Goal: Task Accomplishment & Management: Manage account settings

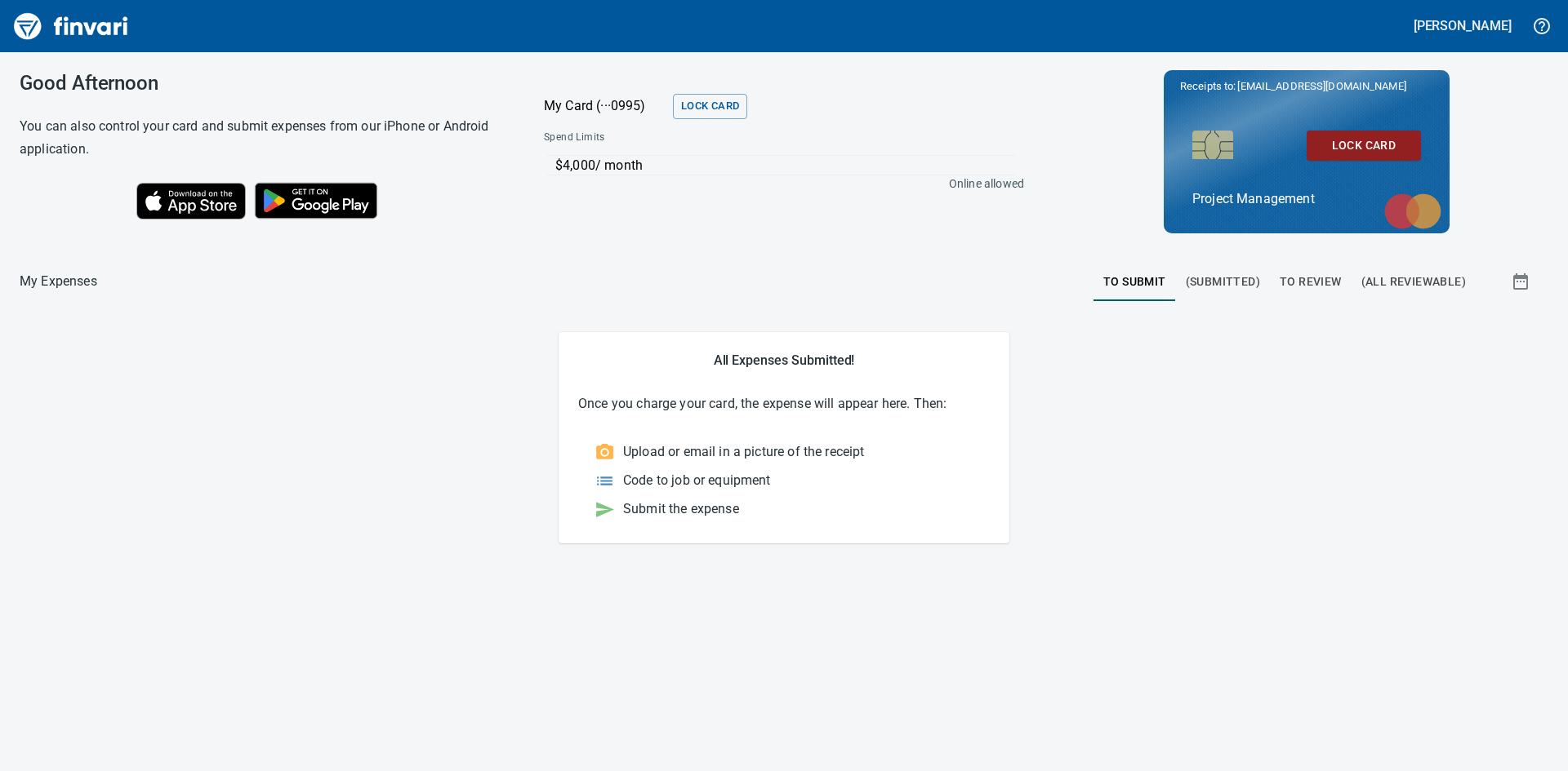
click at [1325, 282] on span "To Review" at bounding box center [1310, 282] width 62 height 21
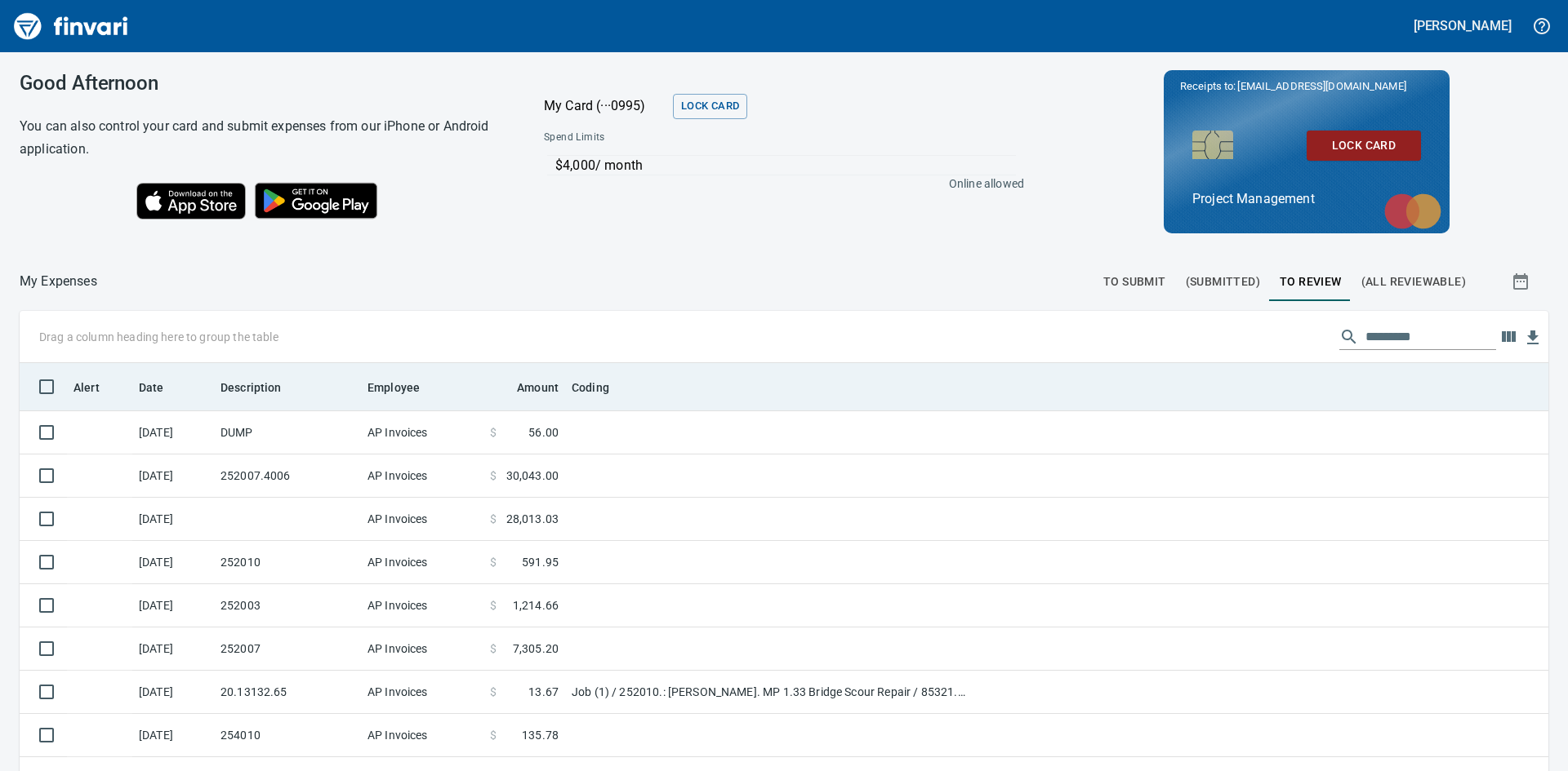
scroll to position [184, 0]
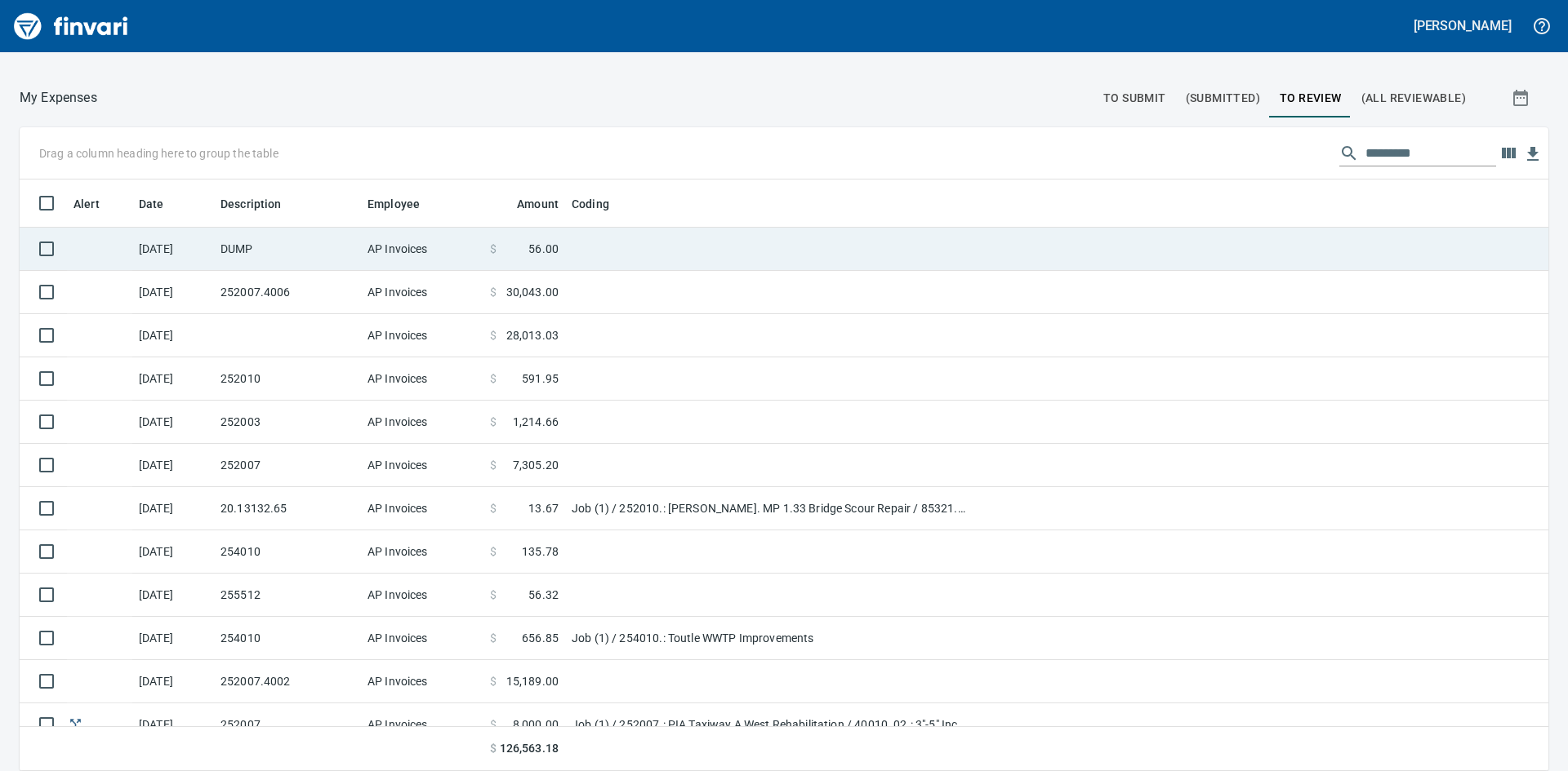
click at [322, 251] on td "DUMP" at bounding box center [287, 249] width 147 height 43
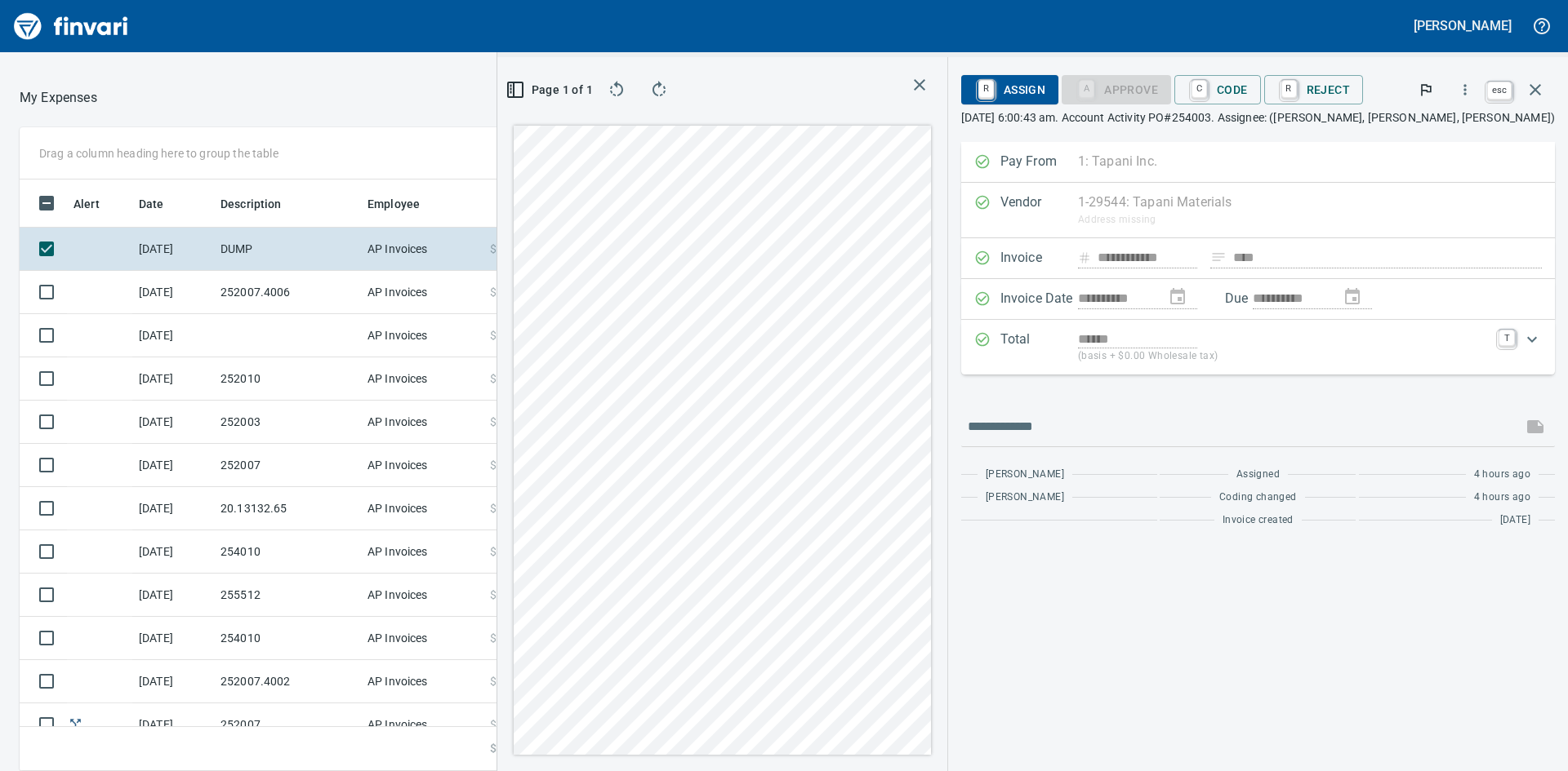
scroll to position [580, 1083]
click at [1535, 92] on icon "button" at bounding box center [1535, 90] width 20 height 20
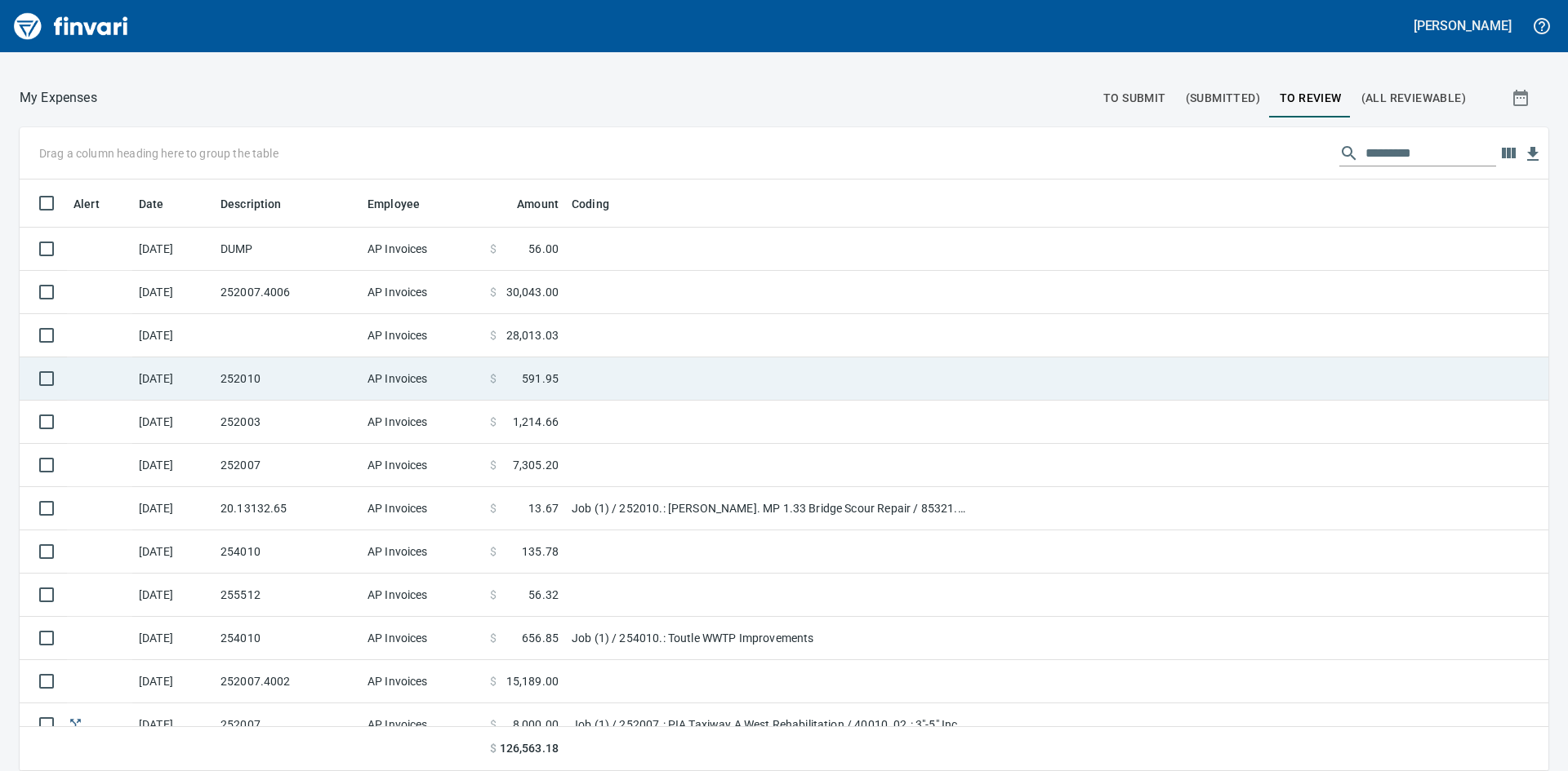
scroll to position [580, 1492]
click at [311, 379] on td "252010" at bounding box center [287, 379] width 147 height 43
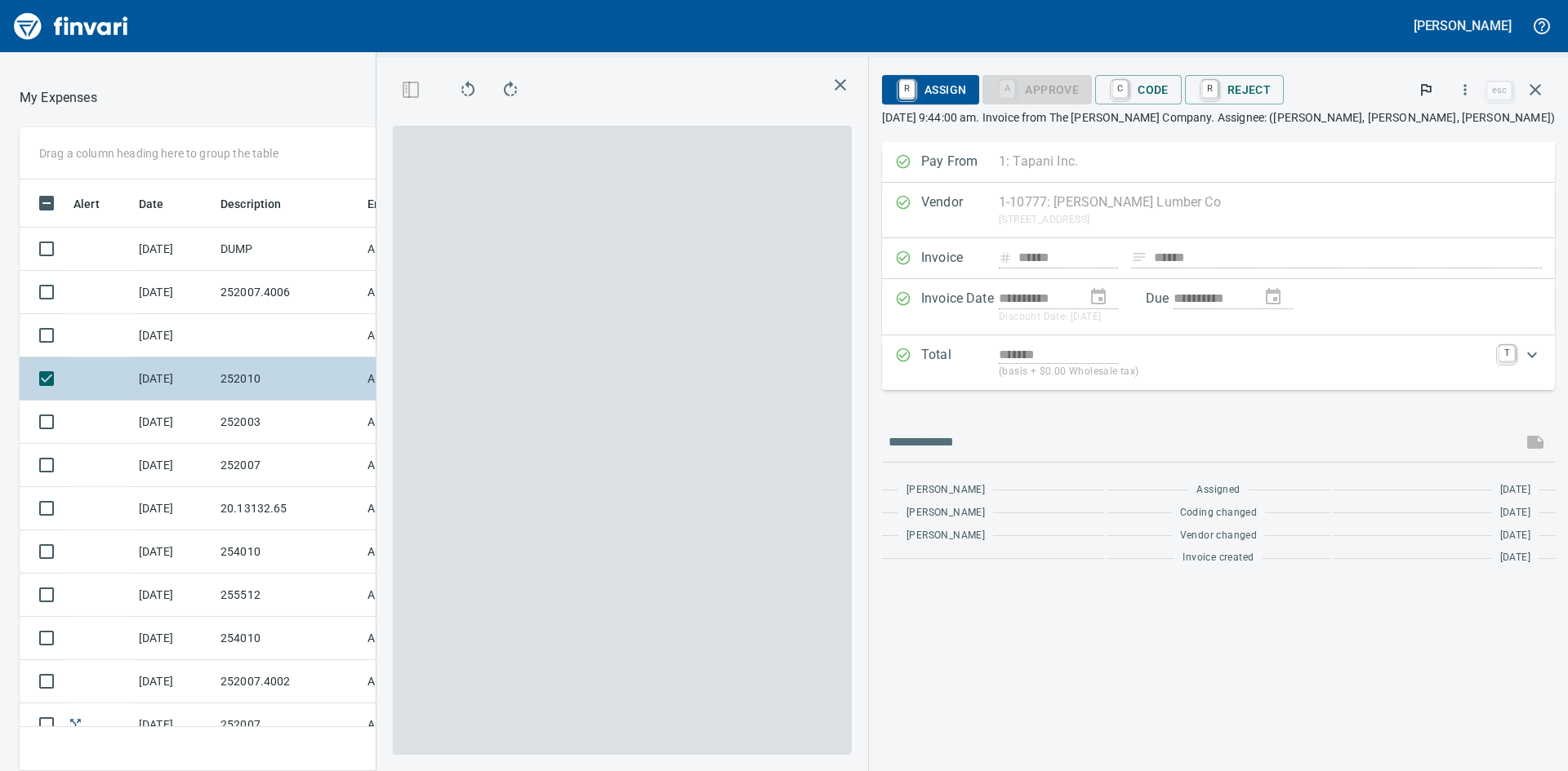
scroll to position [580, 1083]
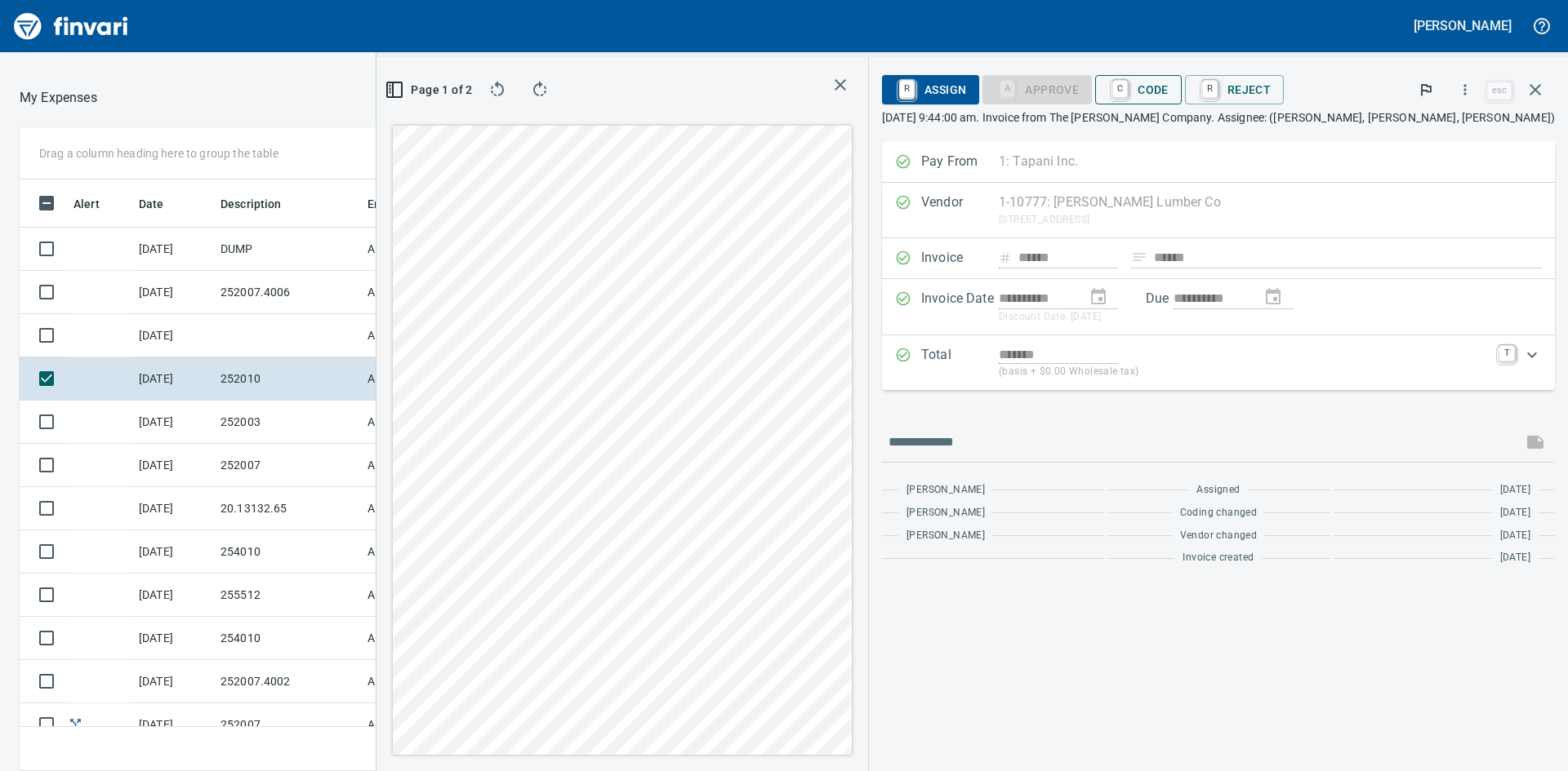
click at [1168, 89] on span "C Code" at bounding box center [1138, 90] width 60 height 28
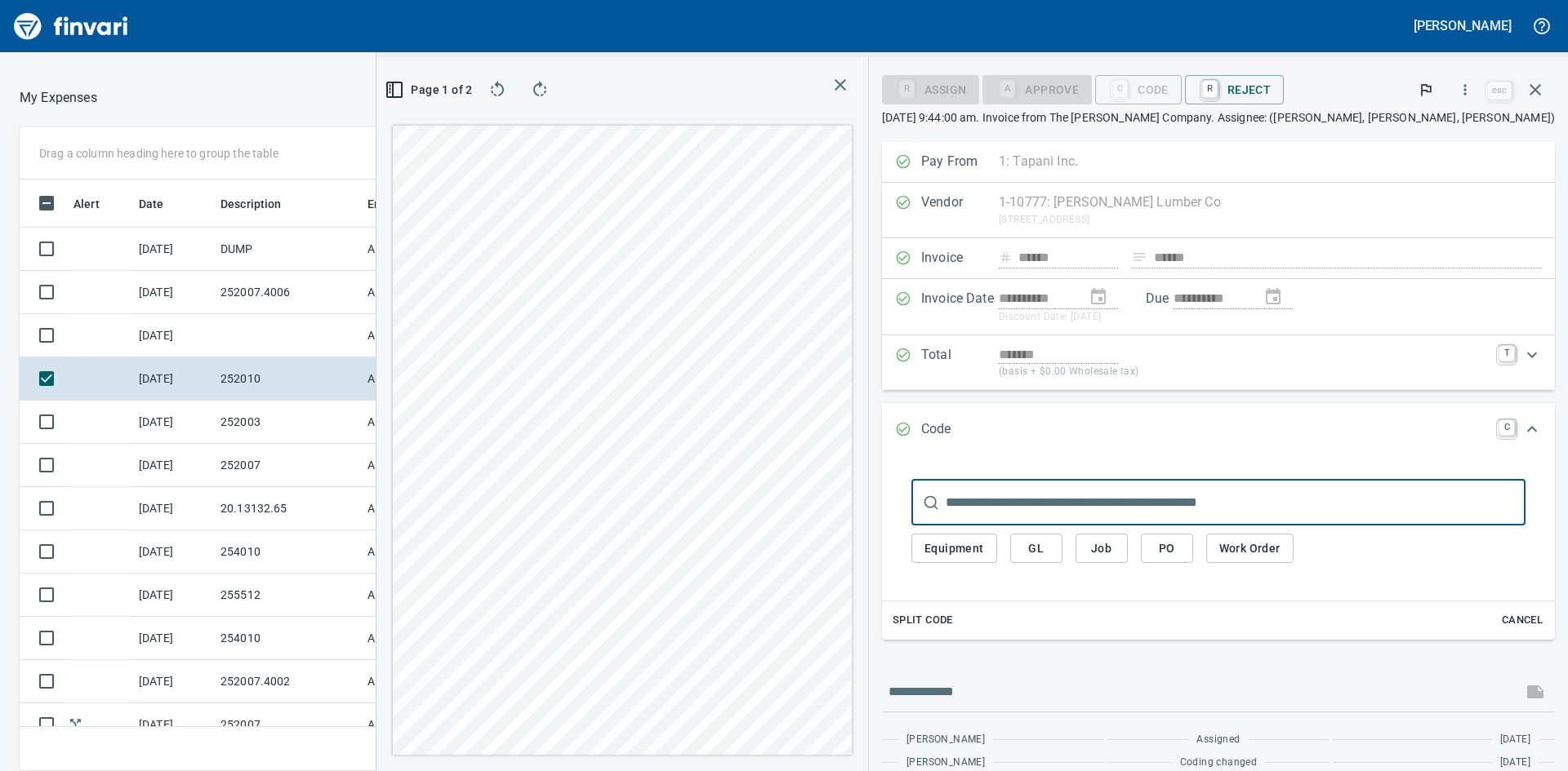
click at [1115, 548] on span "Job" at bounding box center [1101, 548] width 27 height 21
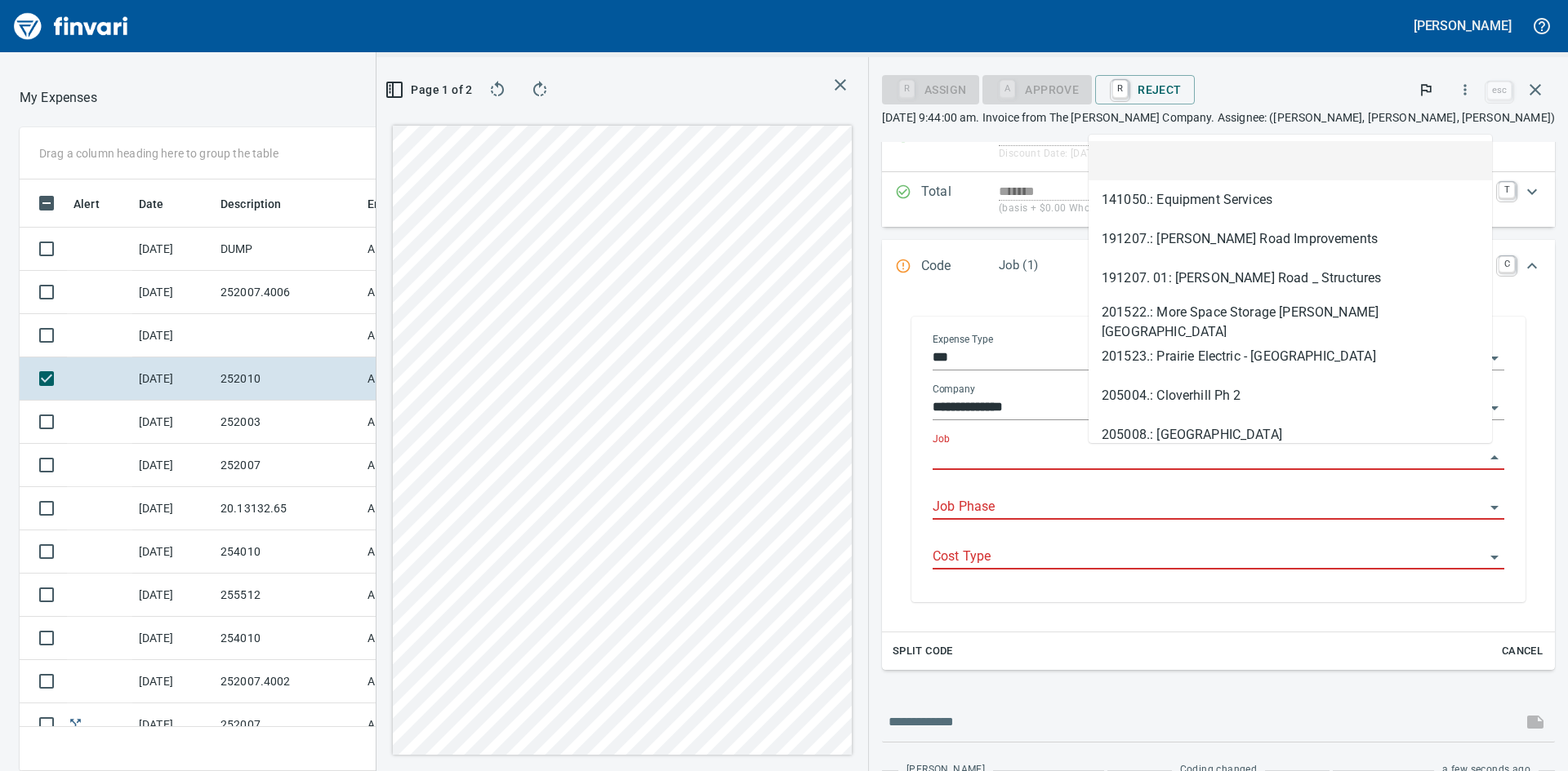
click at [1178, 460] on input "Job" at bounding box center [1209, 457] width 552 height 23
click at [1163, 165] on li at bounding box center [1290, 161] width 404 height 39
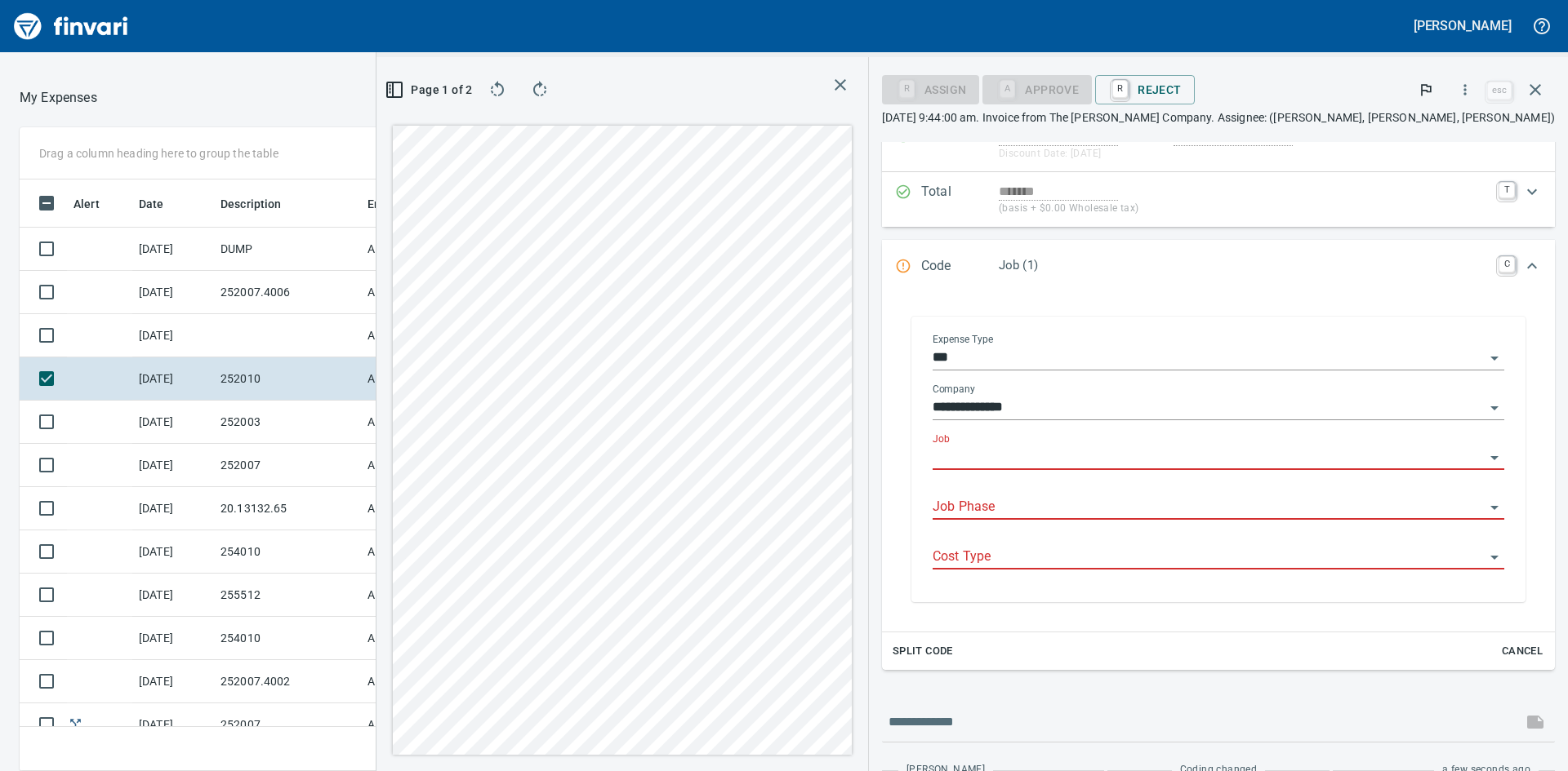
click at [1140, 460] on input "Job" at bounding box center [1209, 457] width 552 height 23
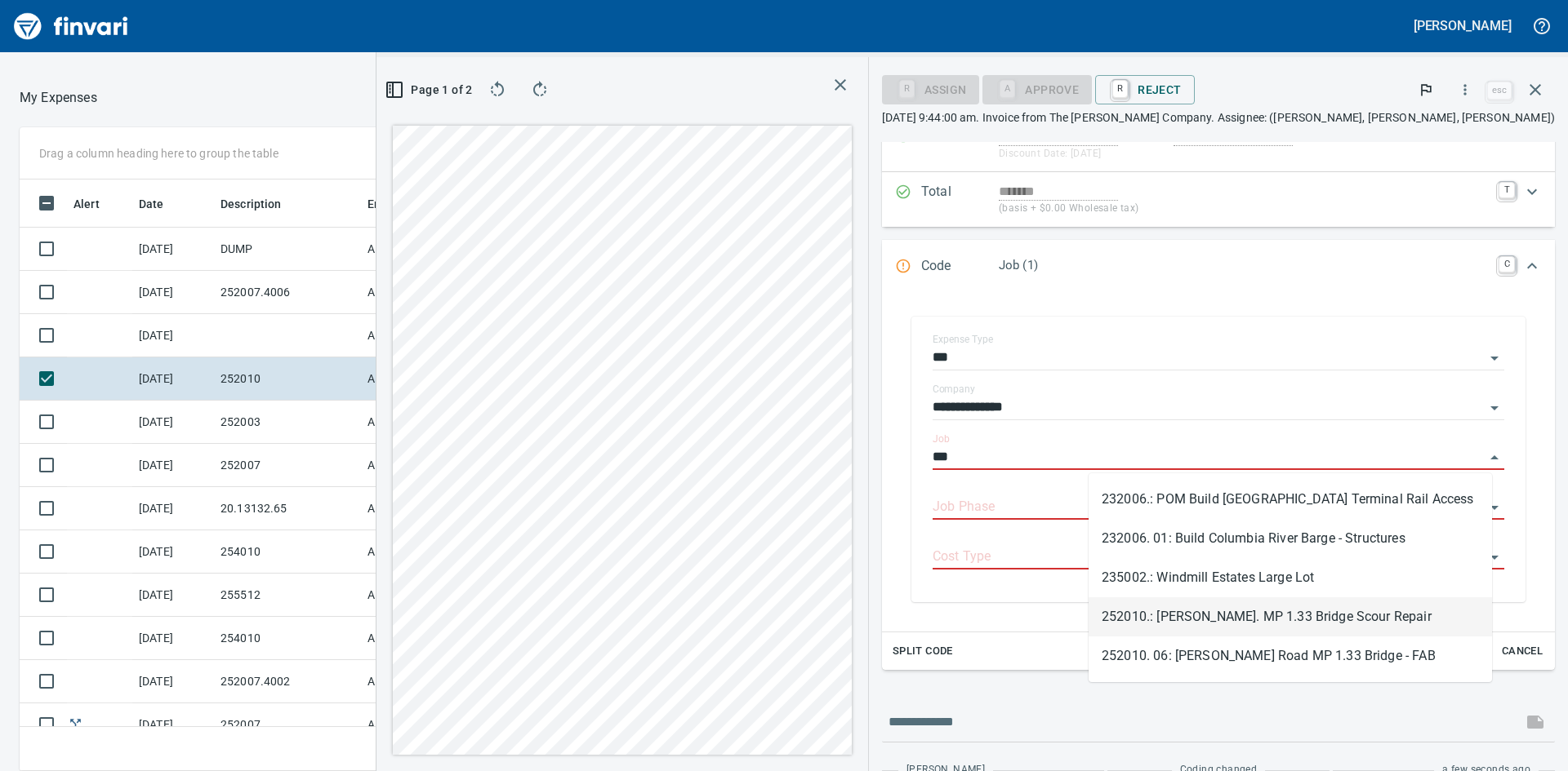
click at [1219, 617] on li "252010.: [PERSON_NAME]. MP 1.33 Bridge Scour Repair" at bounding box center [1290, 617] width 404 height 39
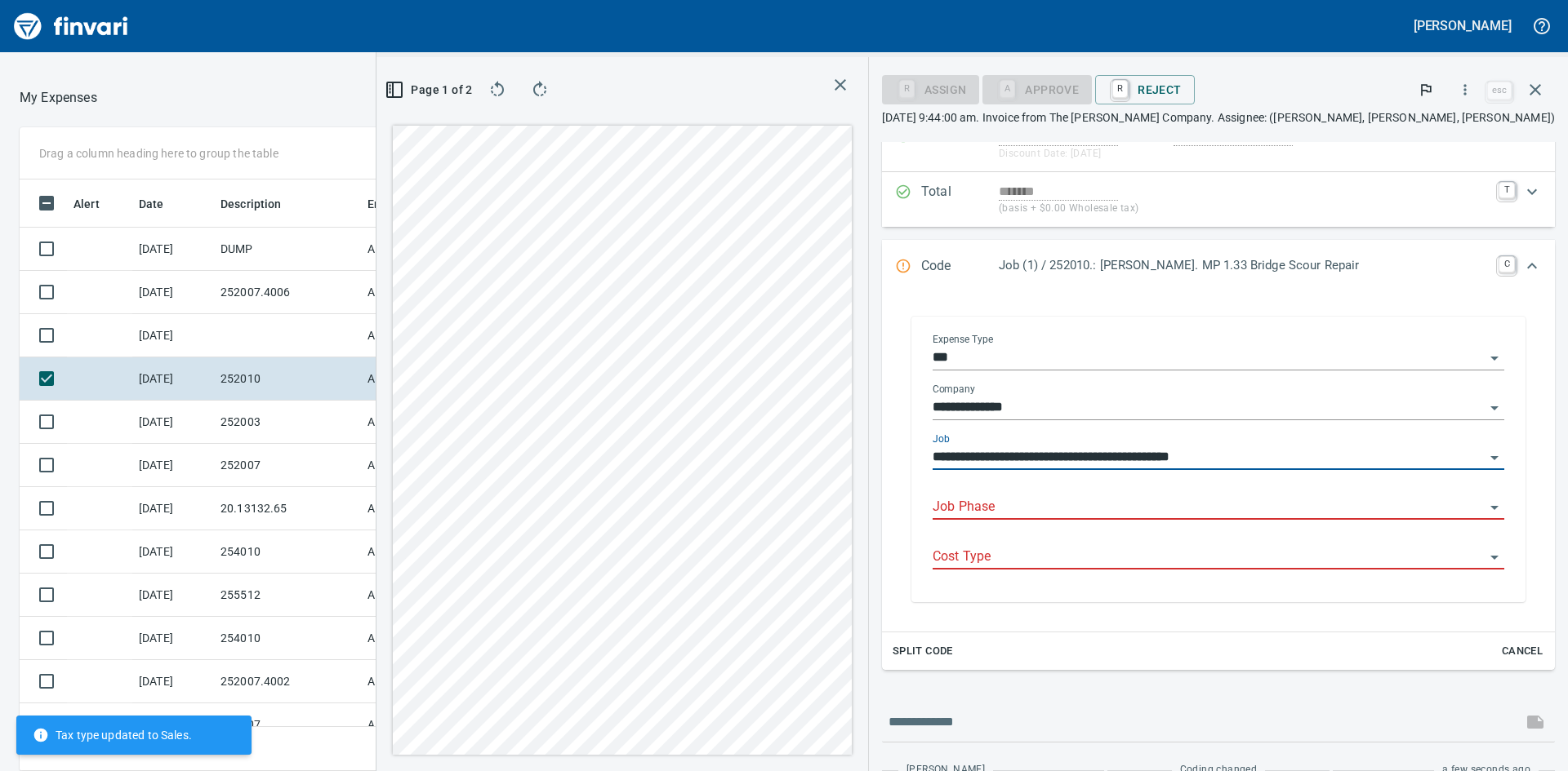
type input "**********"
click at [1268, 506] on input "Job Phase" at bounding box center [1209, 507] width 552 height 23
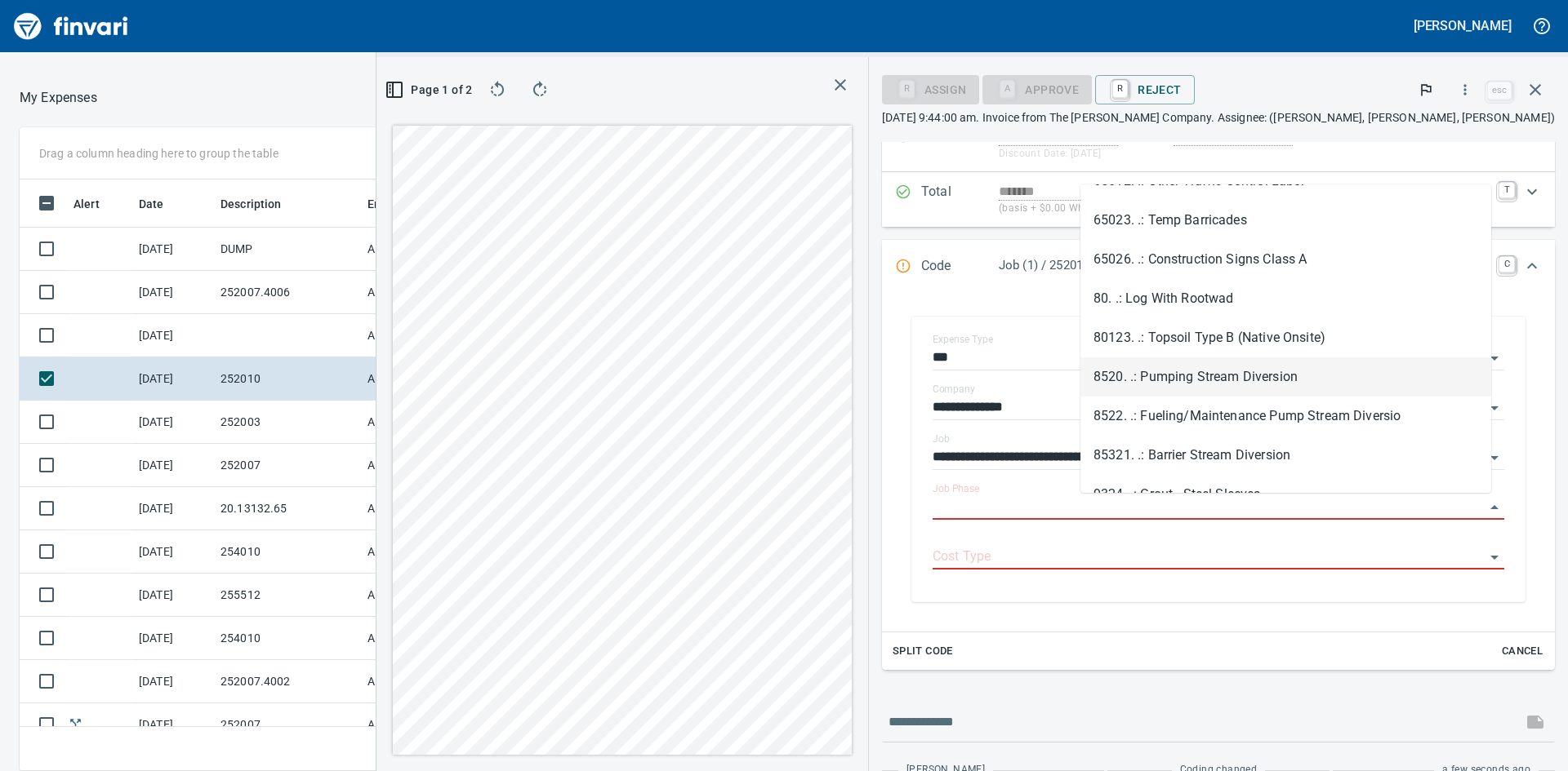
scroll to position [1742, 0]
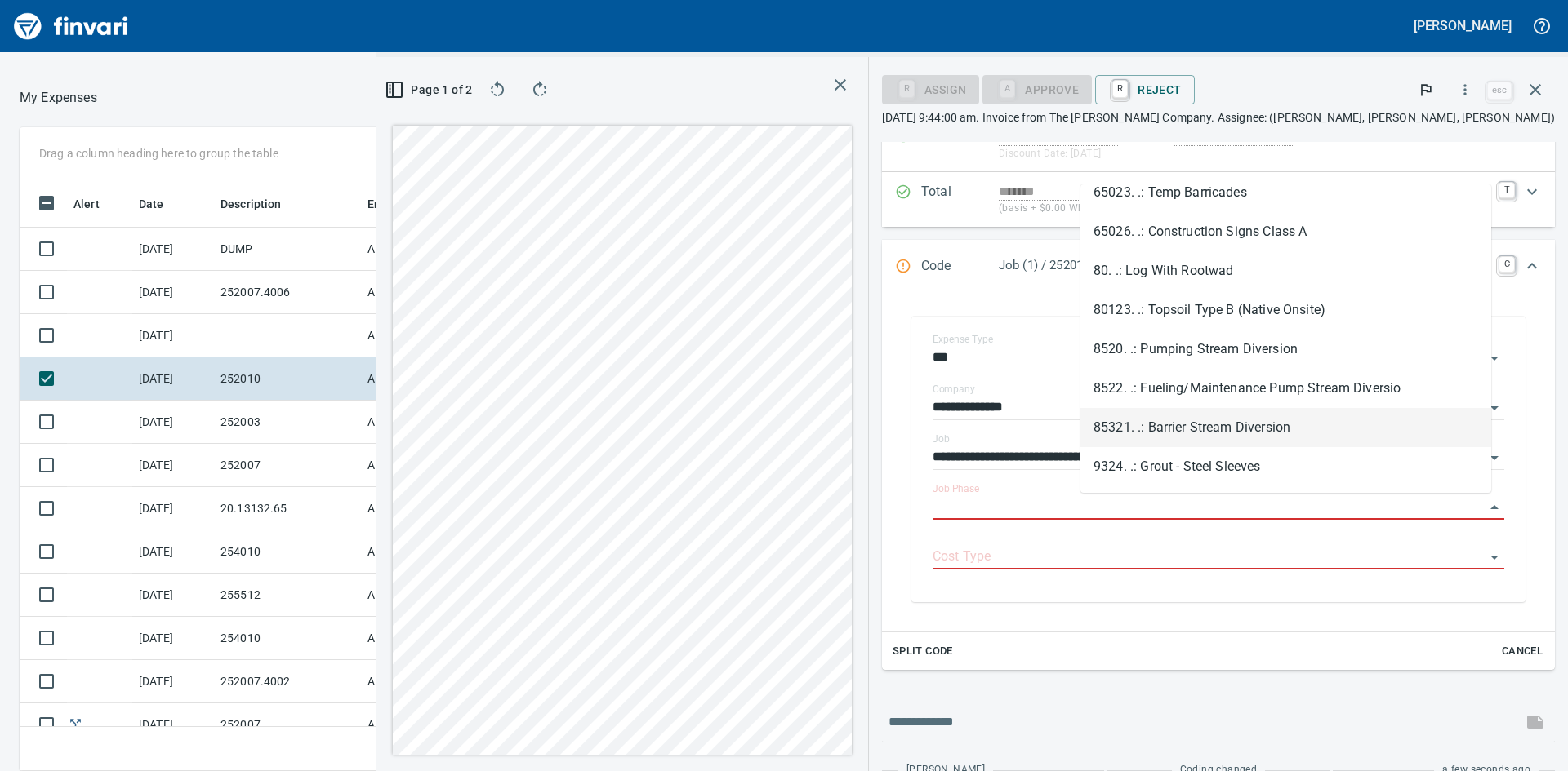
click at [1231, 427] on li "85321. .: Barrier Stream Diversion" at bounding box center [1285, 427] width 411 height 39
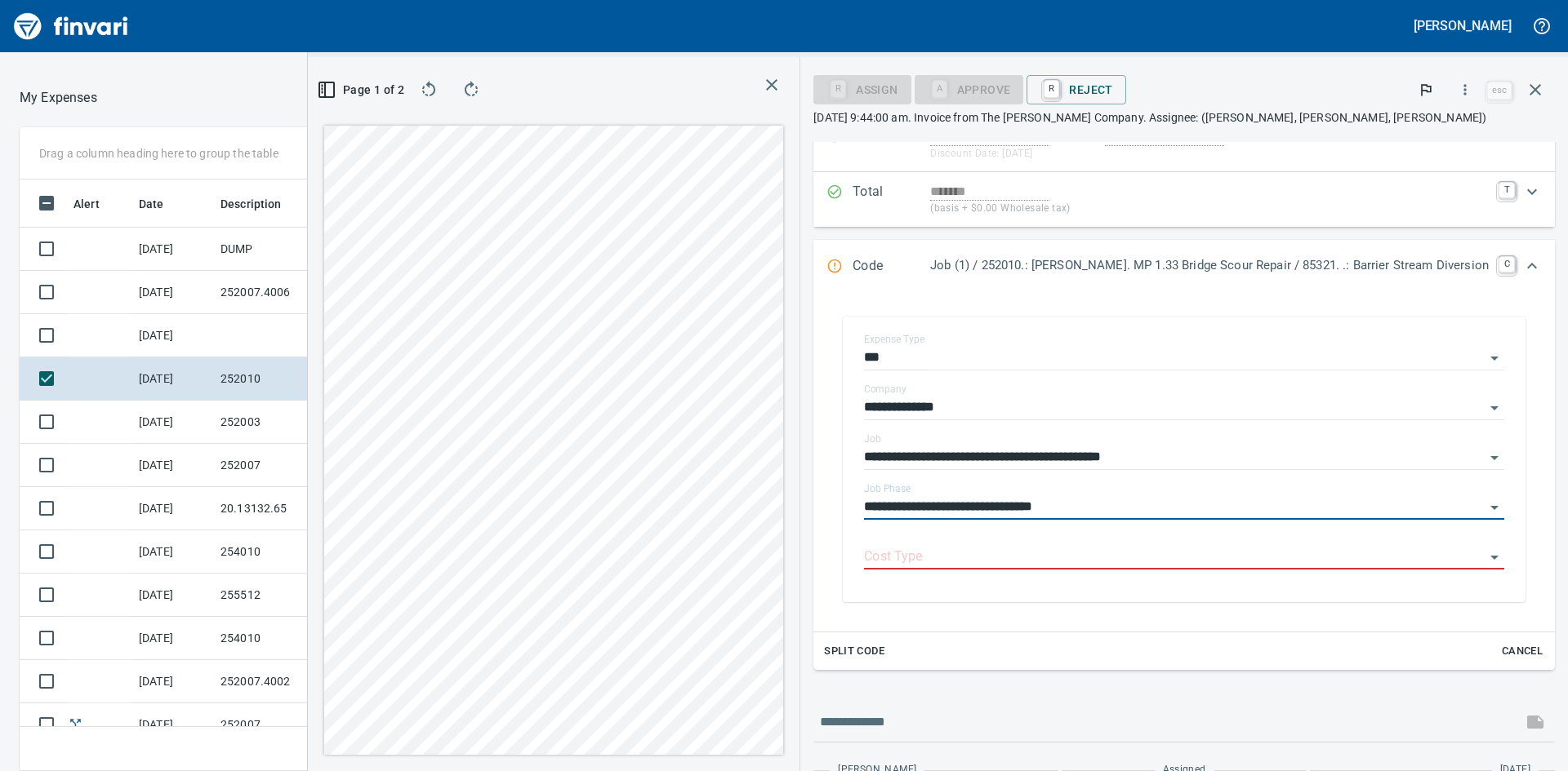
type input "**********"
click at [973, 556] on input "Cost Type" at bounding box center [1174, 557] width 621 height 23
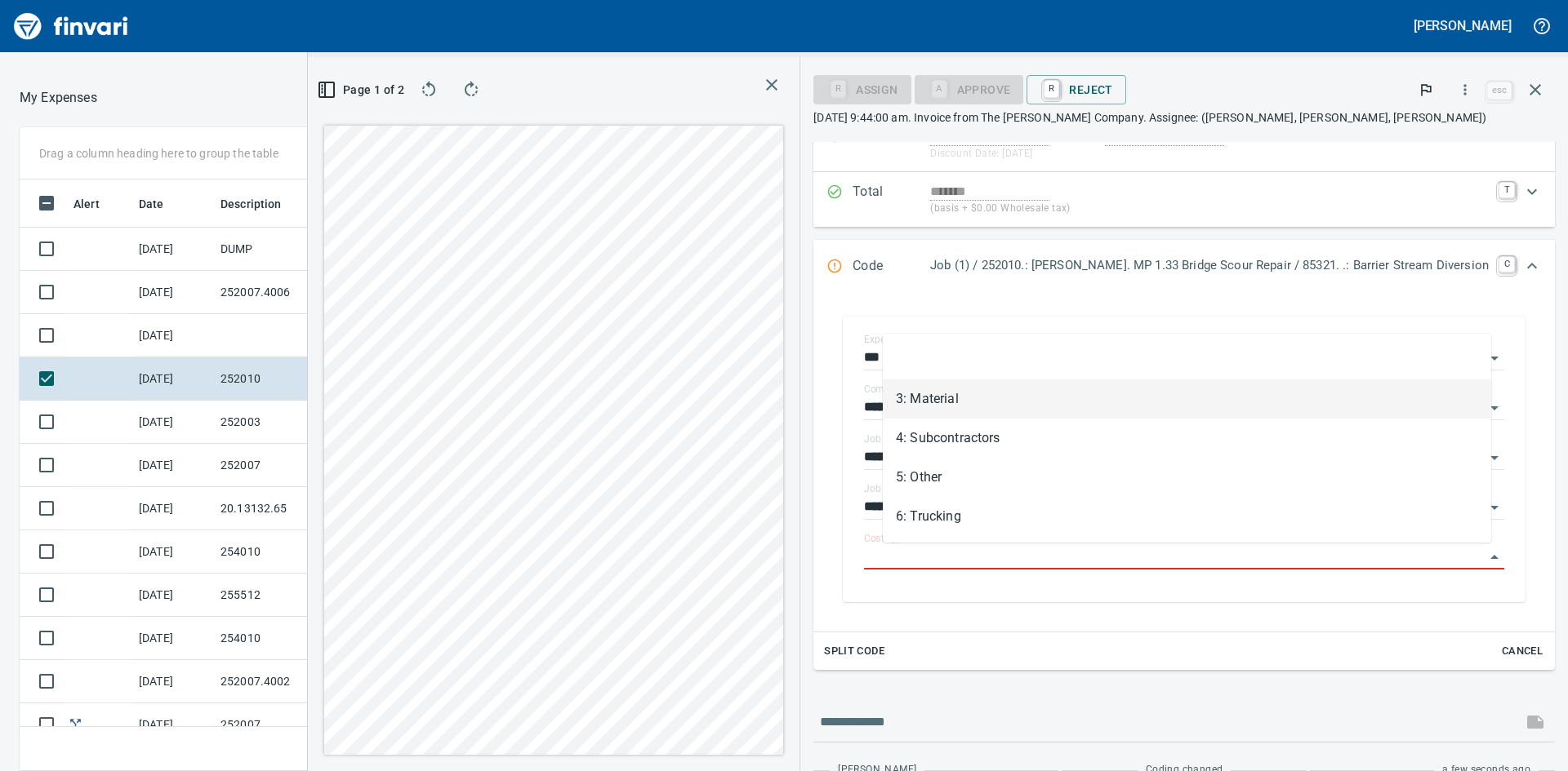
click at [945, 399] on li "3: Material" at bounding box center [1187, 399] width 609 height 39
type input "**********"
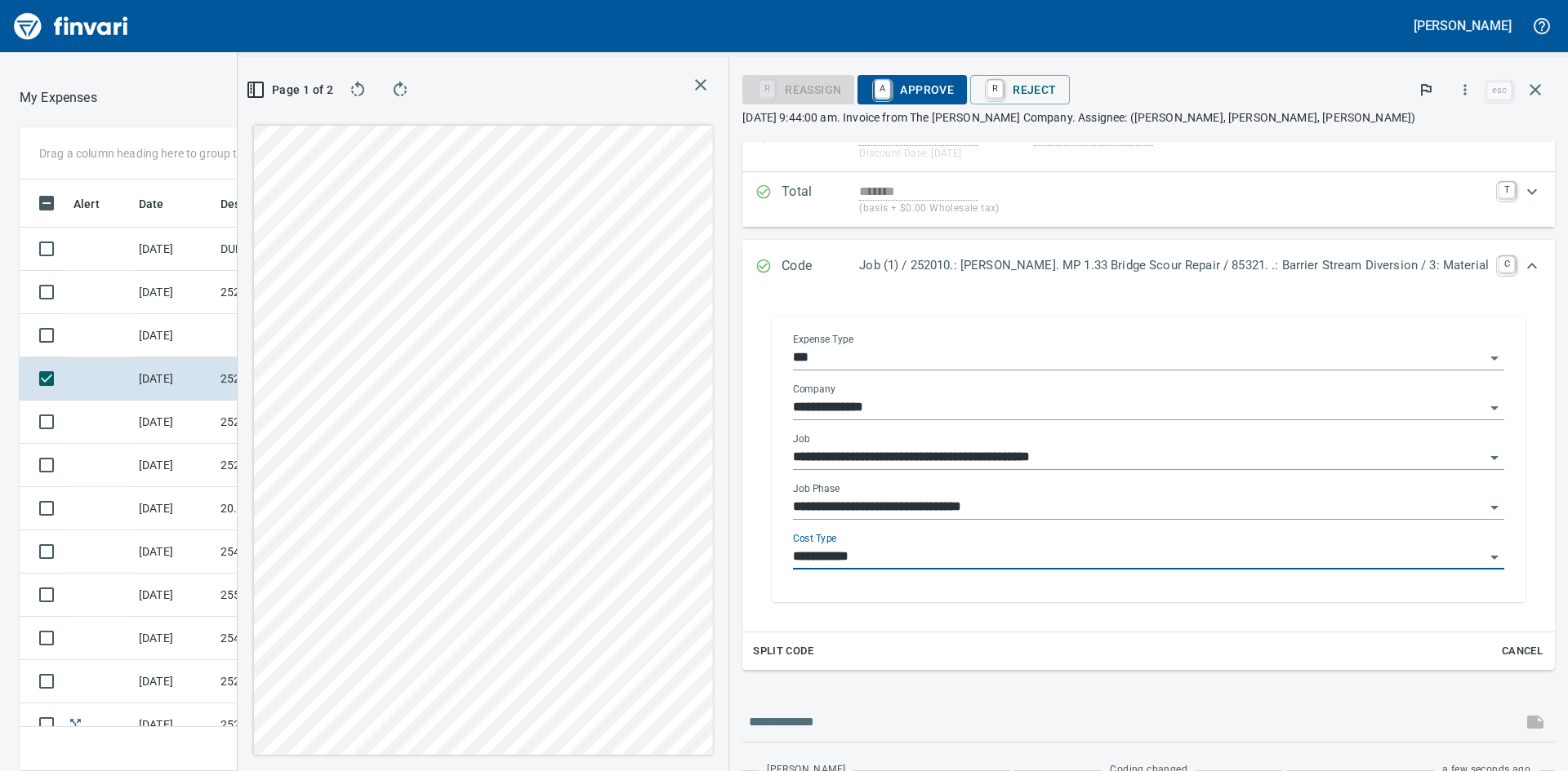
scroll to position [96, 0]
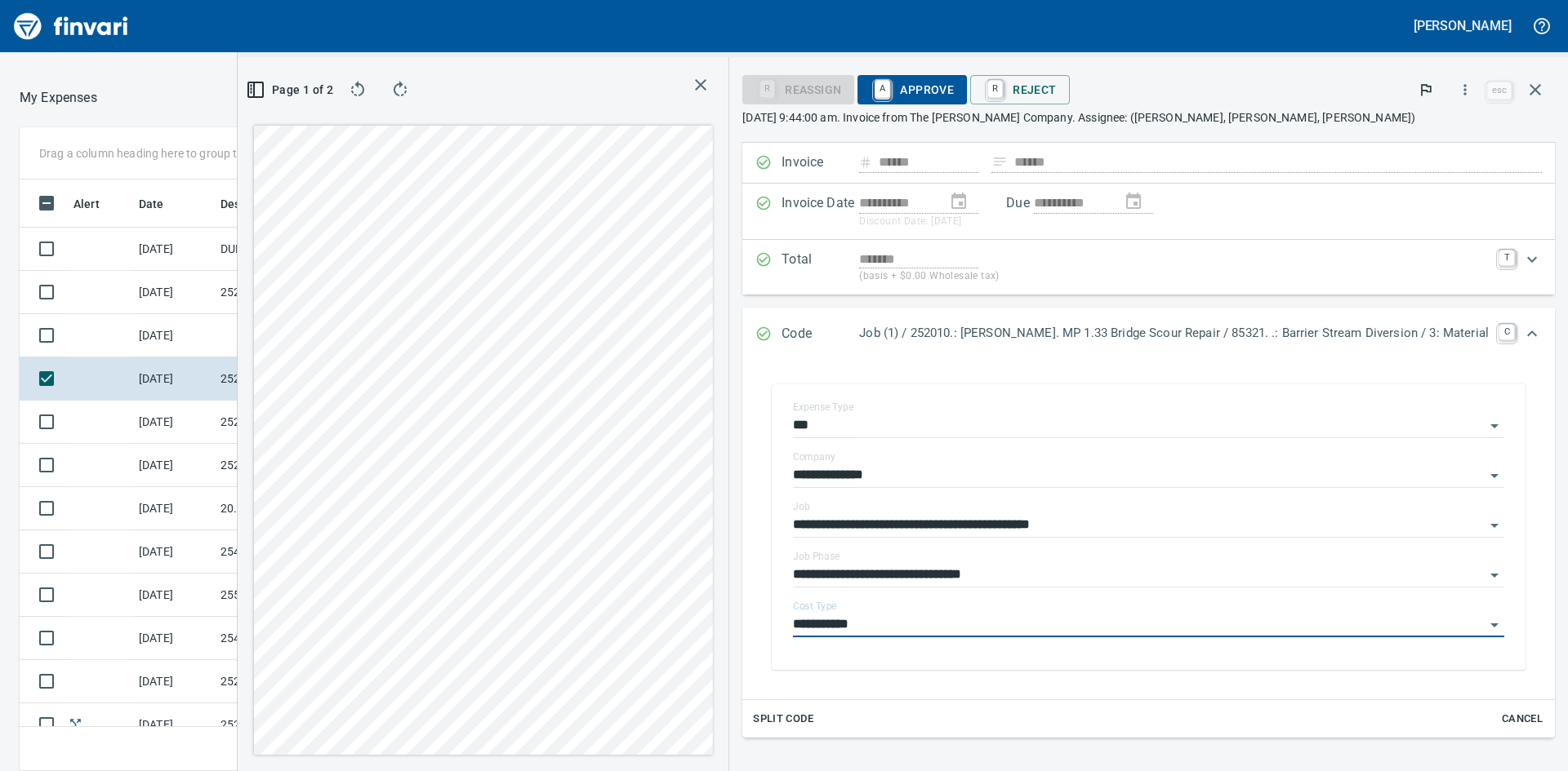
click at [939, 87] on span "A Approve" at bounding box center [912, 90] width 84 height 28
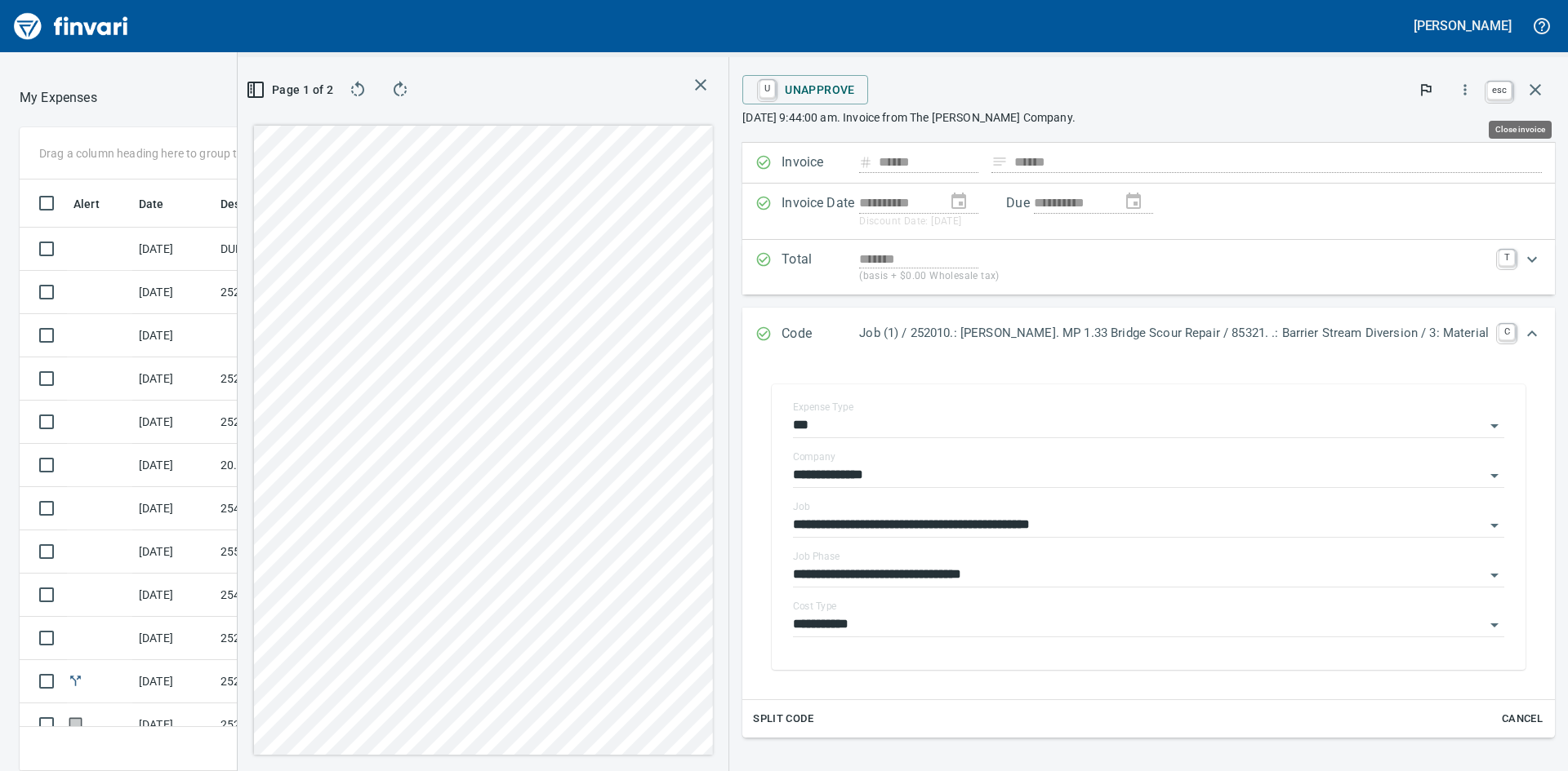
scroll to position [580, 1083]
click at [1536, 84] on icon "button" at bounding box center [1535, 90] width 20 height 20
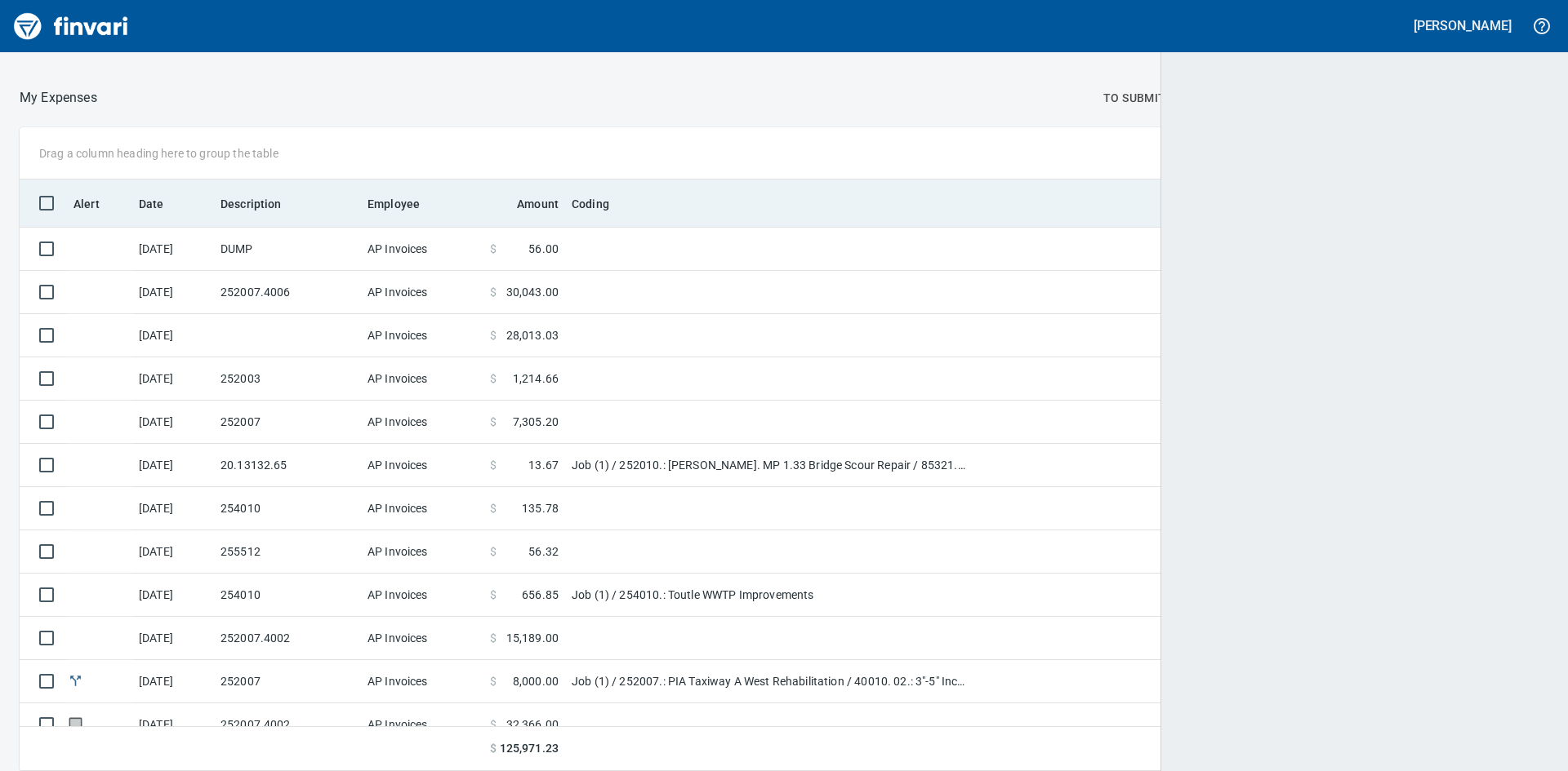
scroll to position [580, 1492]
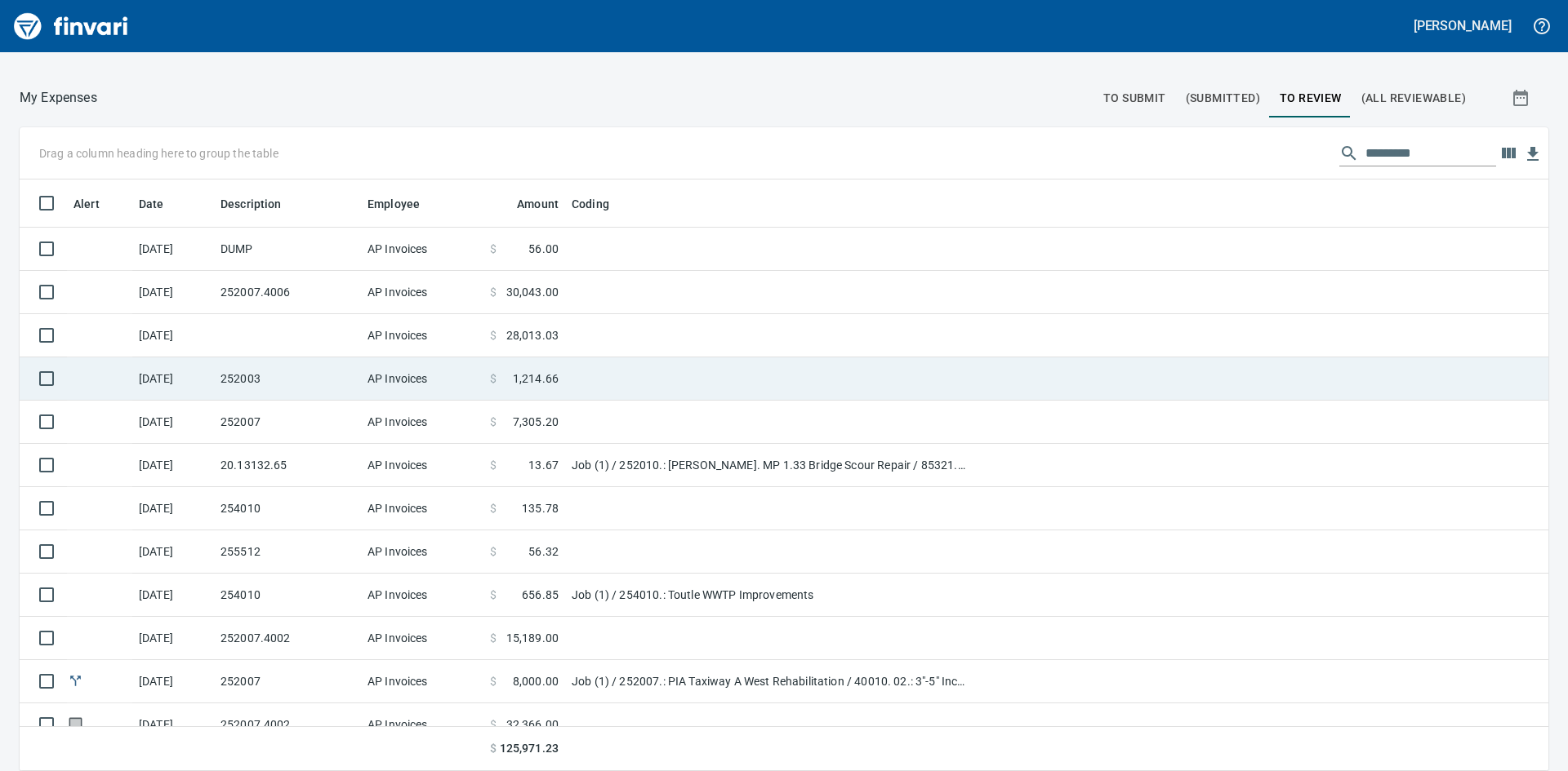
click at [282, 375] on td "252003" at bounding box center [287, 379] width 147 height 43
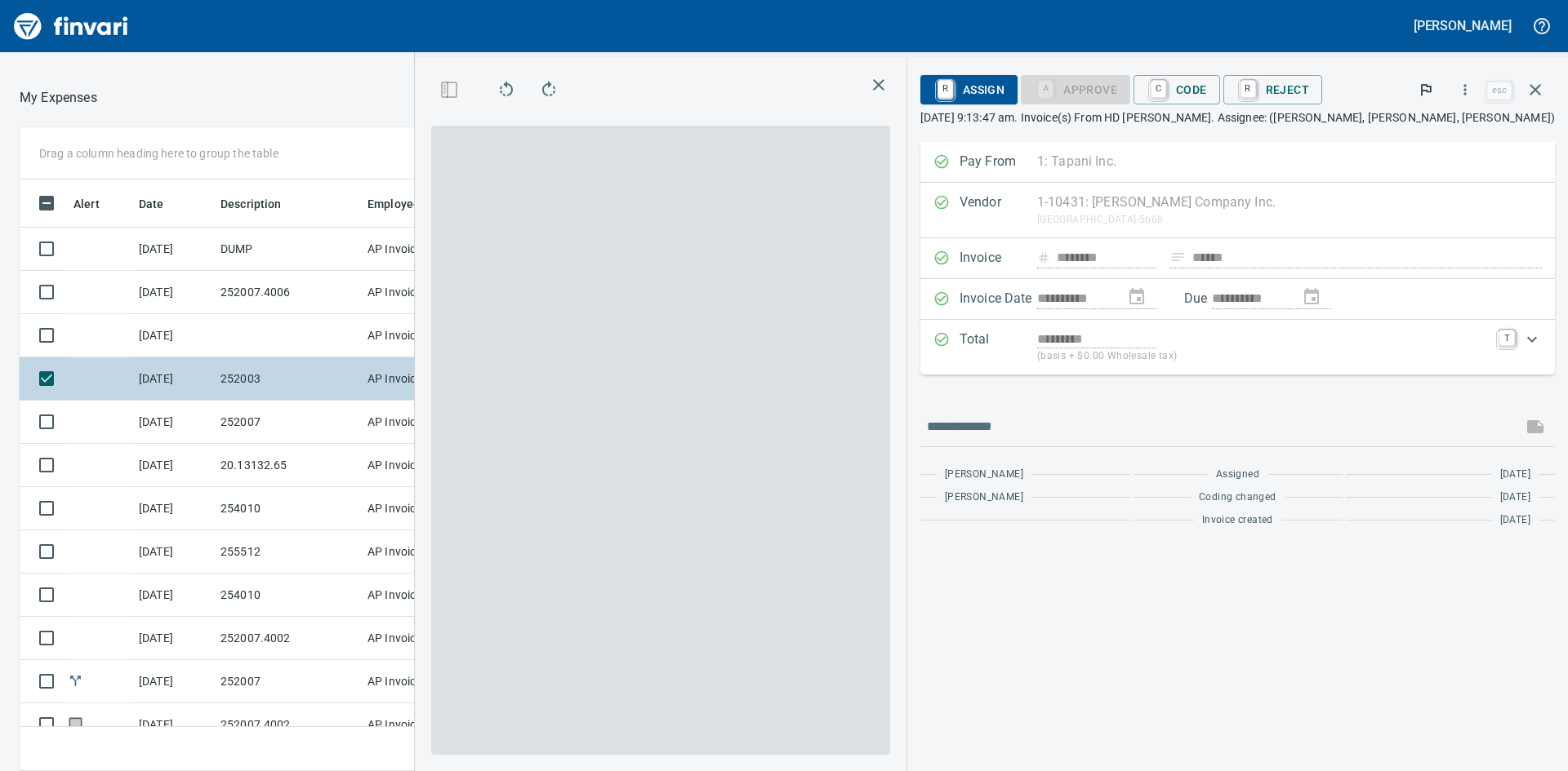
scroll to position [580, 1083]
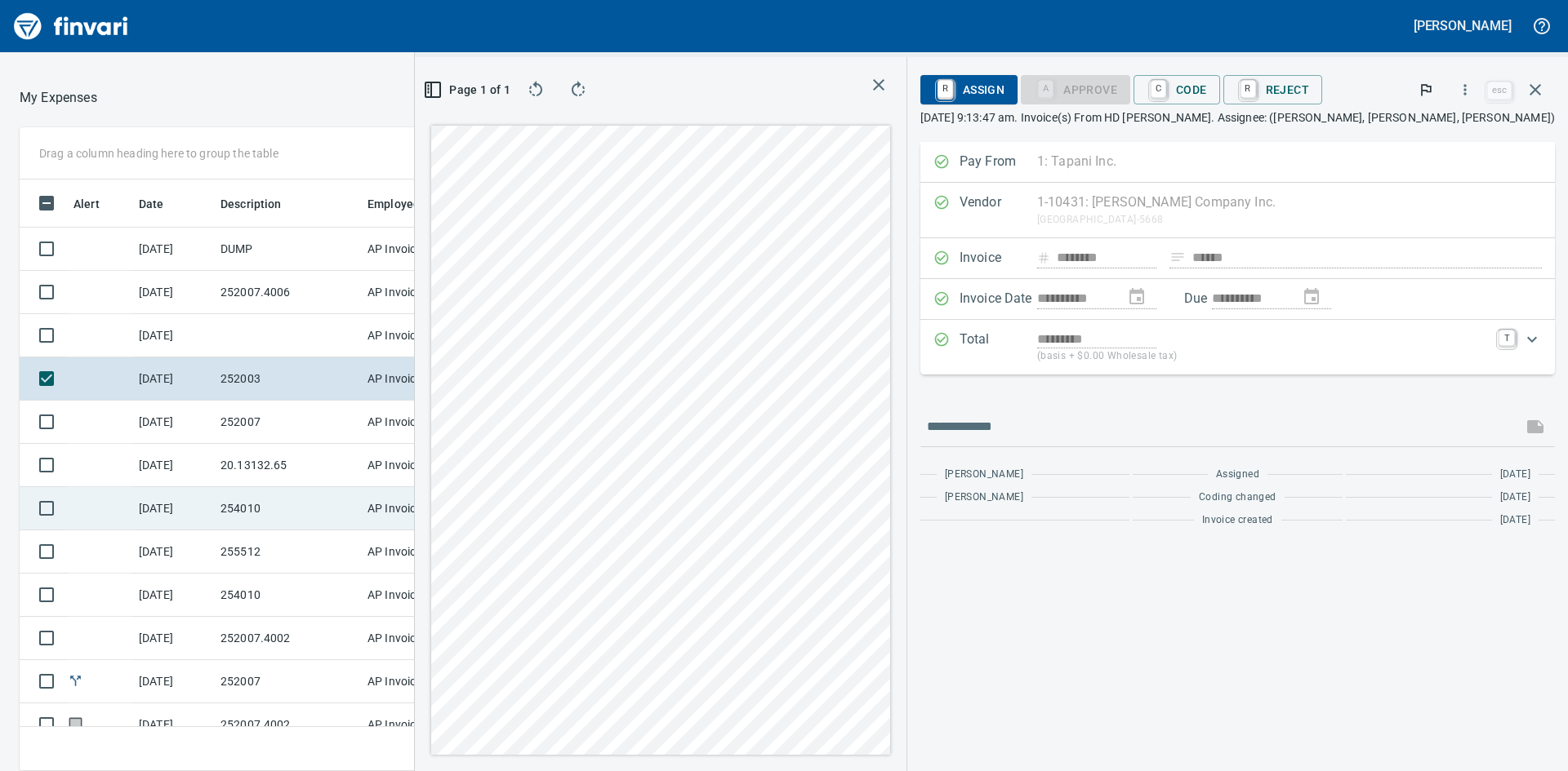
click at [294, 512] on td "254010" at bounding box center [287, 509] width 147 height 43
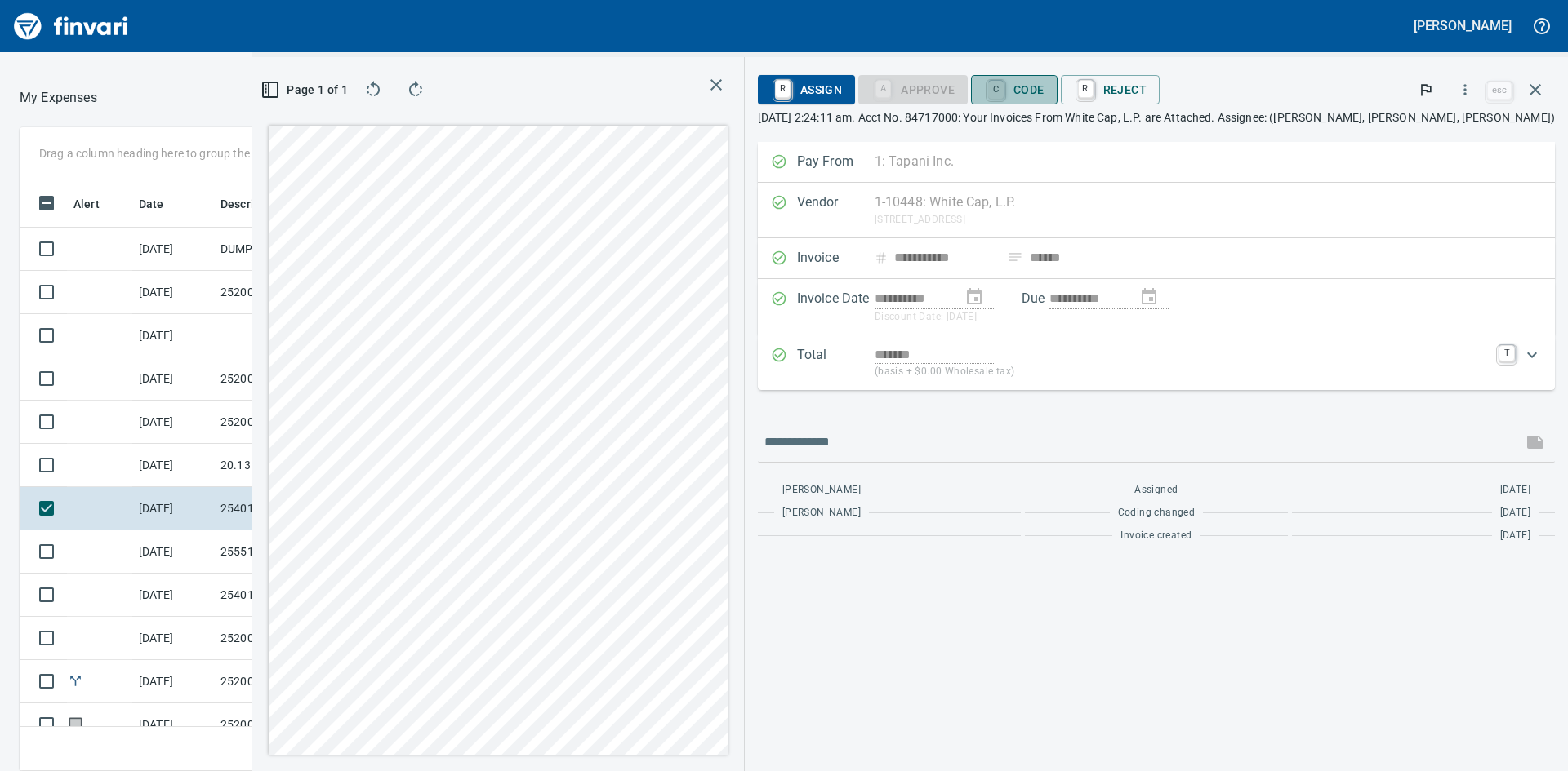
click at [1004, 89] on link "C" at bounding box center [996, 90] width 16 height 18
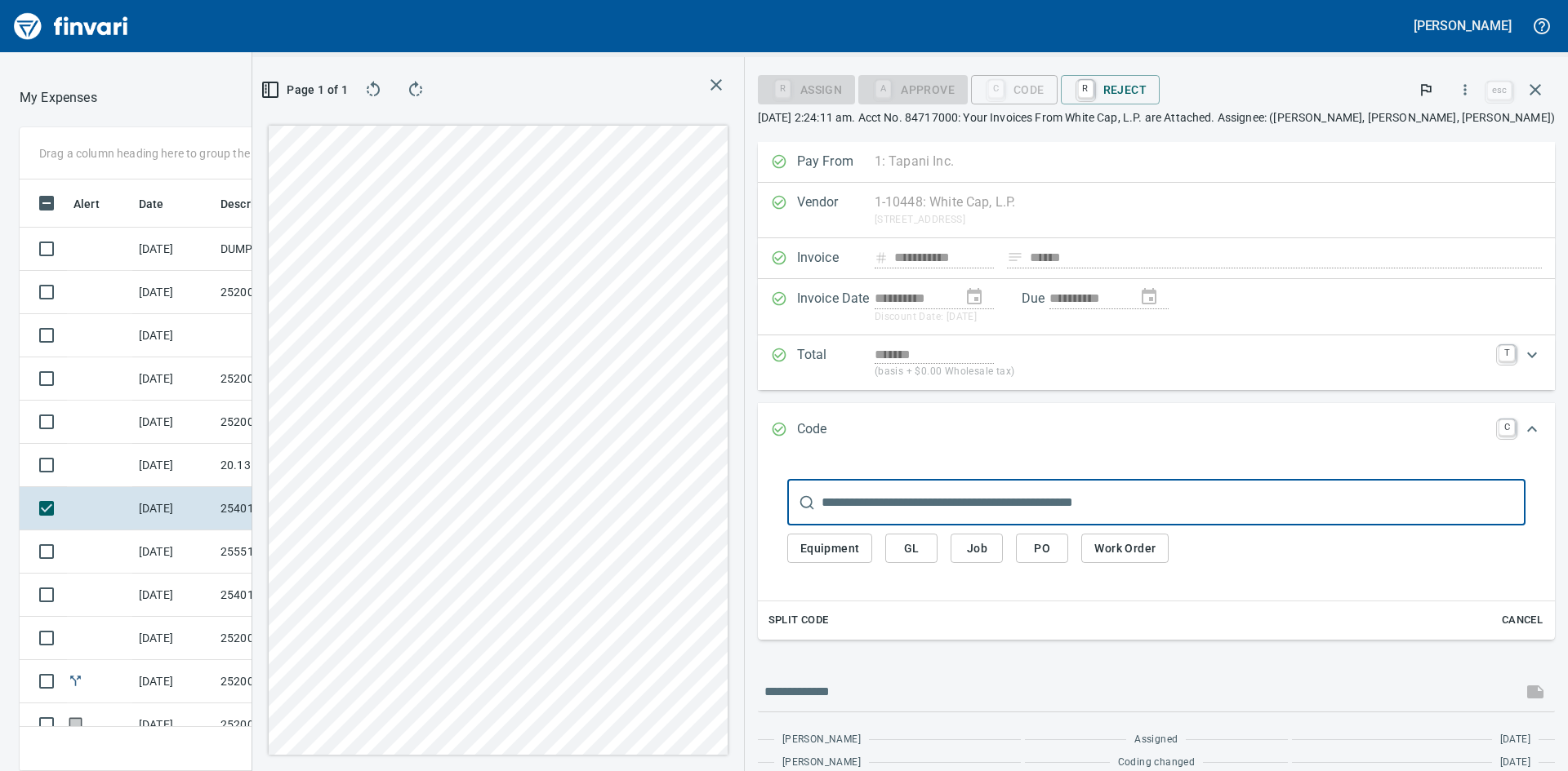
scroll to position [580, 1083]
click at [990, 551] on span "Job" at bounding box center [976, 548] width 27 height 21
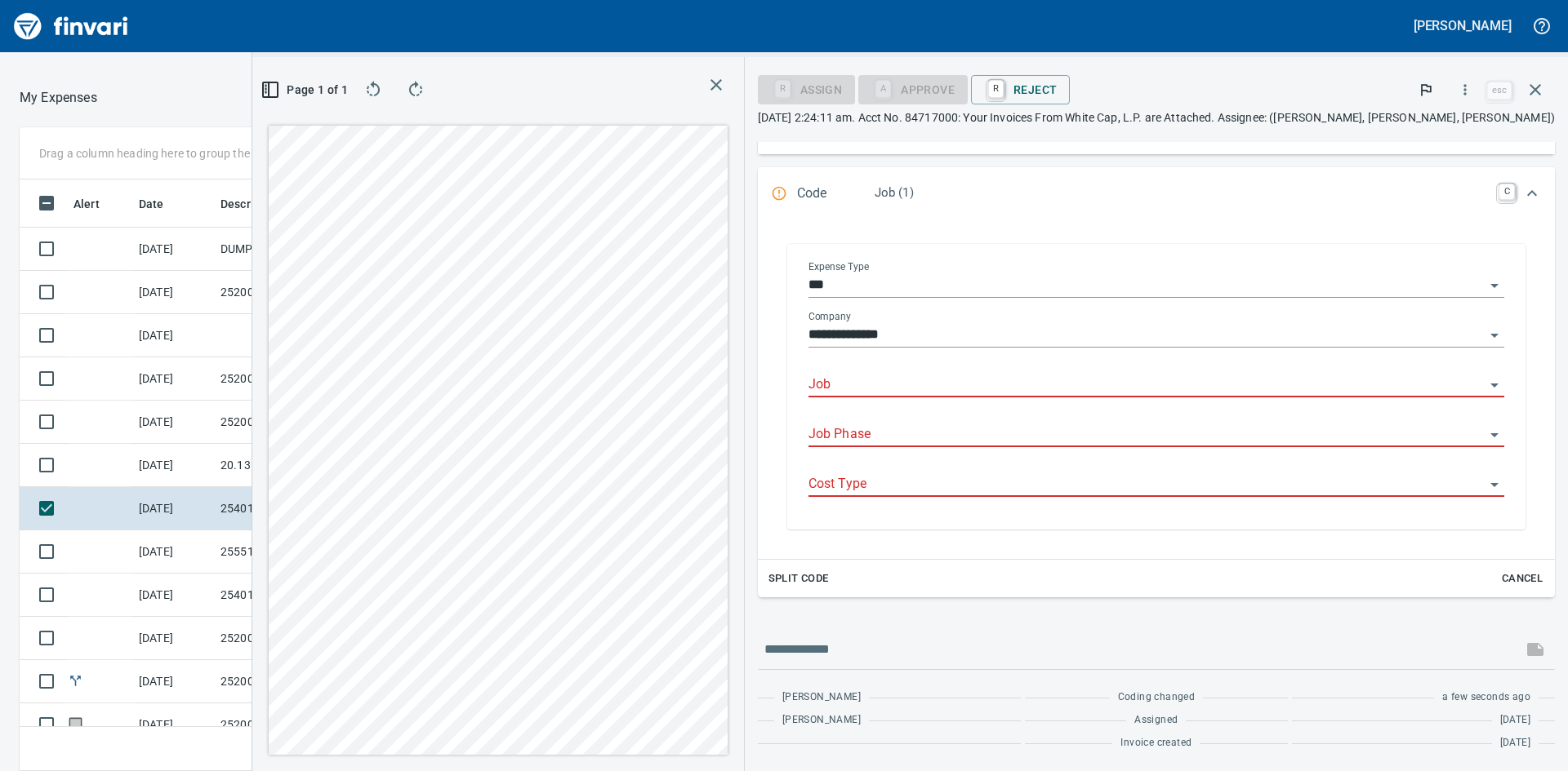
click at [949, 392] on input "Job" at bounding box center [1146, 385] width 676 height 23
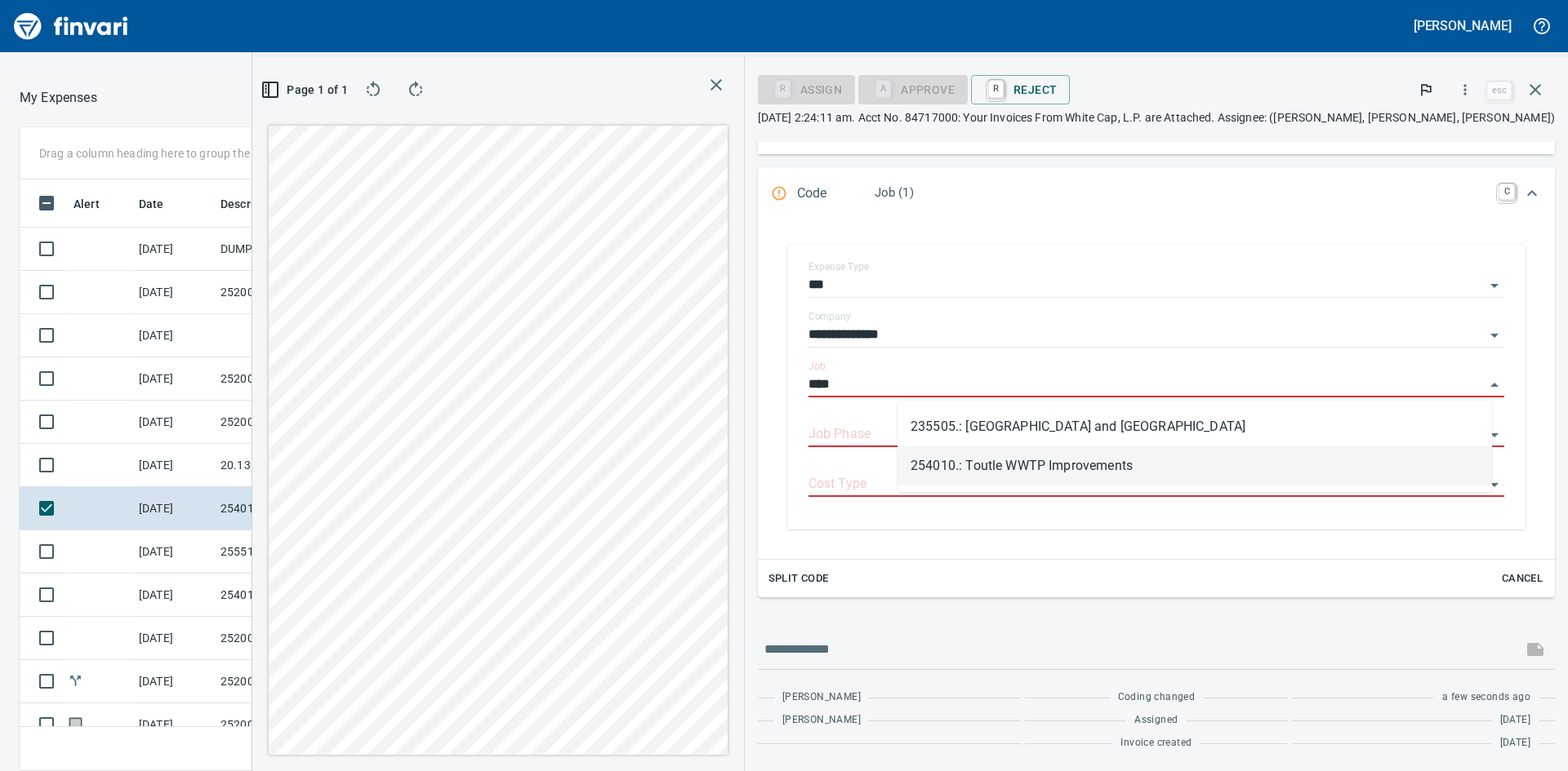
click at [1006, 459] on li "254010.: Toutle WWTP Improvements" at bounding box center [1195, 466] width 595 height 39
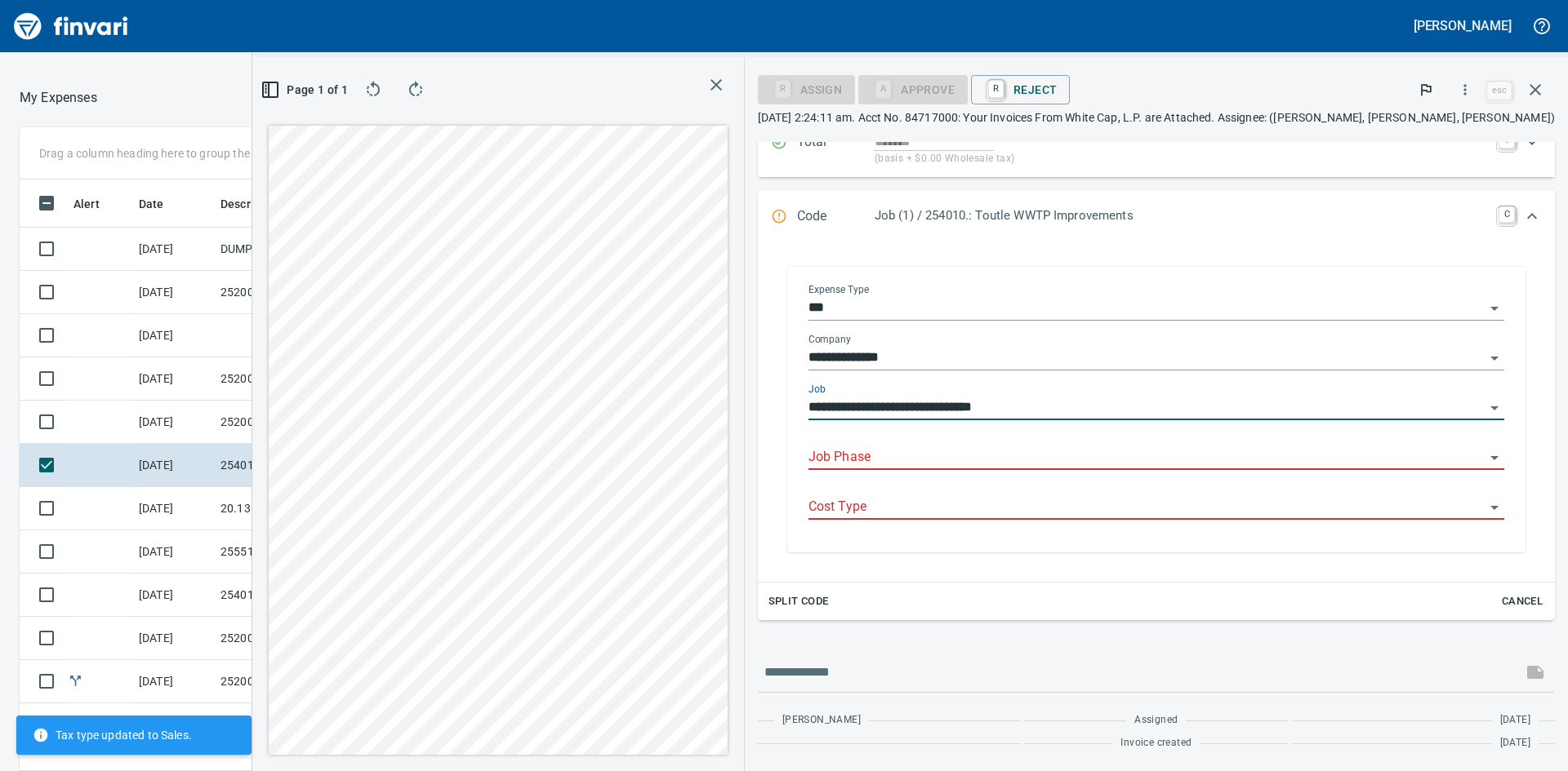
scroll to position [236, 0]
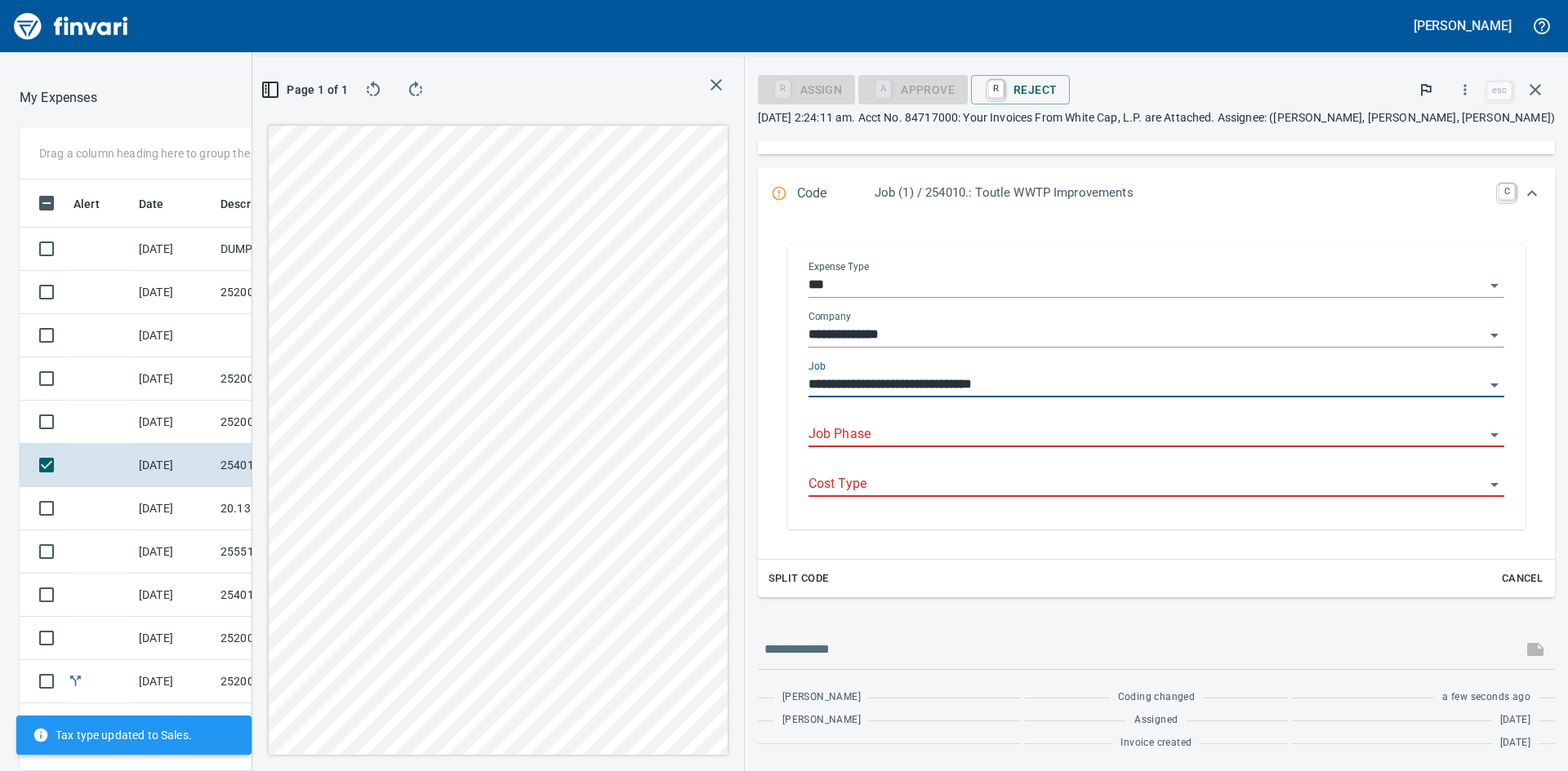
click at [971, 418] on div "Job Phase" at bounding box center [1156, 428] width 695 height 36
type input "**********"
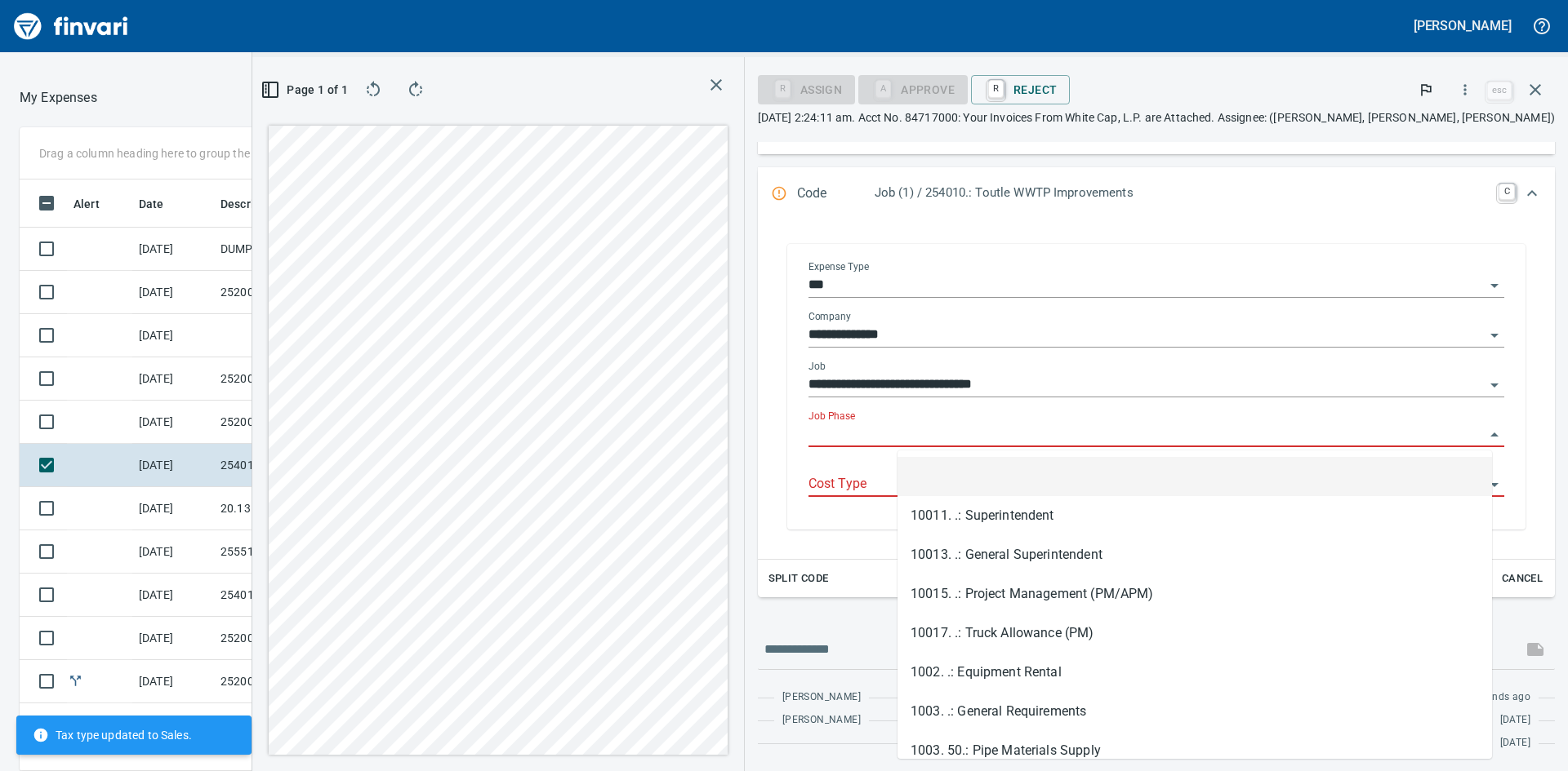
click at [967, 431] on input "Job Phase" at bounding box center [1146, 434] width 676 height 23
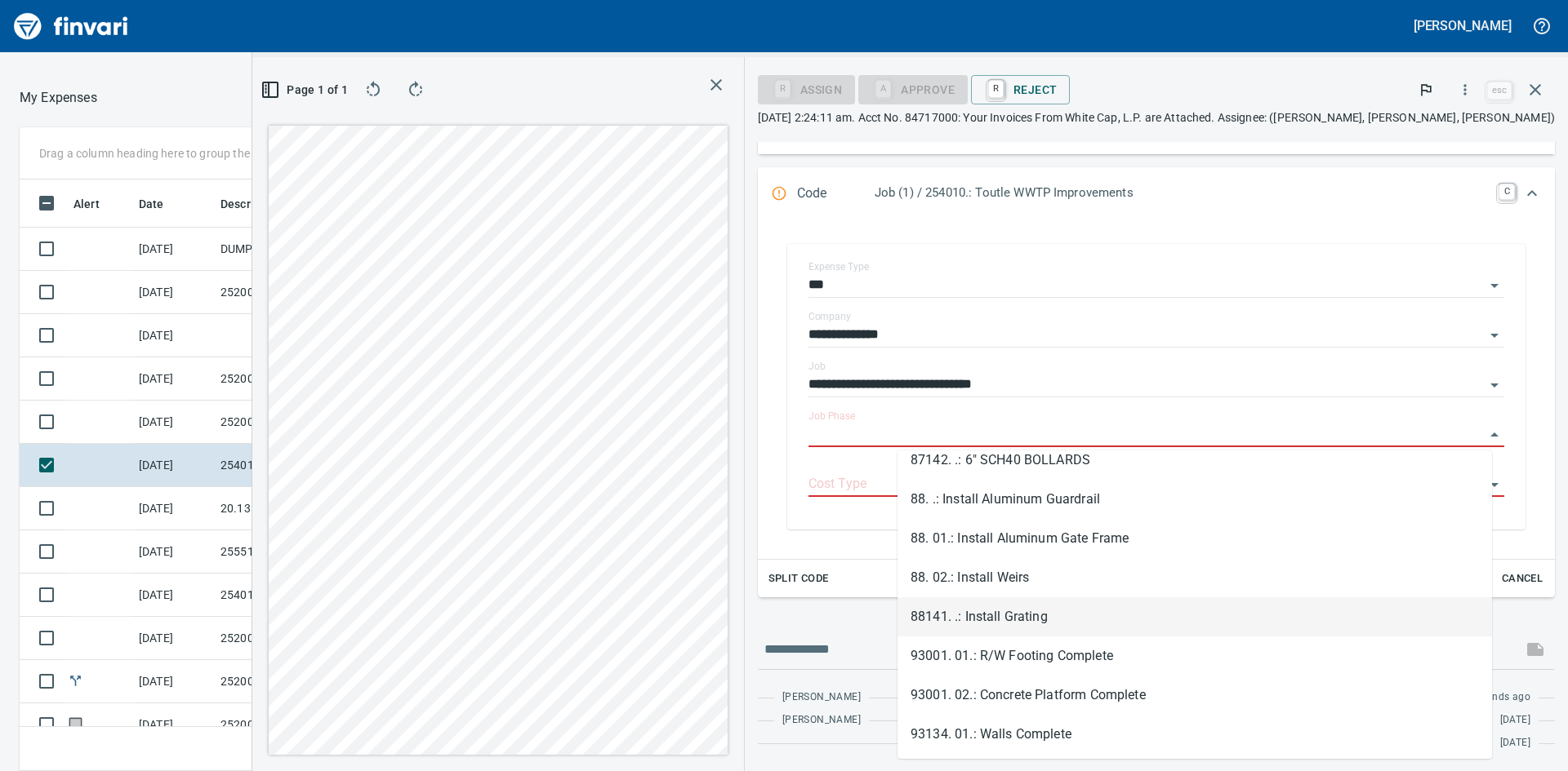
scroll to position [2409, 0]
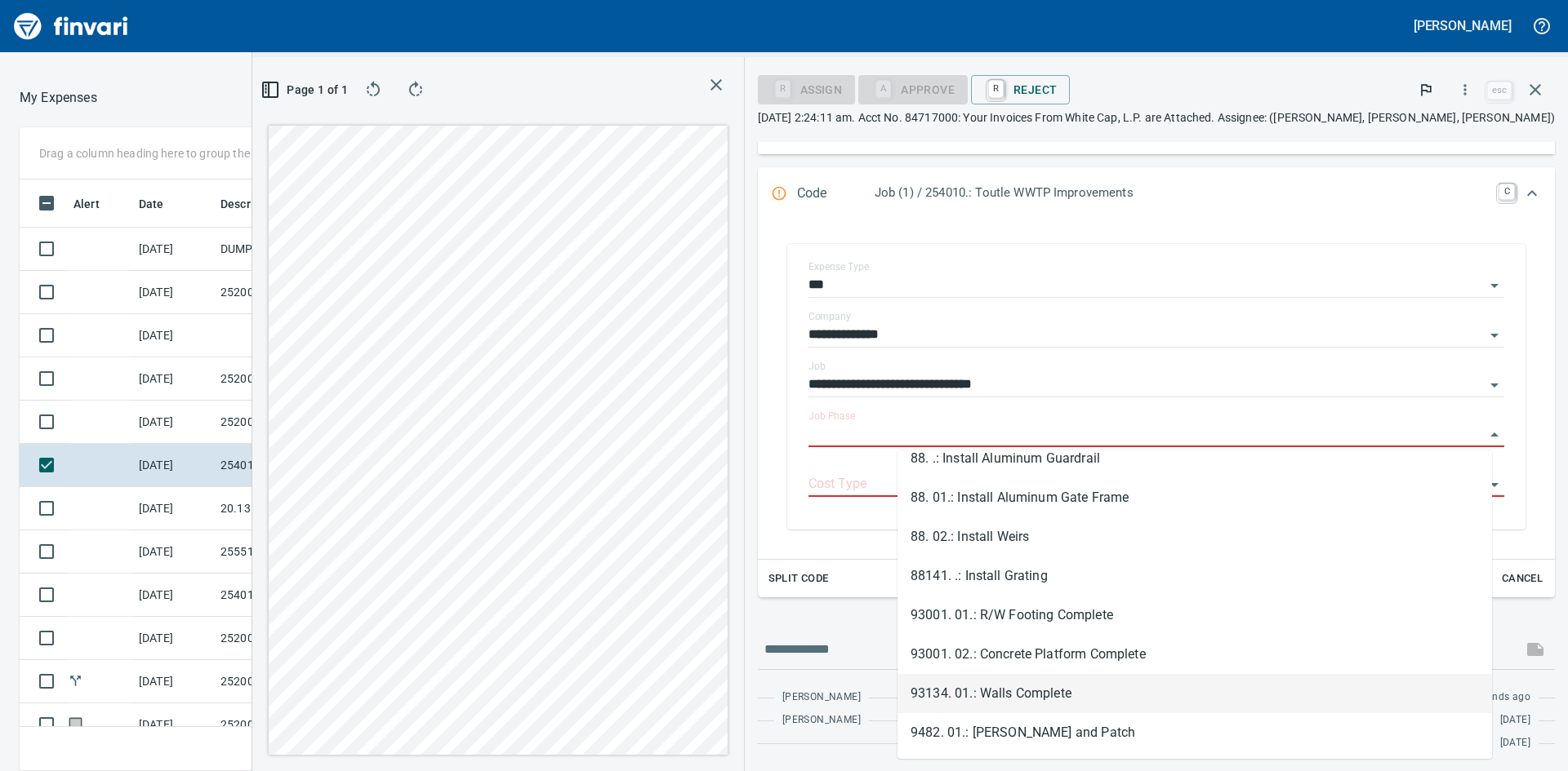
click at [1039, 685] on li "93134. 01.: Walls Complete" at bounding box center [1195, 694] width 595 height 39
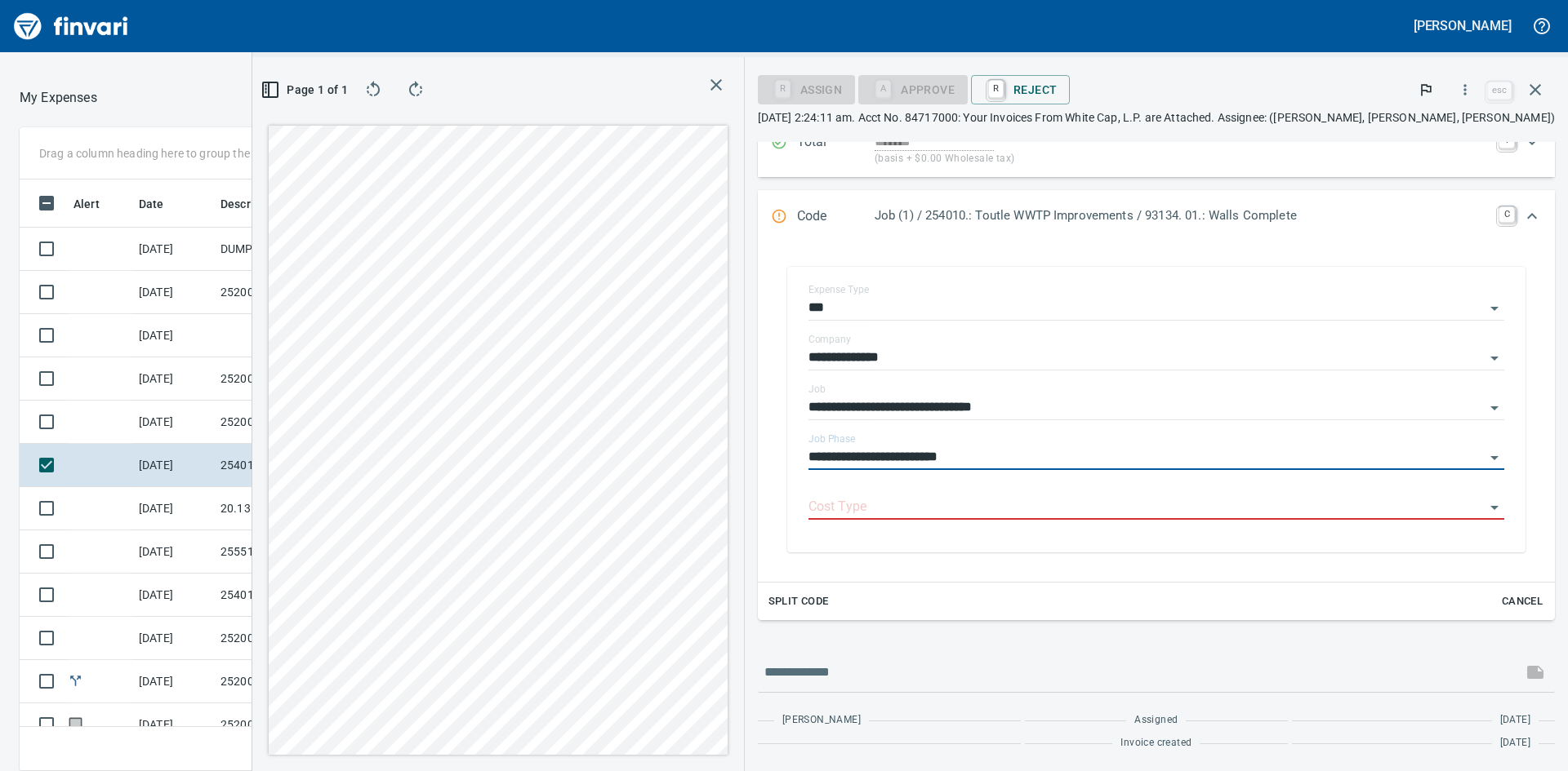
type input "**********"
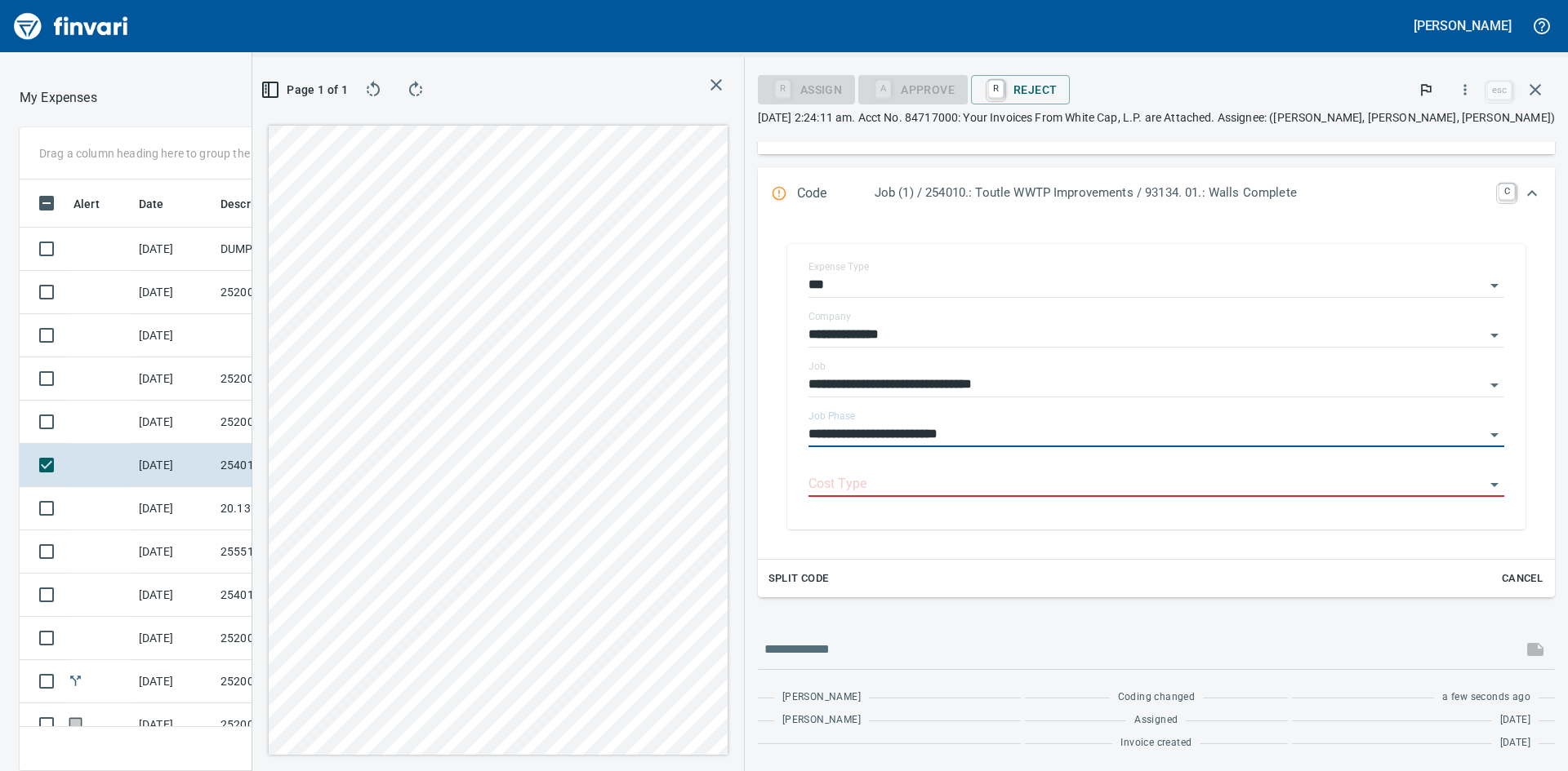
scroll to position [236, 0]
click at [983, 482] on input "Cost Type" at bounding box center [1146, 484] width 676 height 23
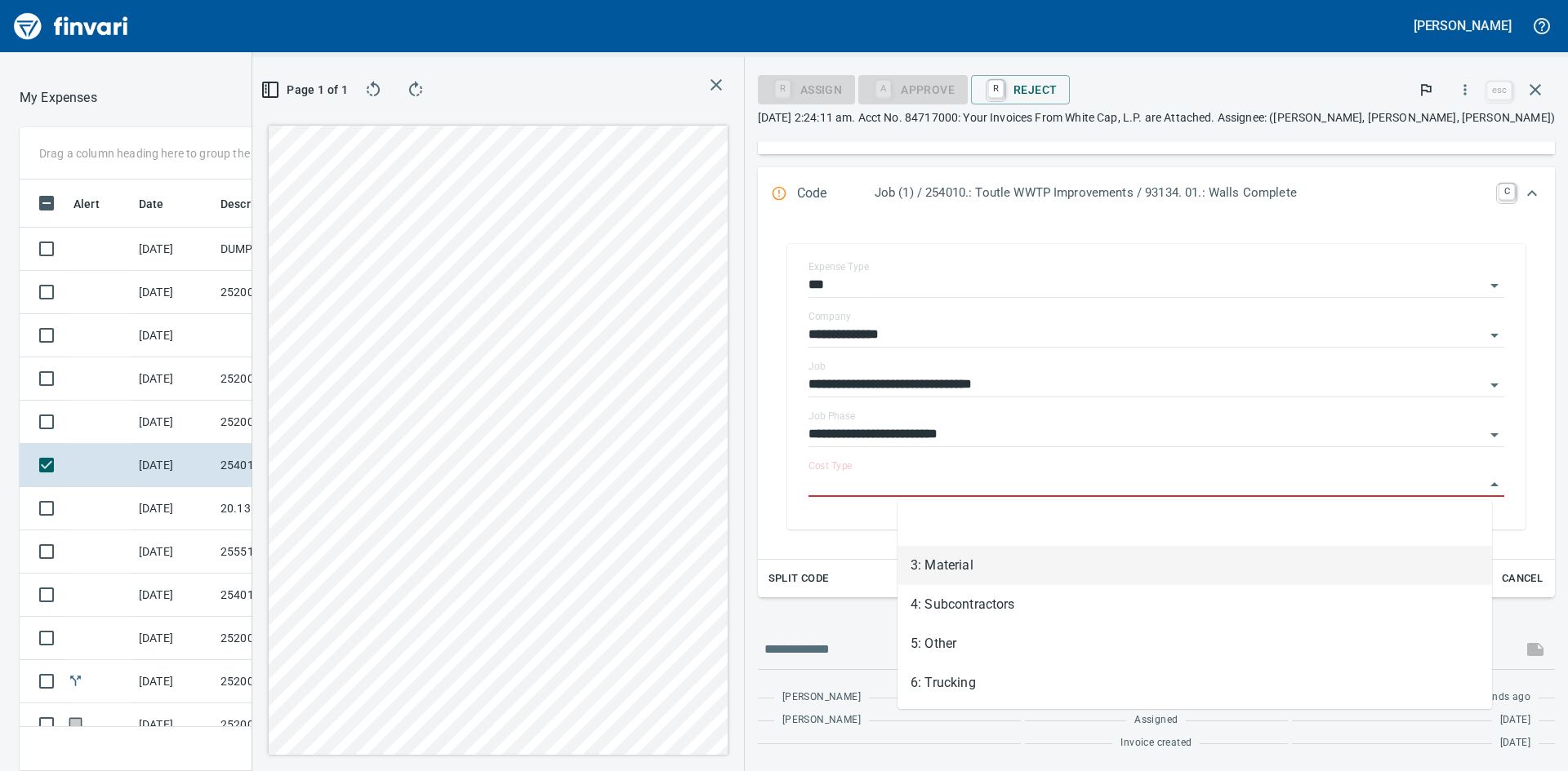
click at [967, 551] on li "3: Material" at bounding box center [1195, 566] width 595 height 39
type input "**********"
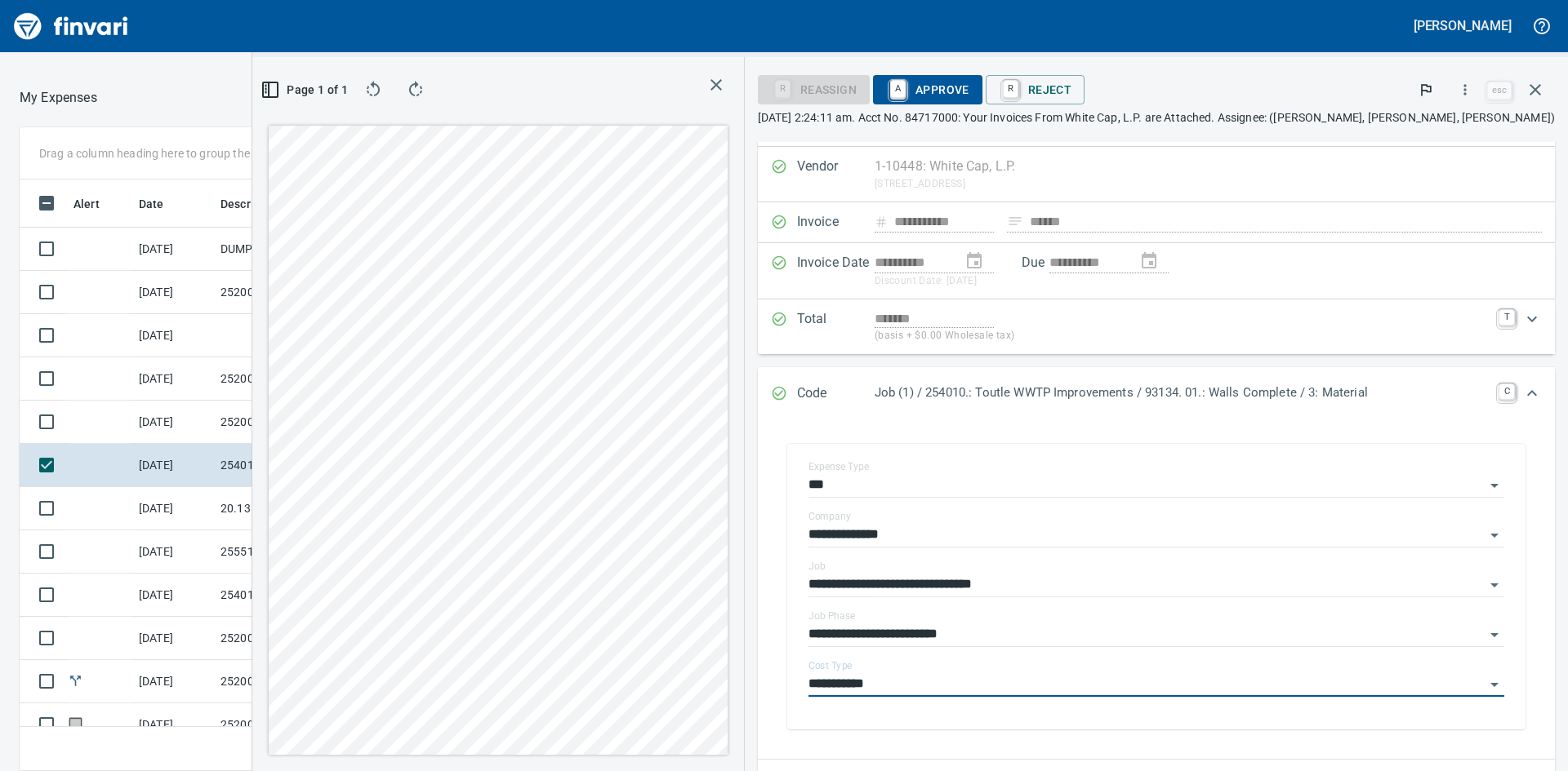
scroll to position [0, 0]
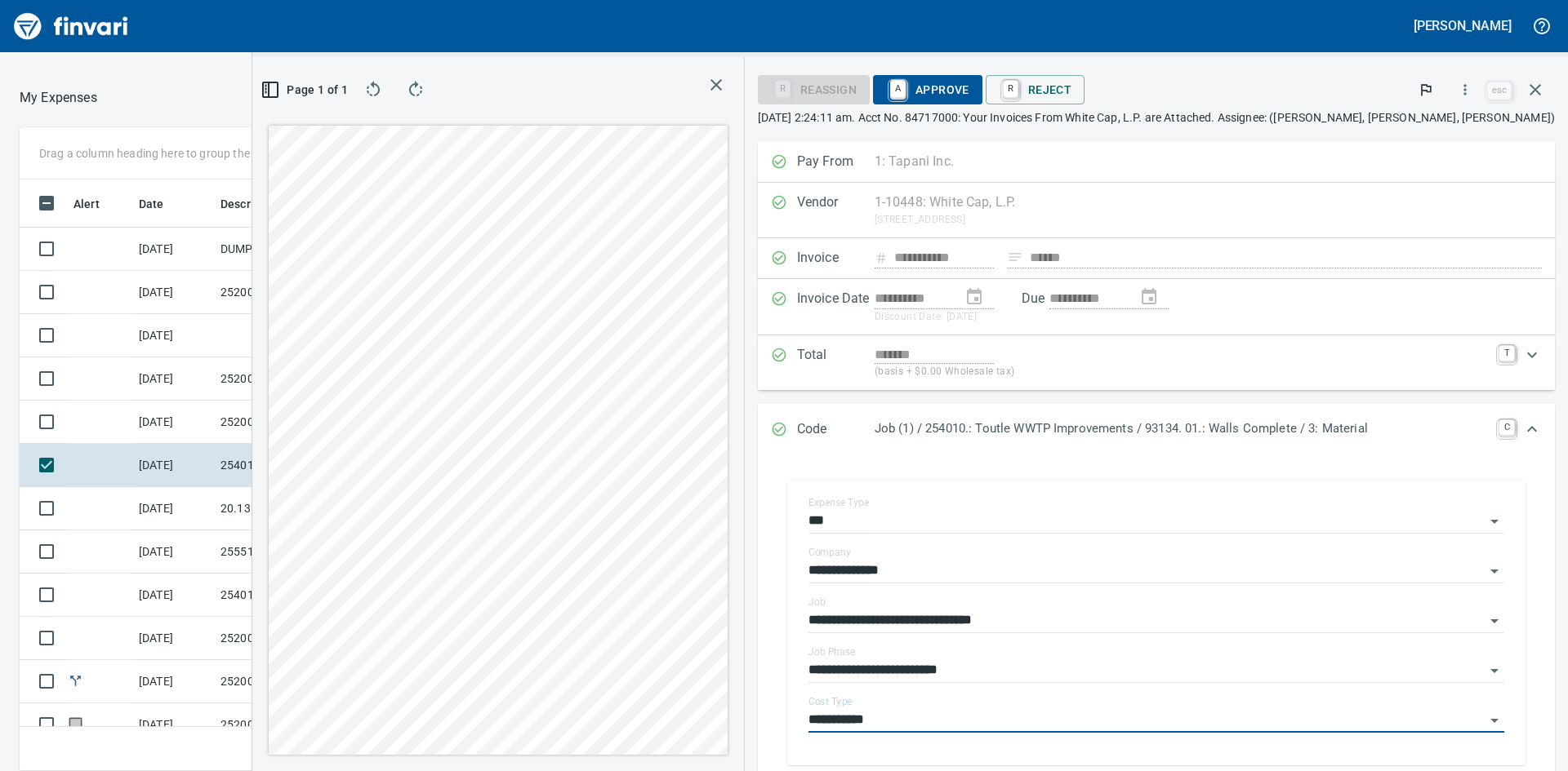
click at [969, 91] on span "A Approve" at bounding box center [927, 90] width 84 height 28
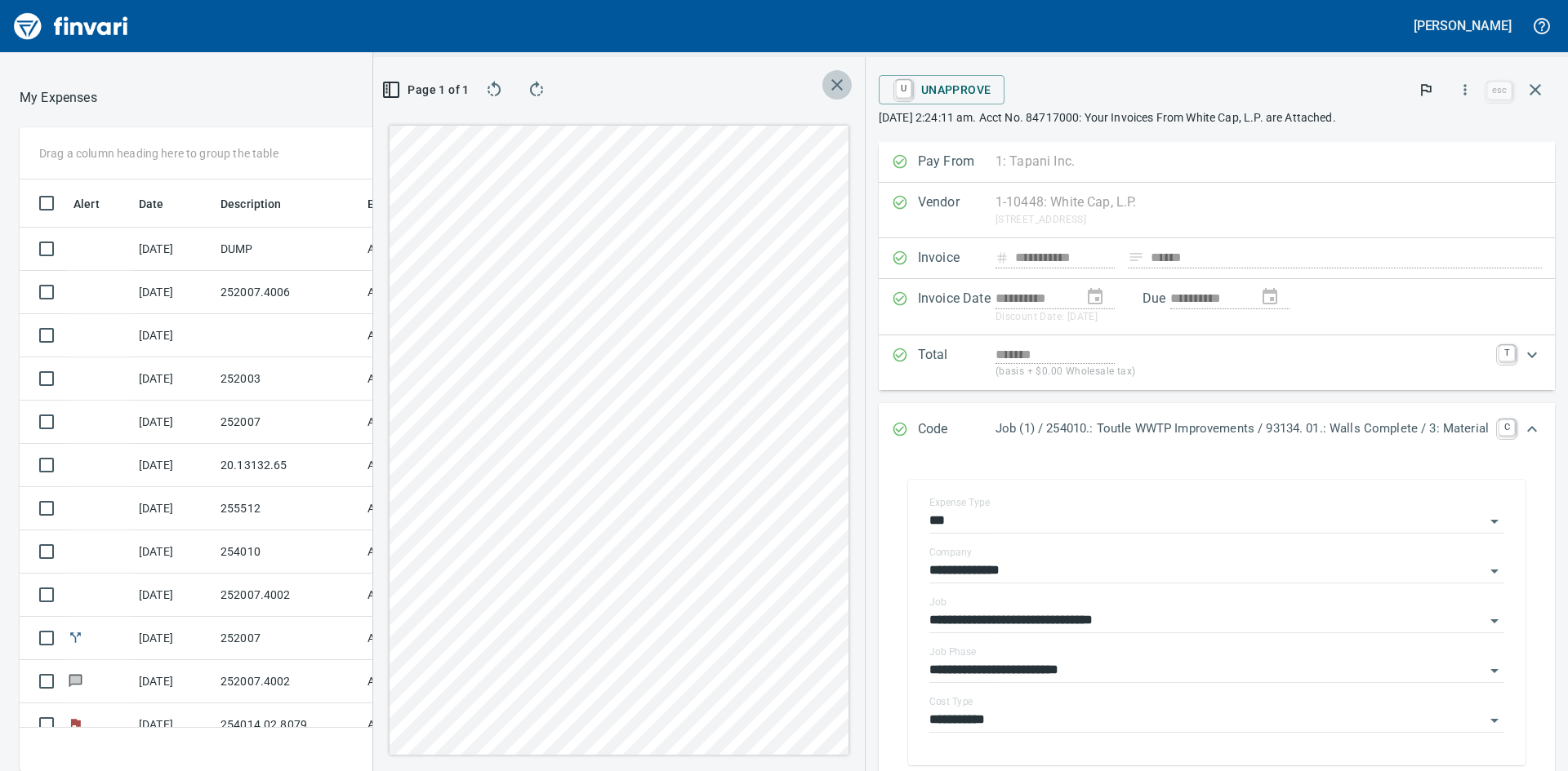
click at [827, 79] on icon "button" at bounding box center [837, 85] width 20 height 20
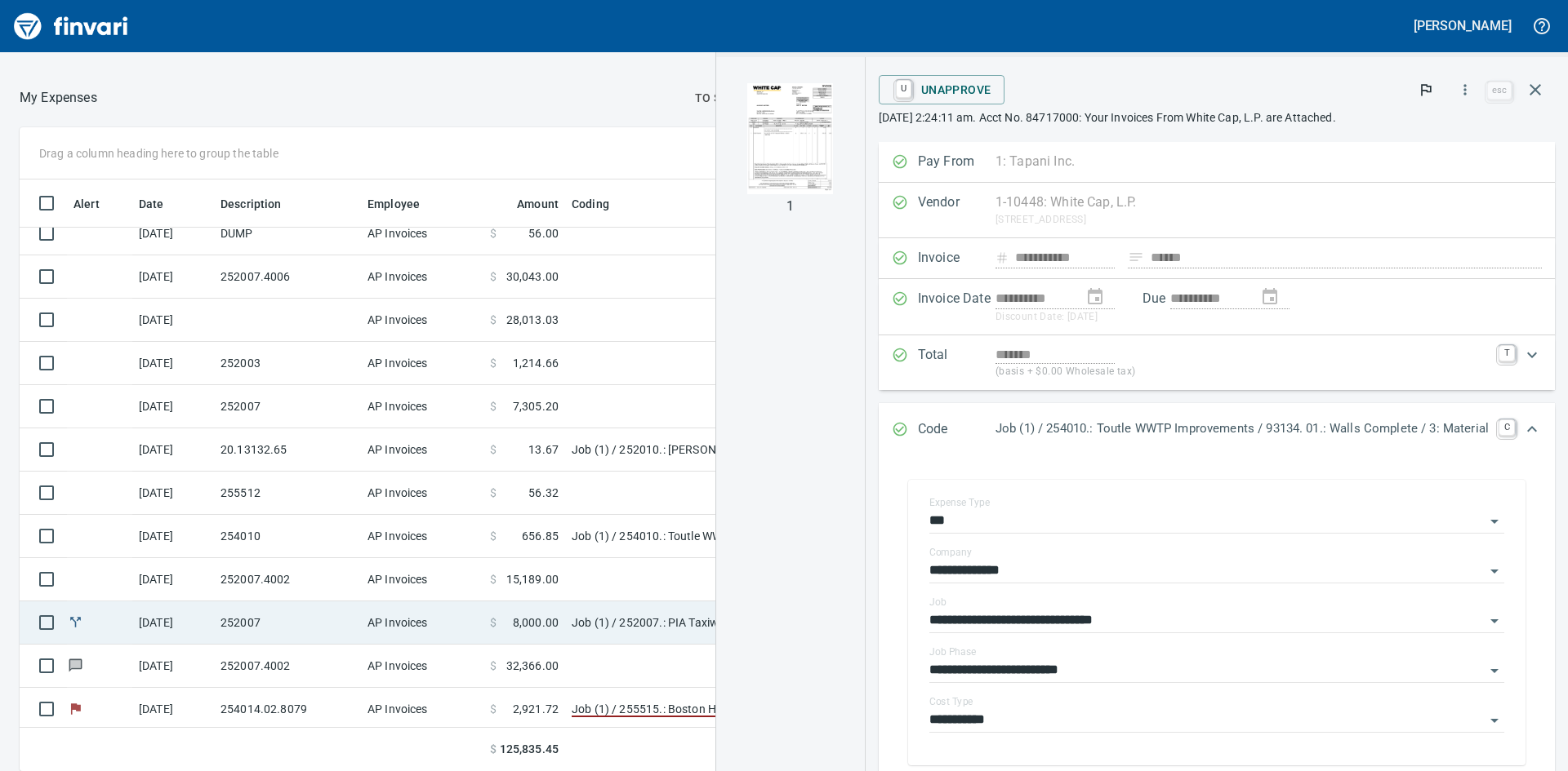
scroll to position [19, 0]
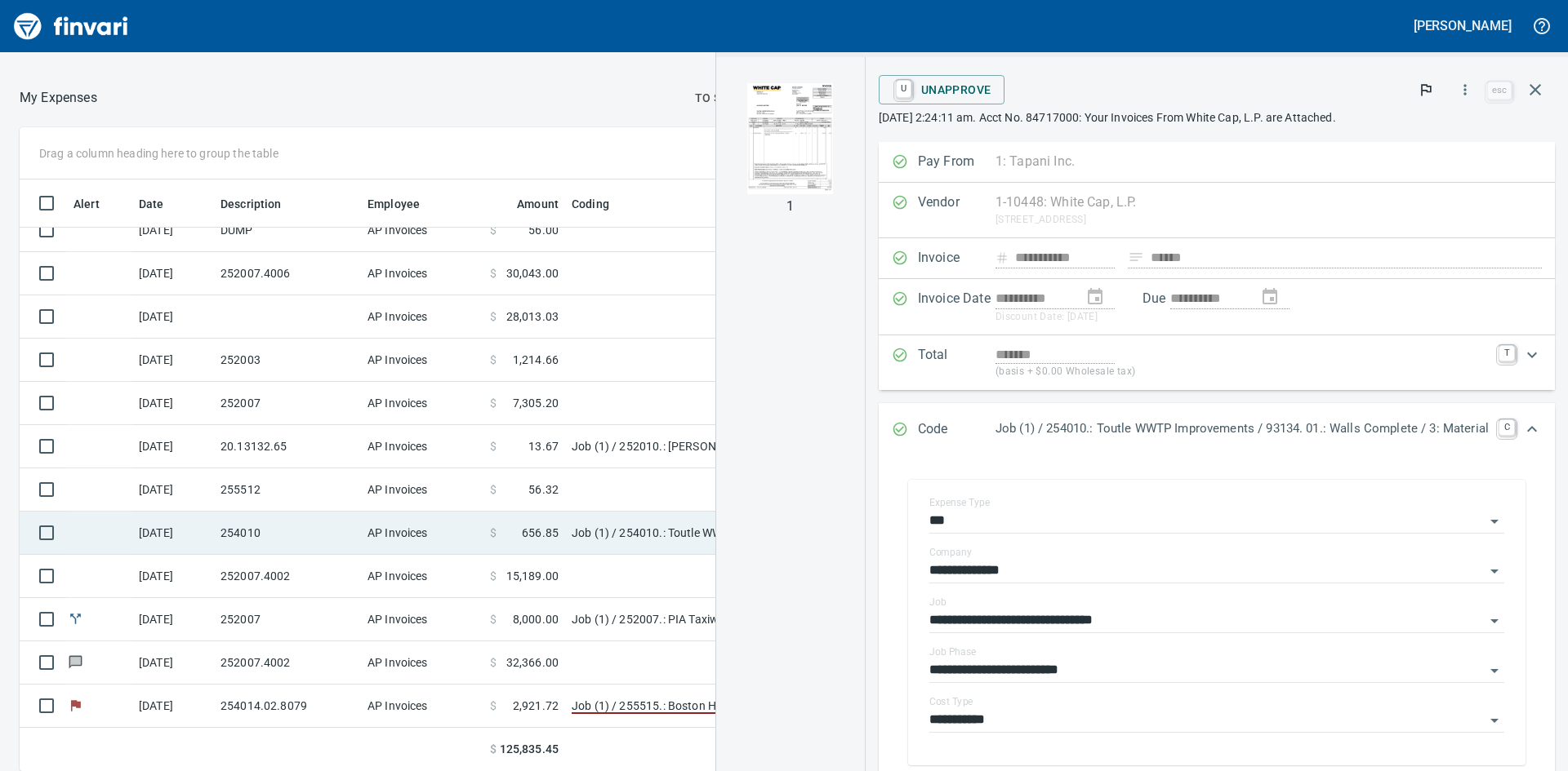
click at [391, 528] on td "AP Invoices" at bounding box center [422, 534] width 122 height 43
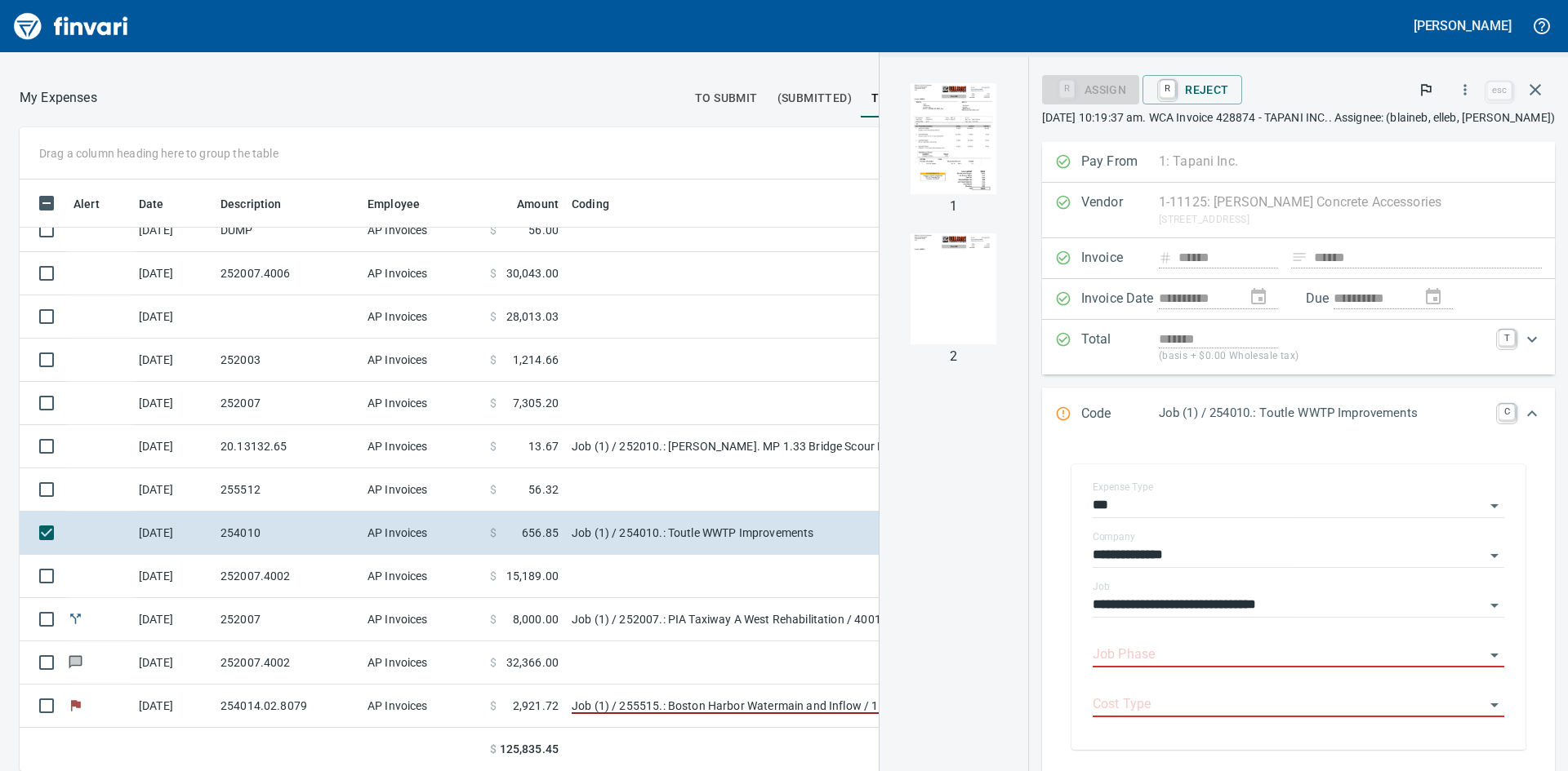
click at [963, 156] on img "button" at bounding box center [952, 139] width 86 height 111
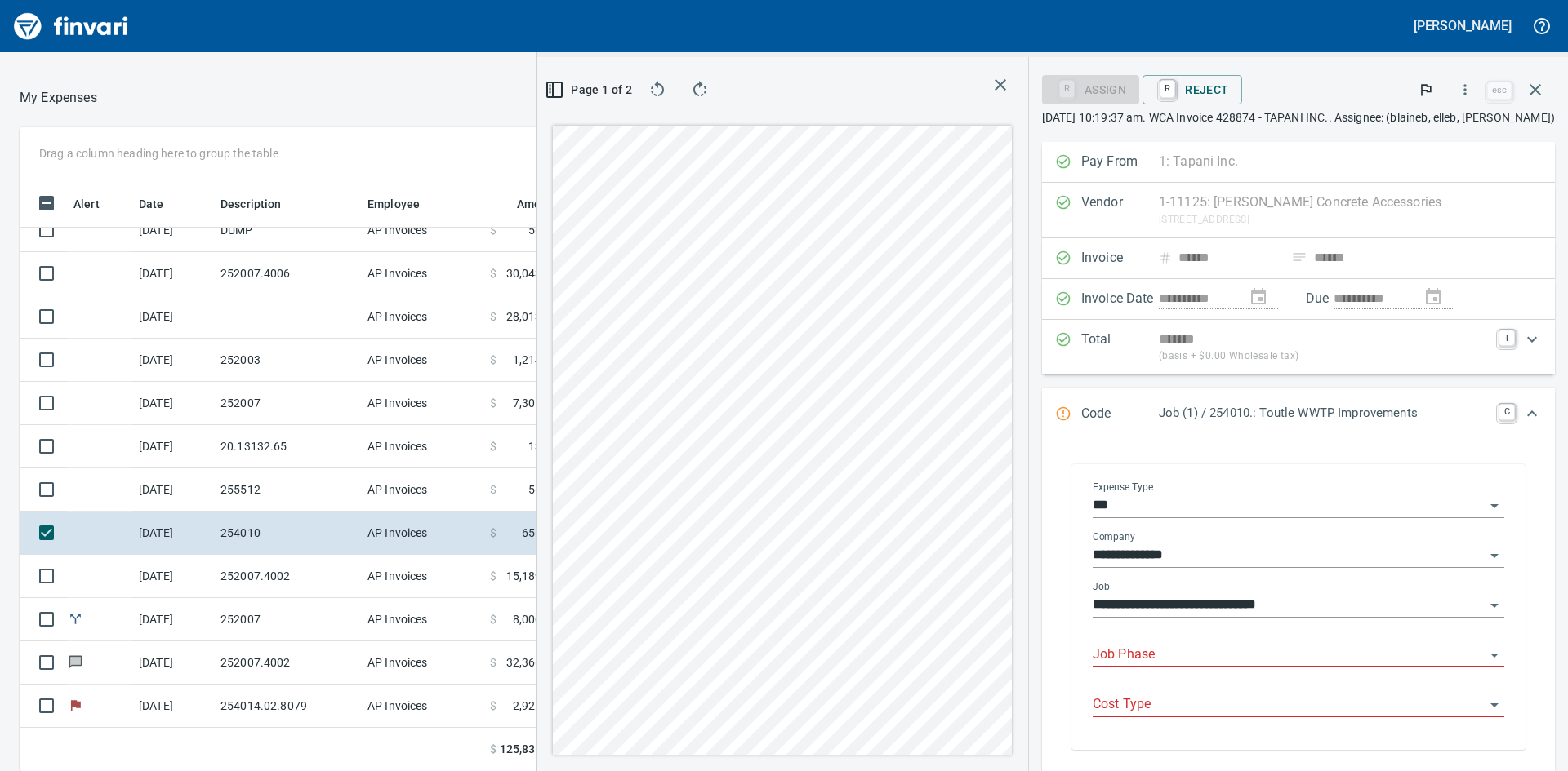
click at [1484, 656] on icon "Open" at bounding box center [1494, 656] width 20 height 20
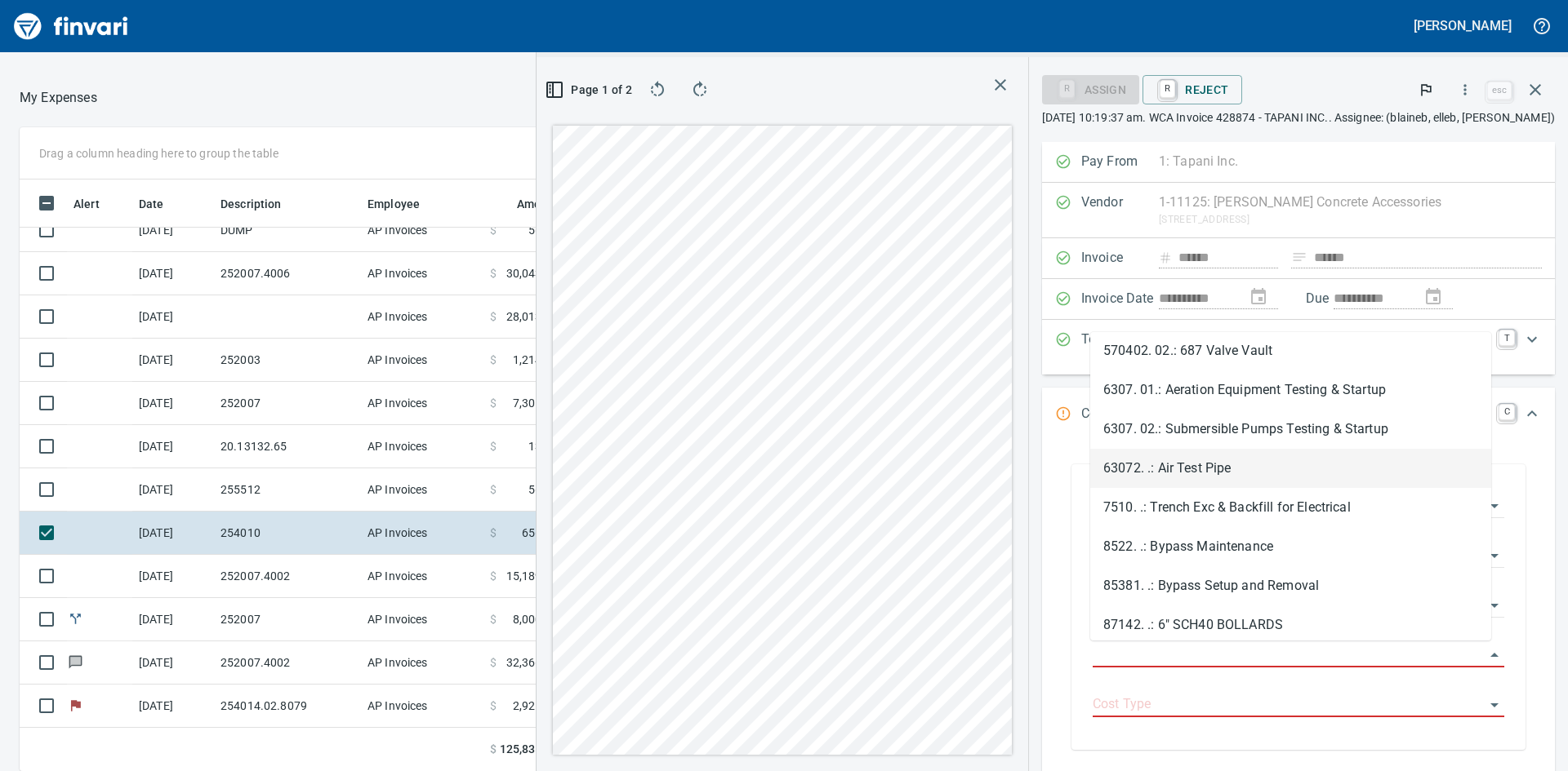
scroll to position [2409, 0]
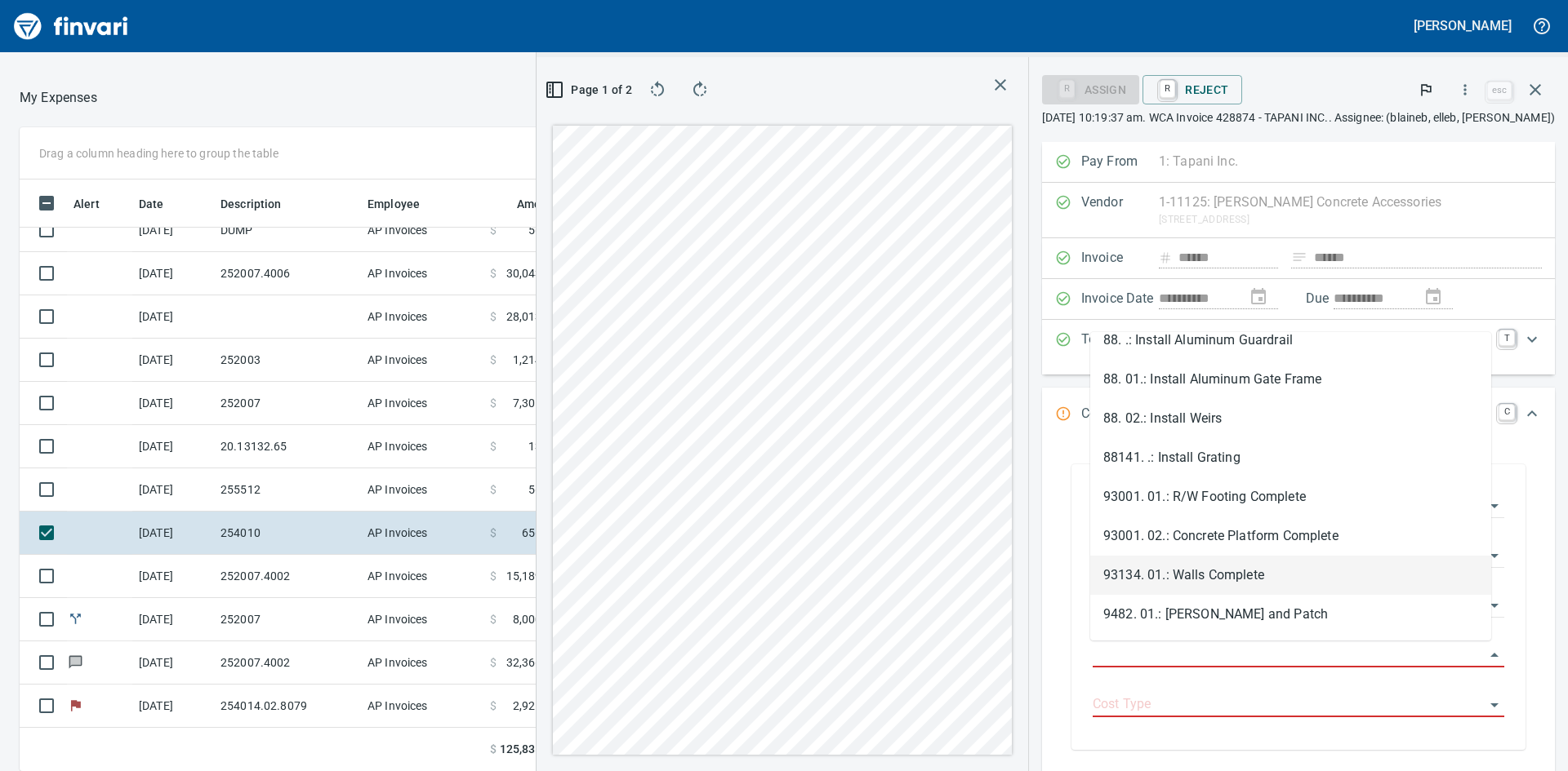
click at [1224, 575] on li "93134. 01.: Walls Complete" at bounding box center [1290, 576] width 401 height 39
type input "**********"
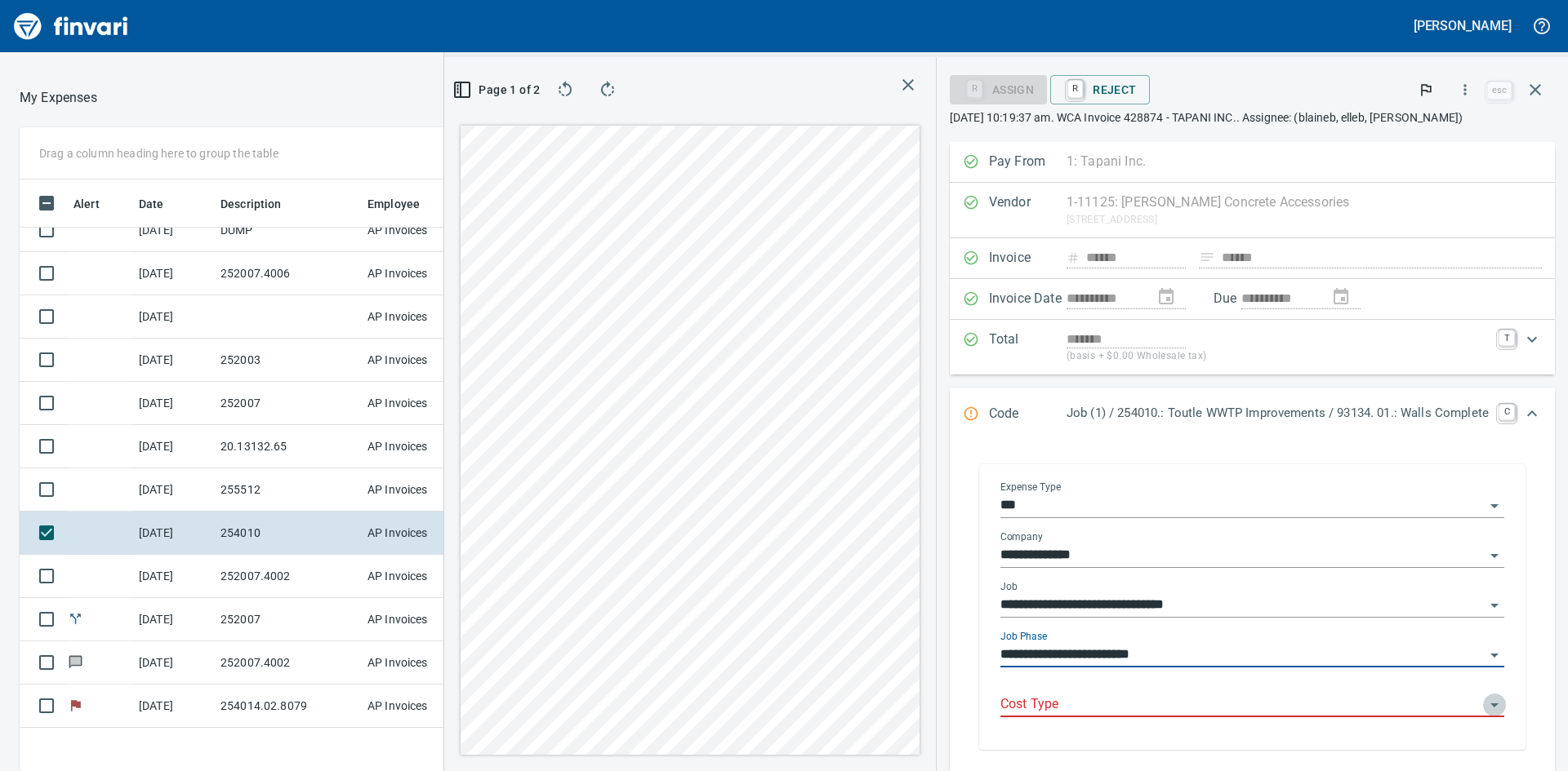
click at [1490, 705] on icon "Open" at bounding box center [1494, 706] width 8 height 4
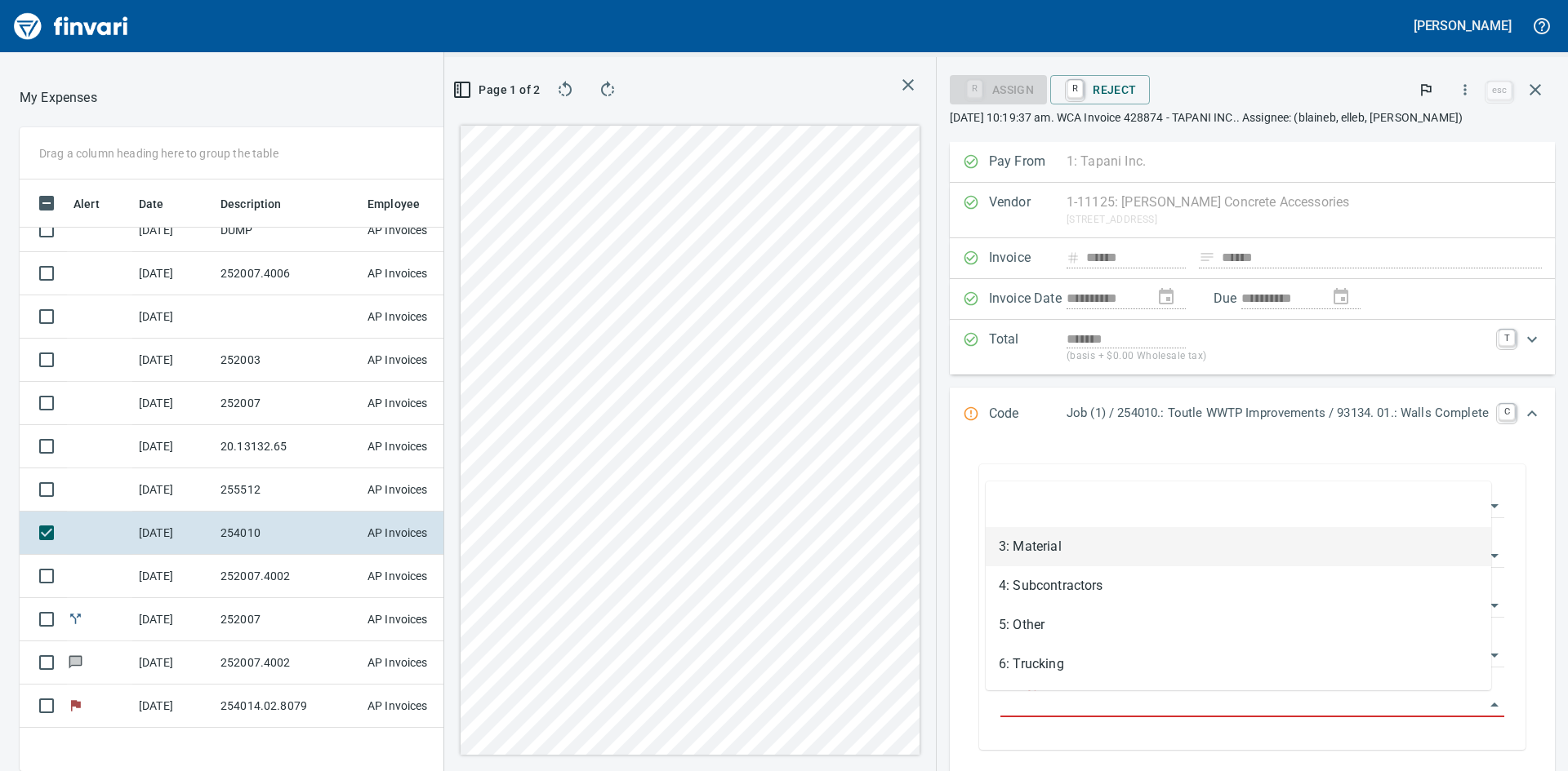
click at [1106, 549] on li "3: Material" at bounding box center [1238, 547] width 505 height 39
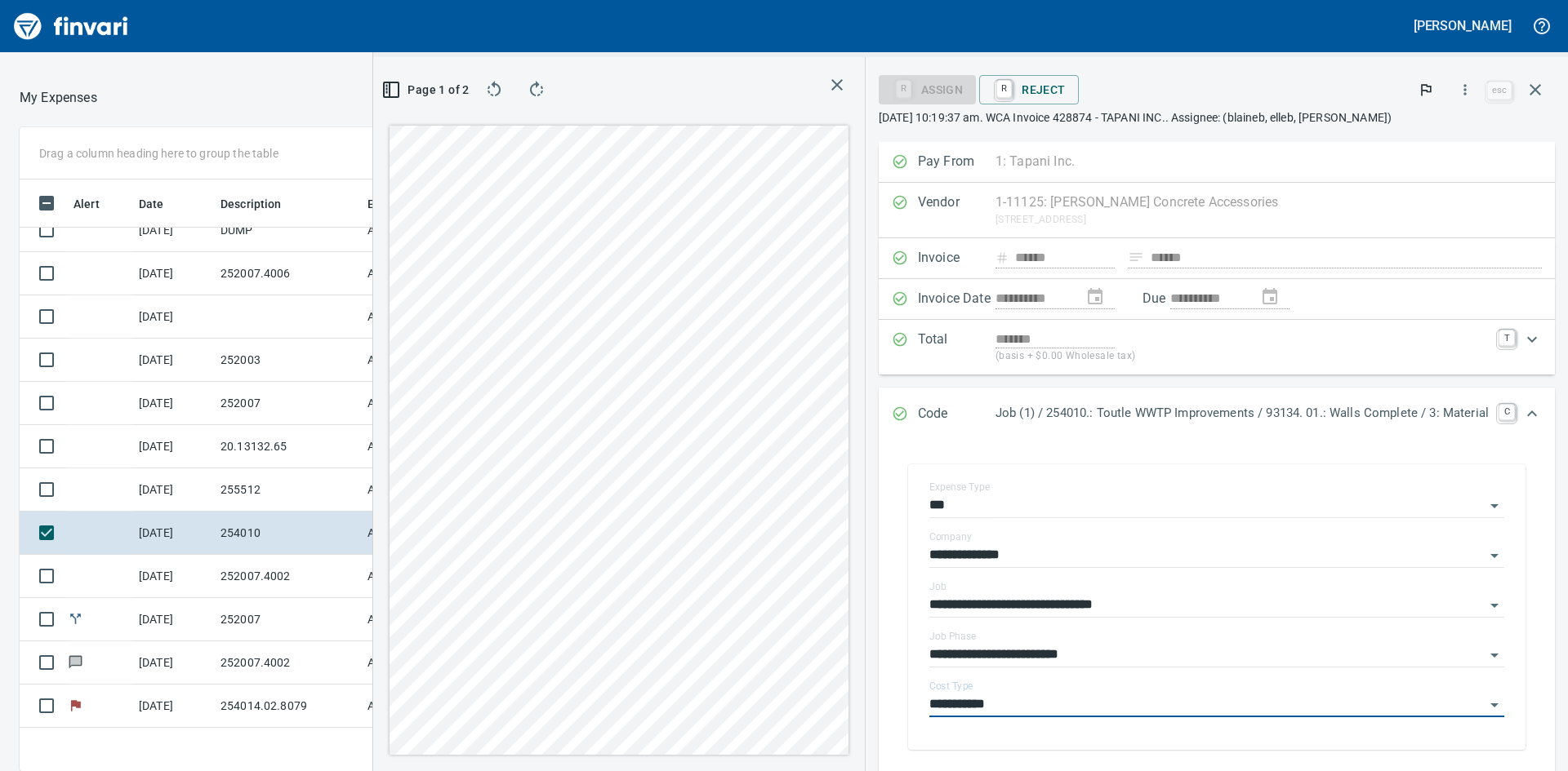
type input "**********"
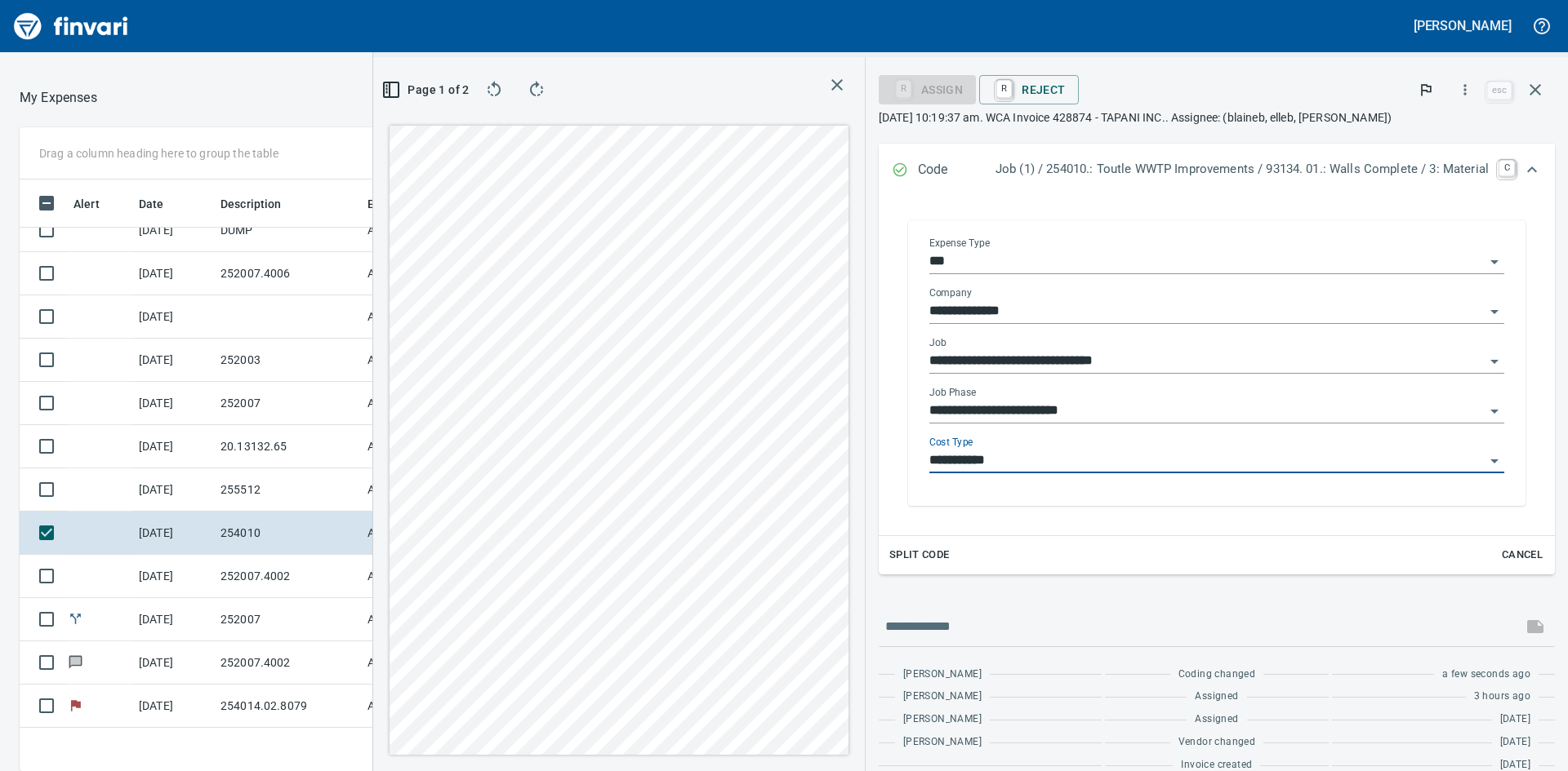
scroll to position [266, 0]
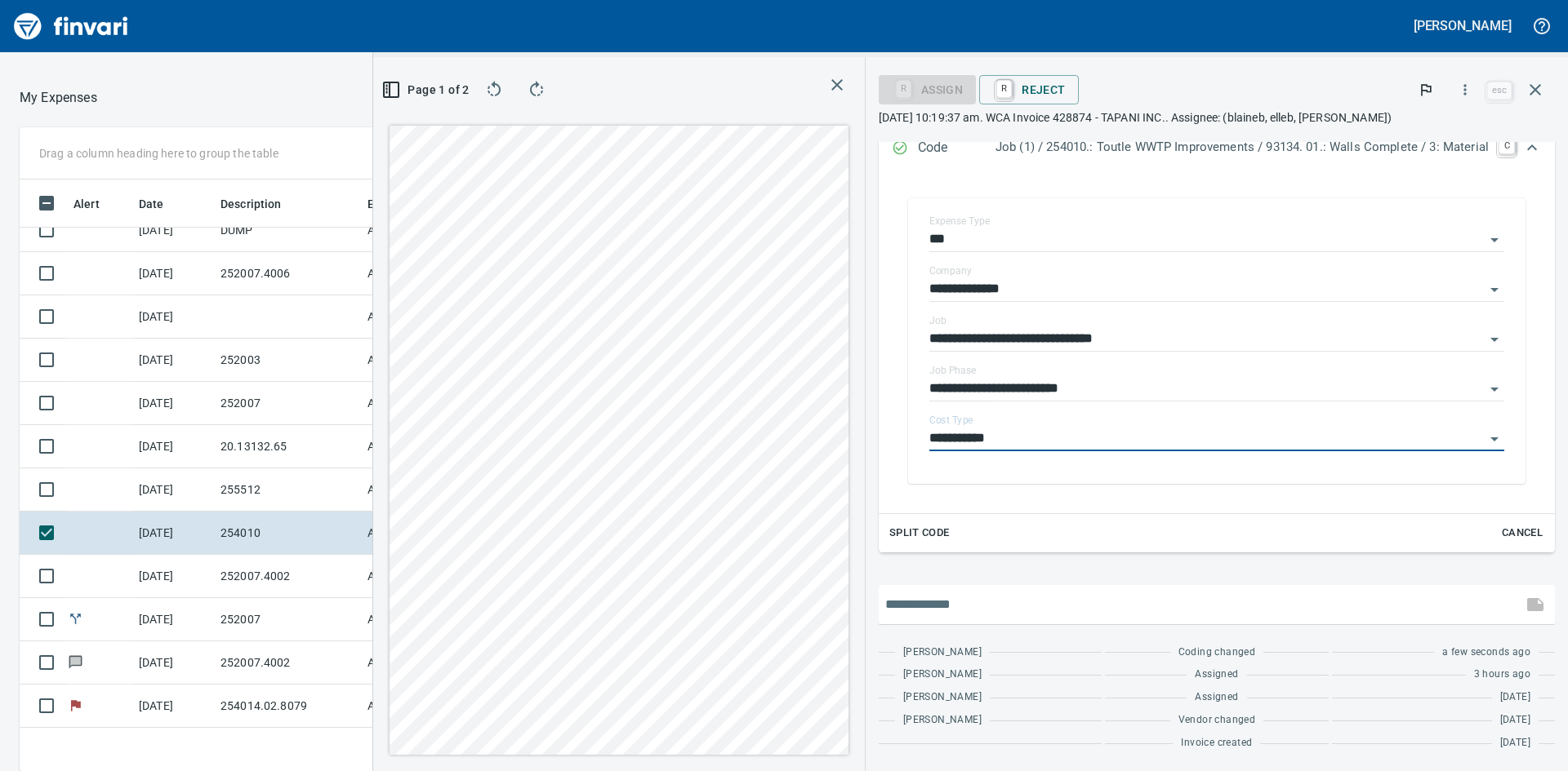
click at [1138, 617] on input "text" at bounding box center [1201, 605] width 630 height 27
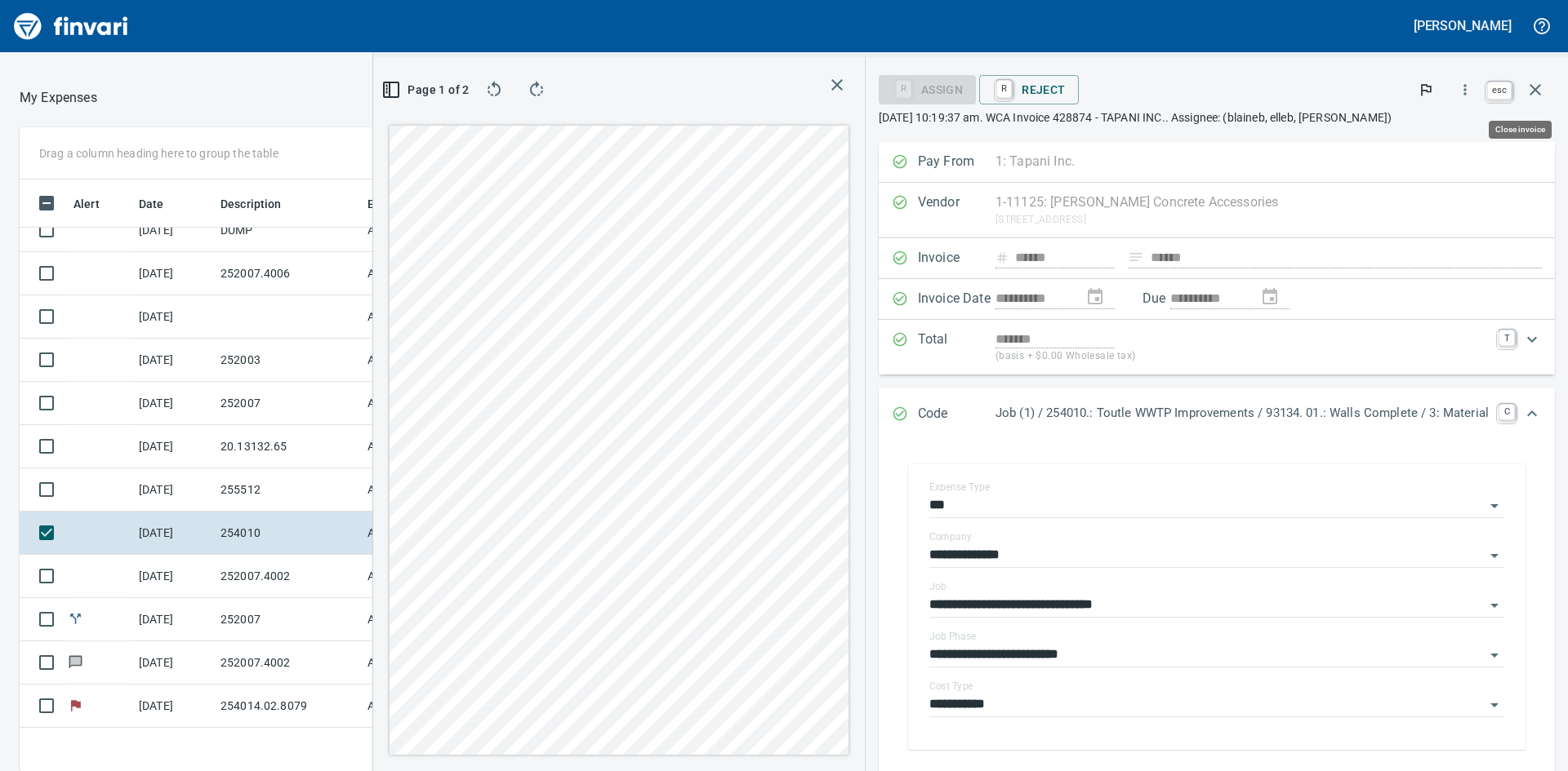
scroll to position [580, 1083]
click at [1535, 84] on icon "button" at bounding box center [1535, 90] width 20 height 20
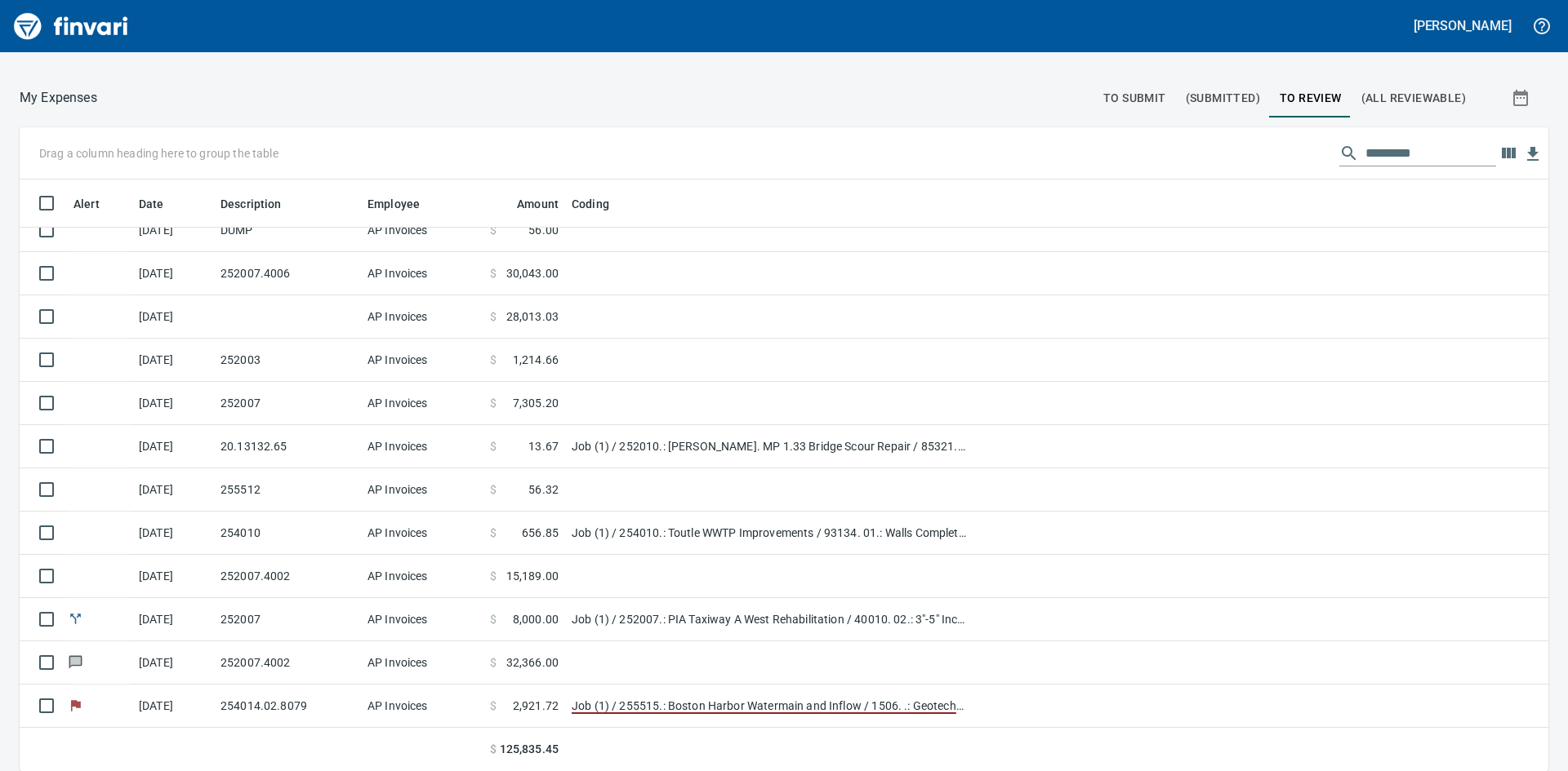
scroll to position [580, 1492]
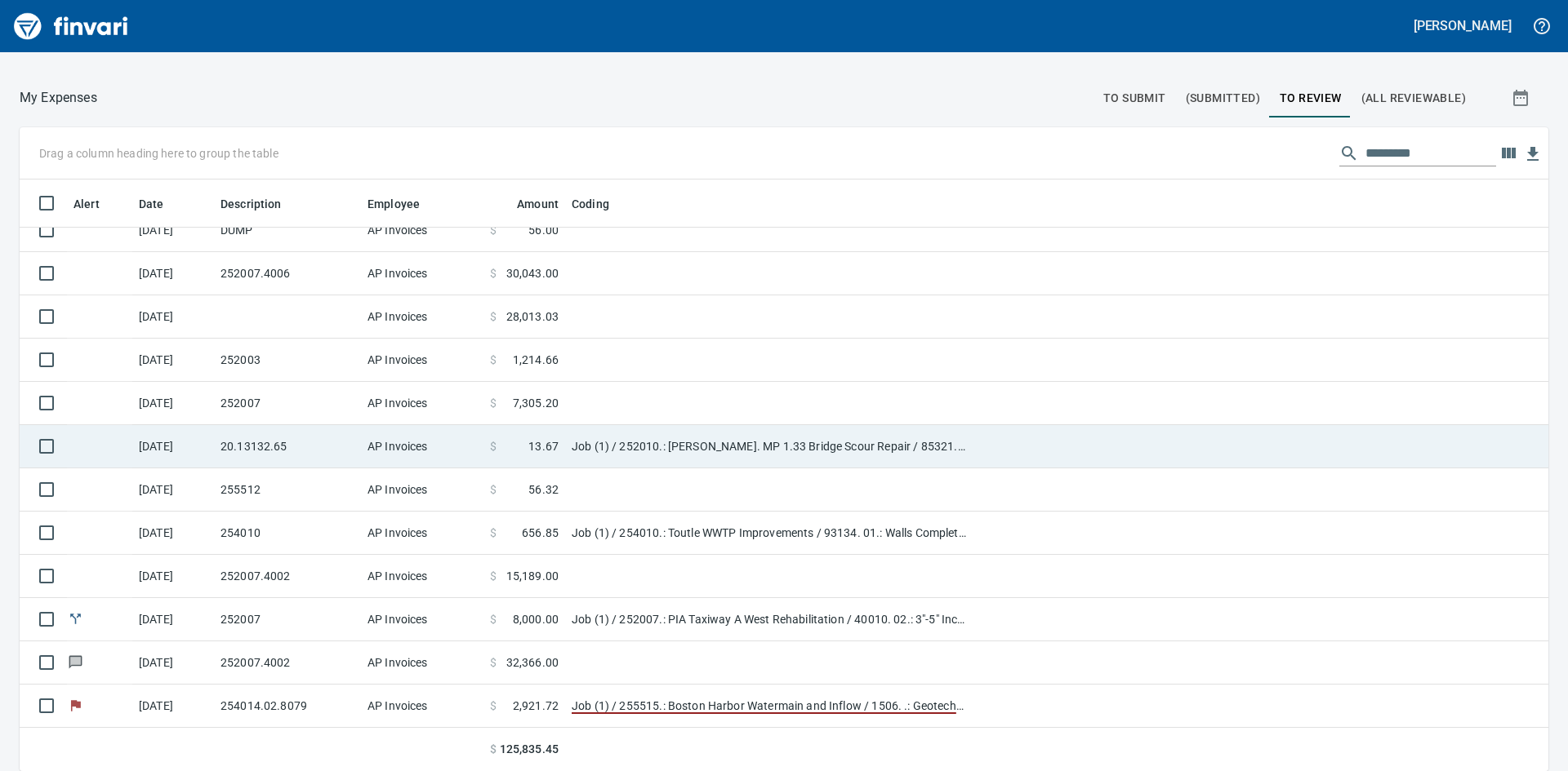
click at [660, 441] on td "Job (1) / 252010.: [PERSON_NAME]. MP 1.33 Bridge Scour Repair / 85321. .: Barri…" at bounding box center [769, 447] width 408 height 43
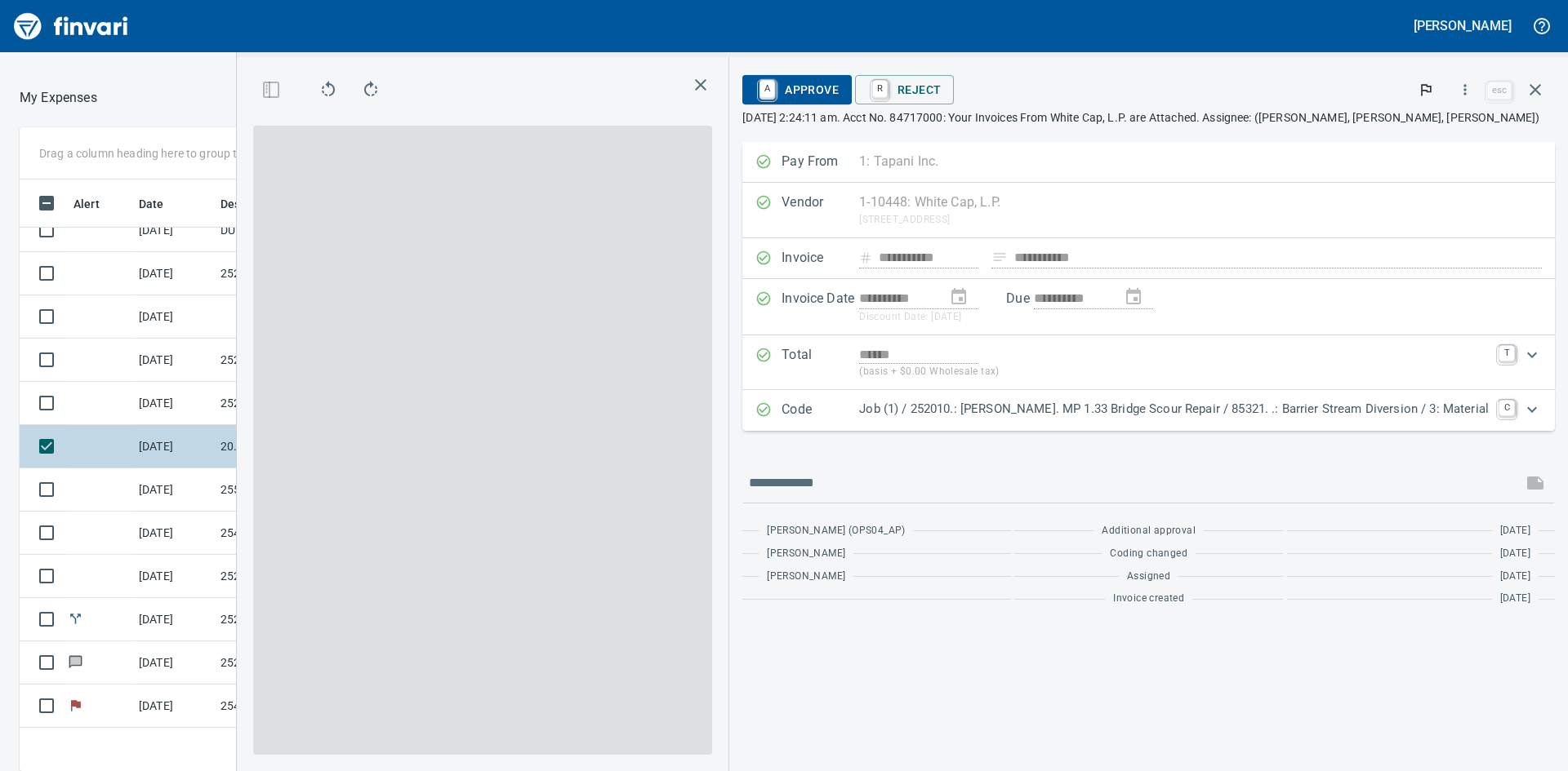
scroll to position [580, 1083]
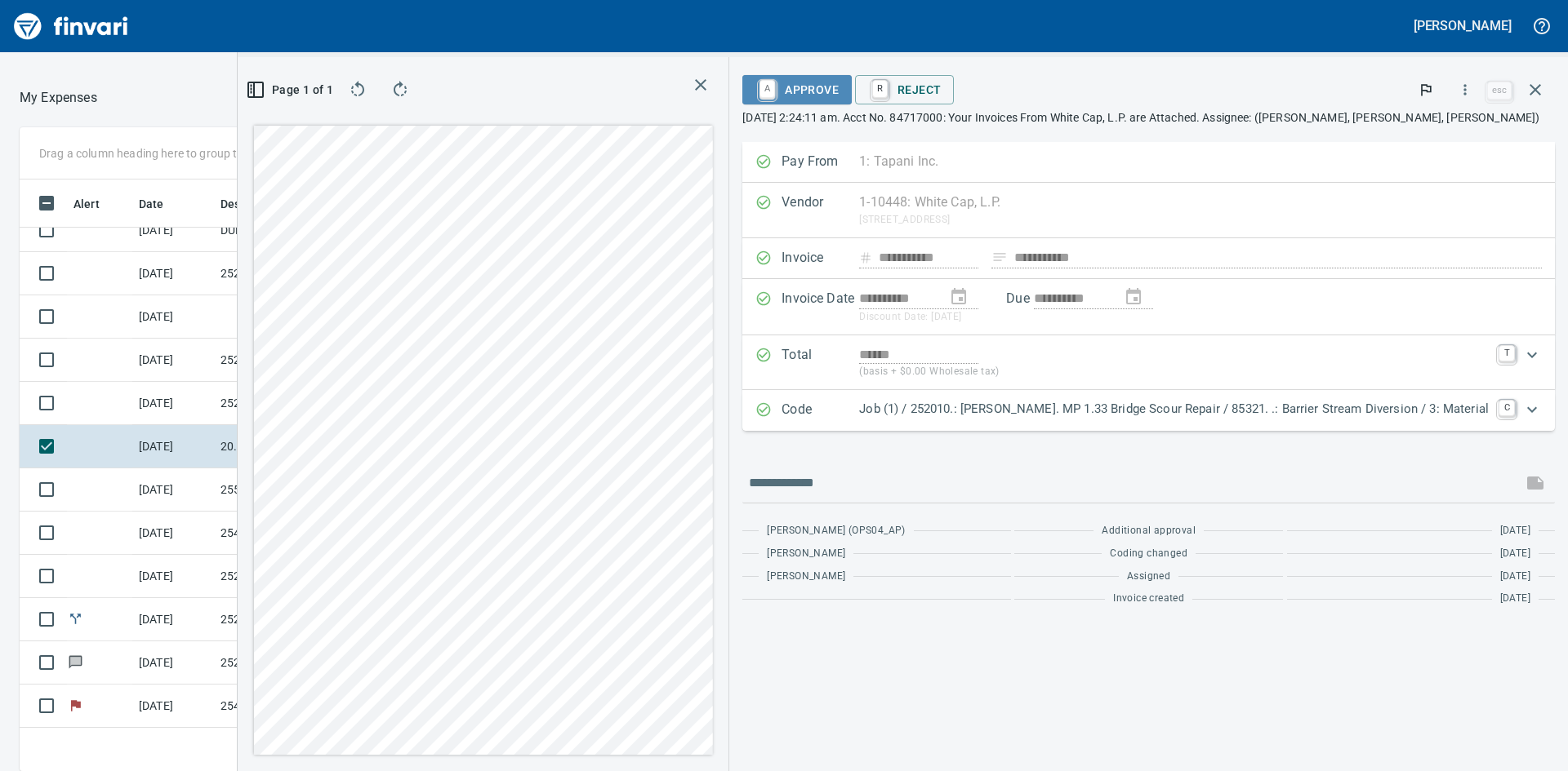
click at [820, 88] on span "A Approve" at bounding box center [797, 90] width 84 height 28
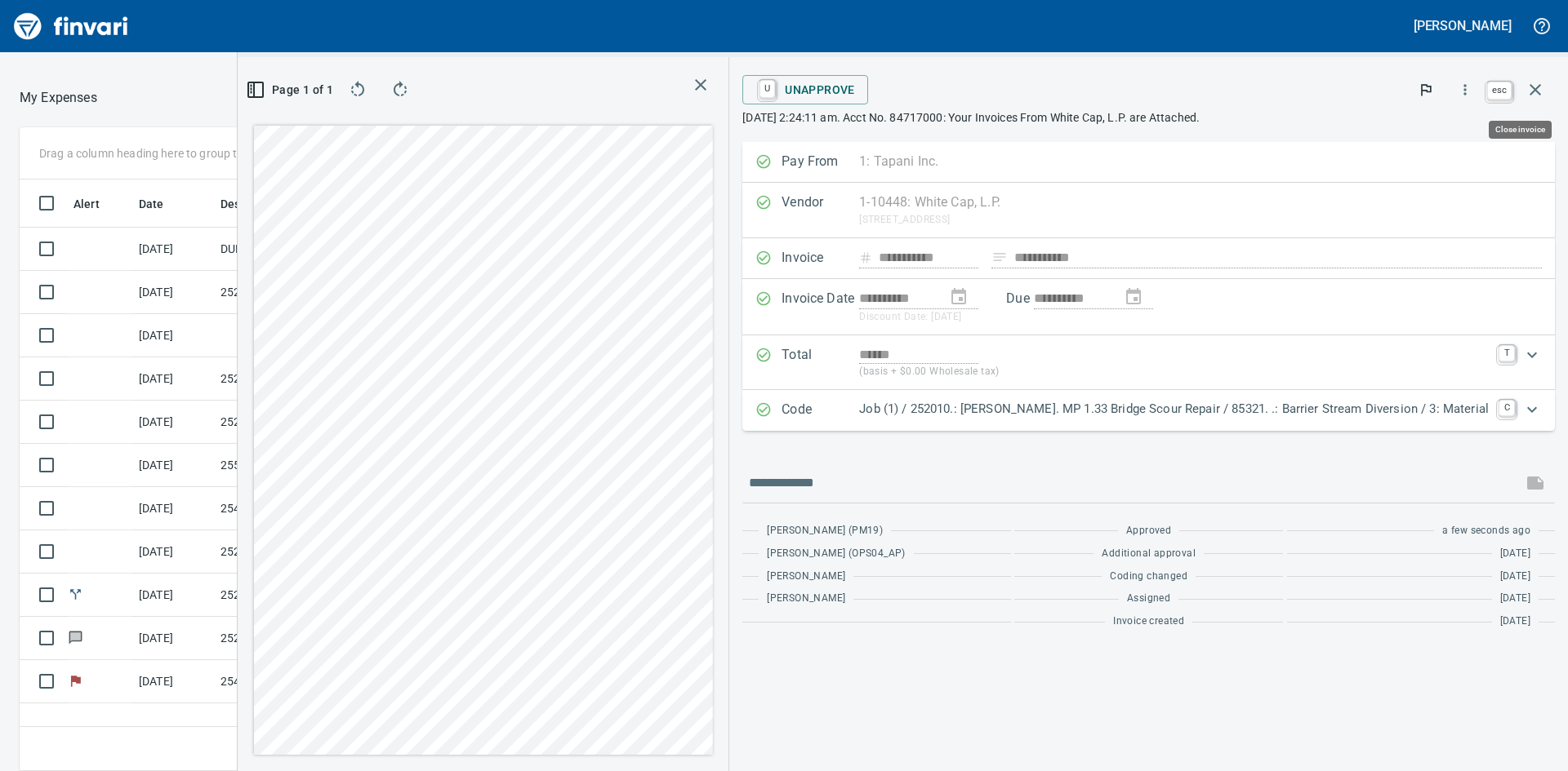
click at [1540, 96] on icon "button" at bounding box center [1535, 90] width 20 height 20
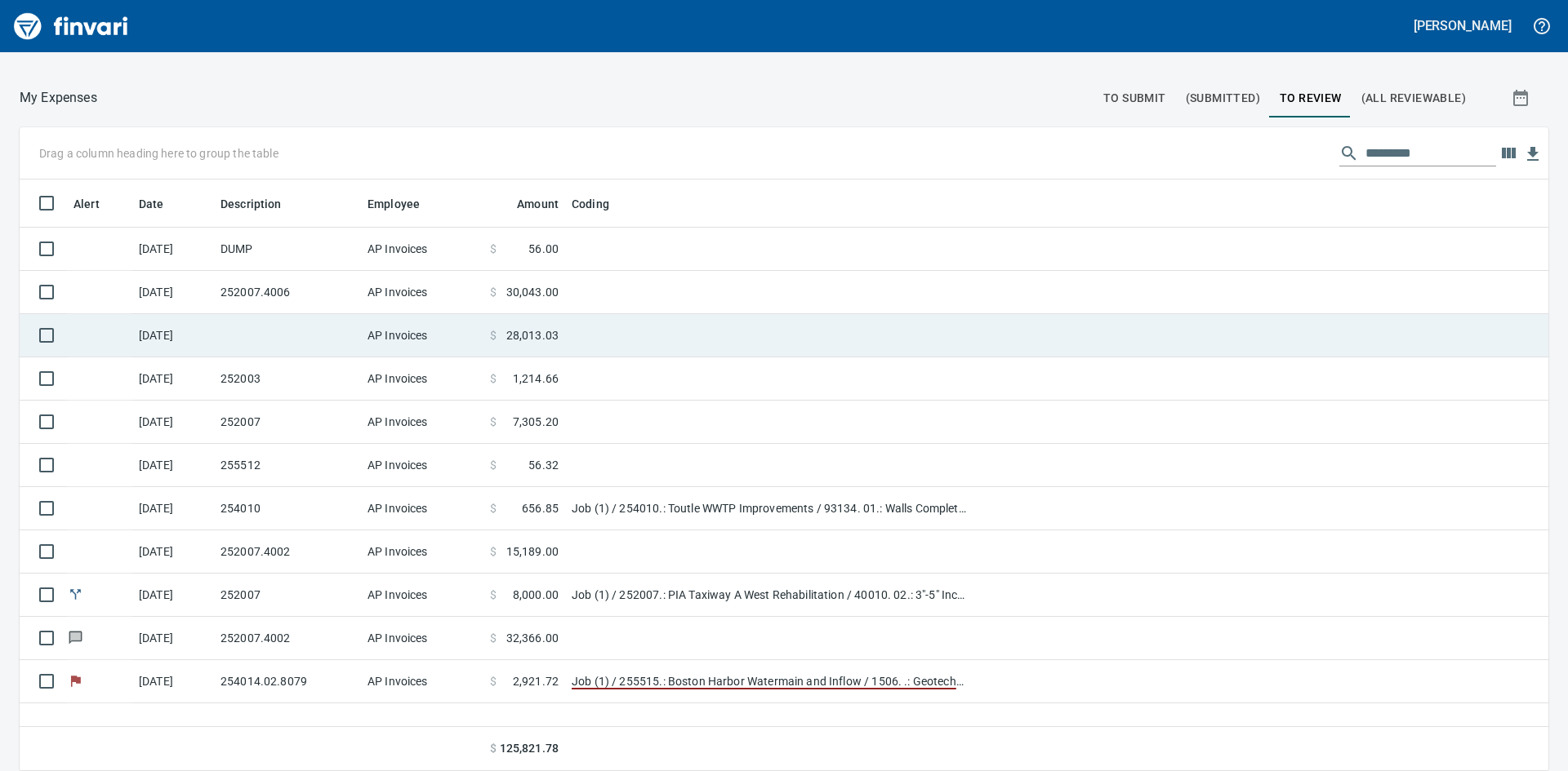
scroll to position [580, 1504]
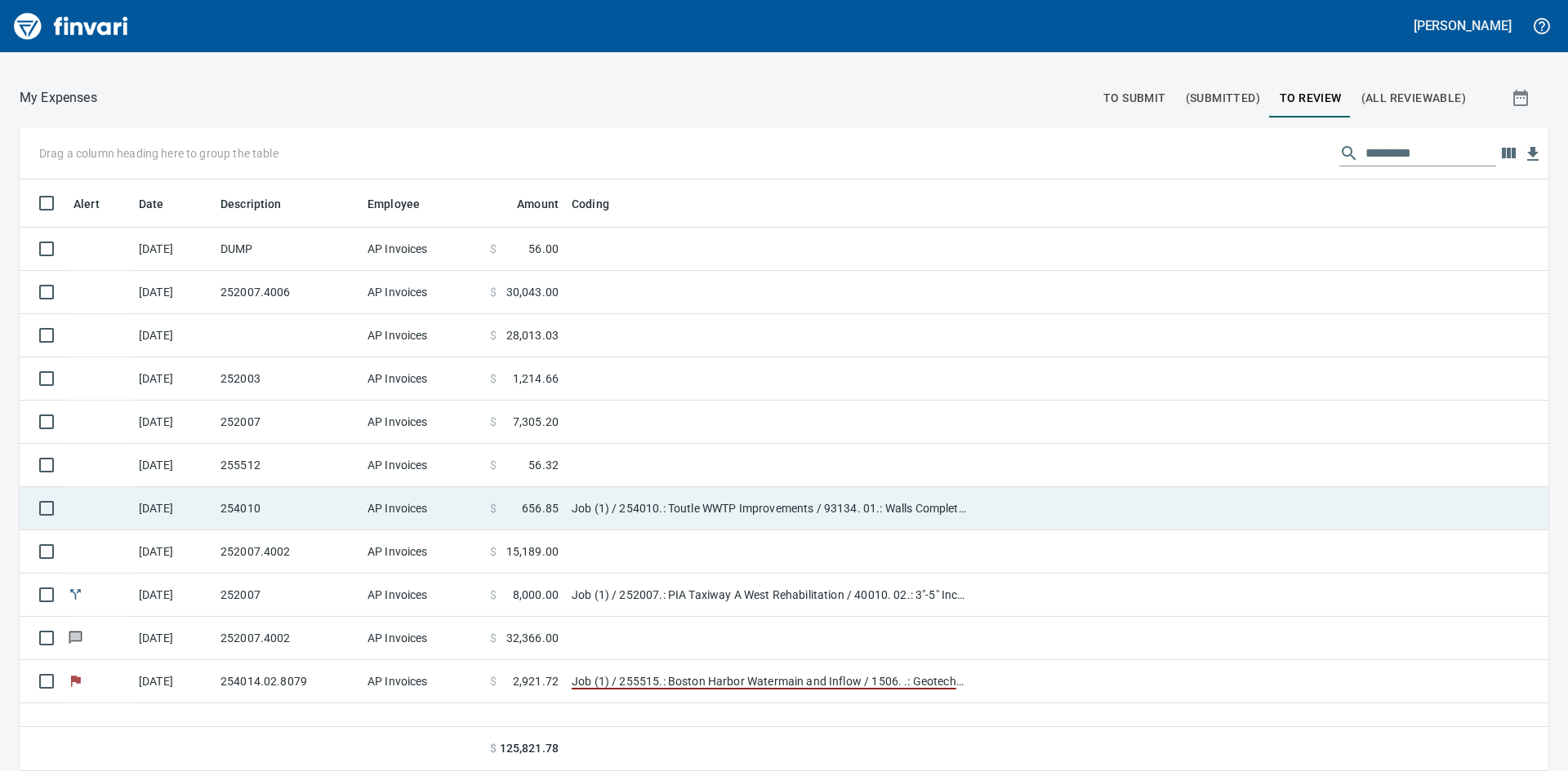
click at [679, 503] on td "Job (1) / 254010.: Toutle WWTP Improvements / 93134. 01.: Walls Complete / 3: M…" at bounding box center [769, 509] width 408 height 43
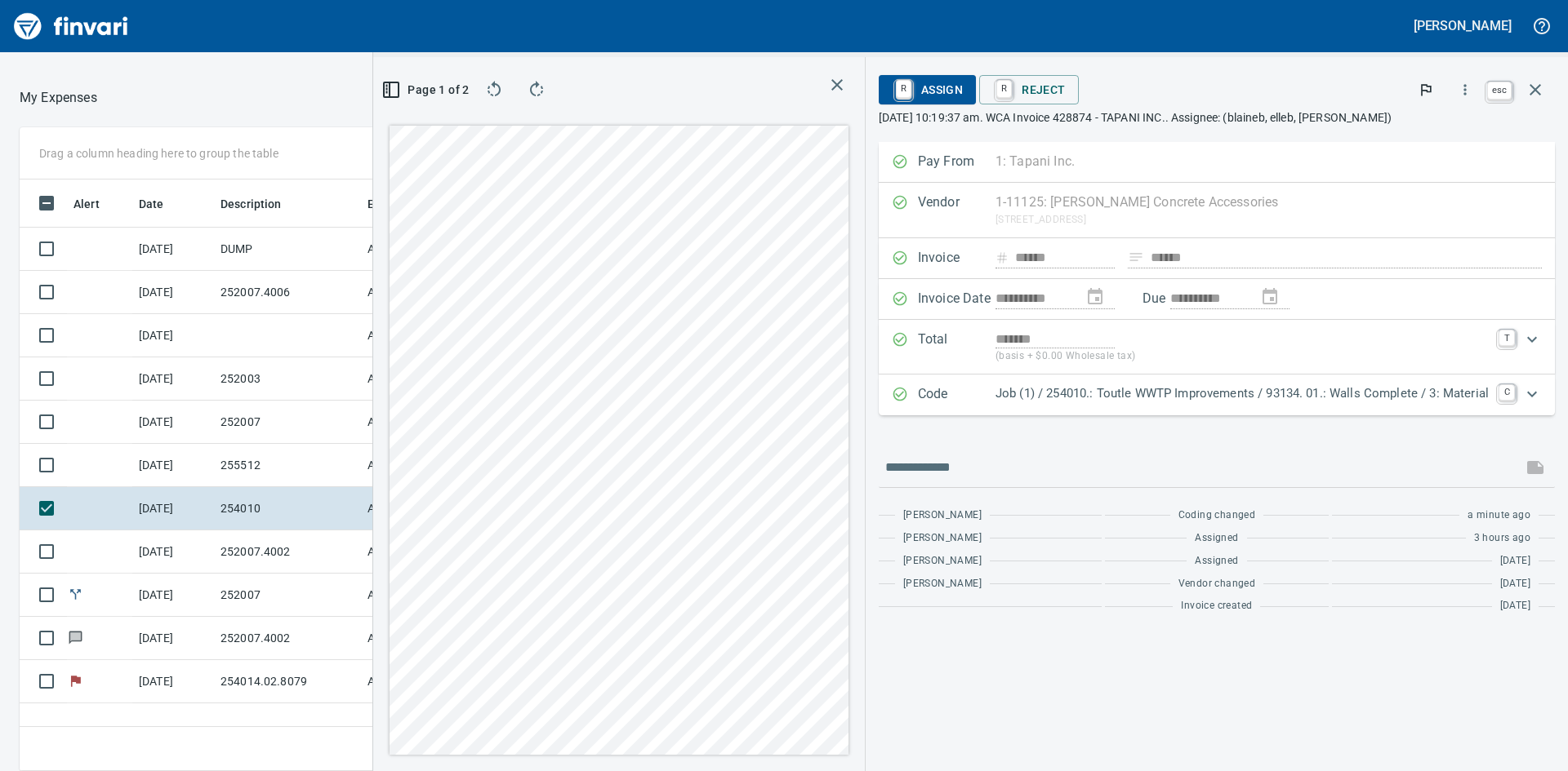
scroll to position [580, 1096]
click at [1529, 86] on icon "button" at bounding box center [1535, 90] width 20 height 20
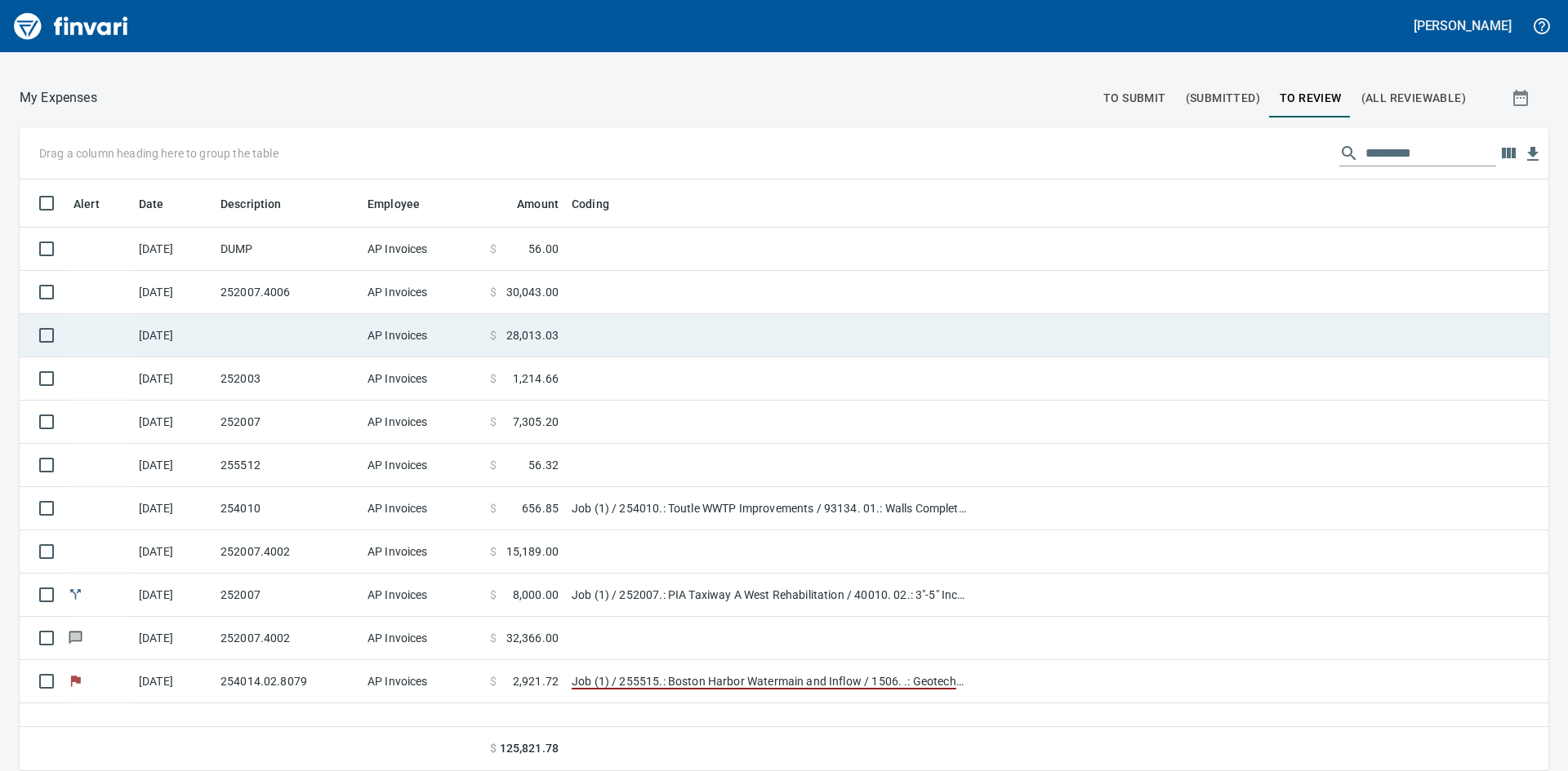
scroll to position [102, 0]
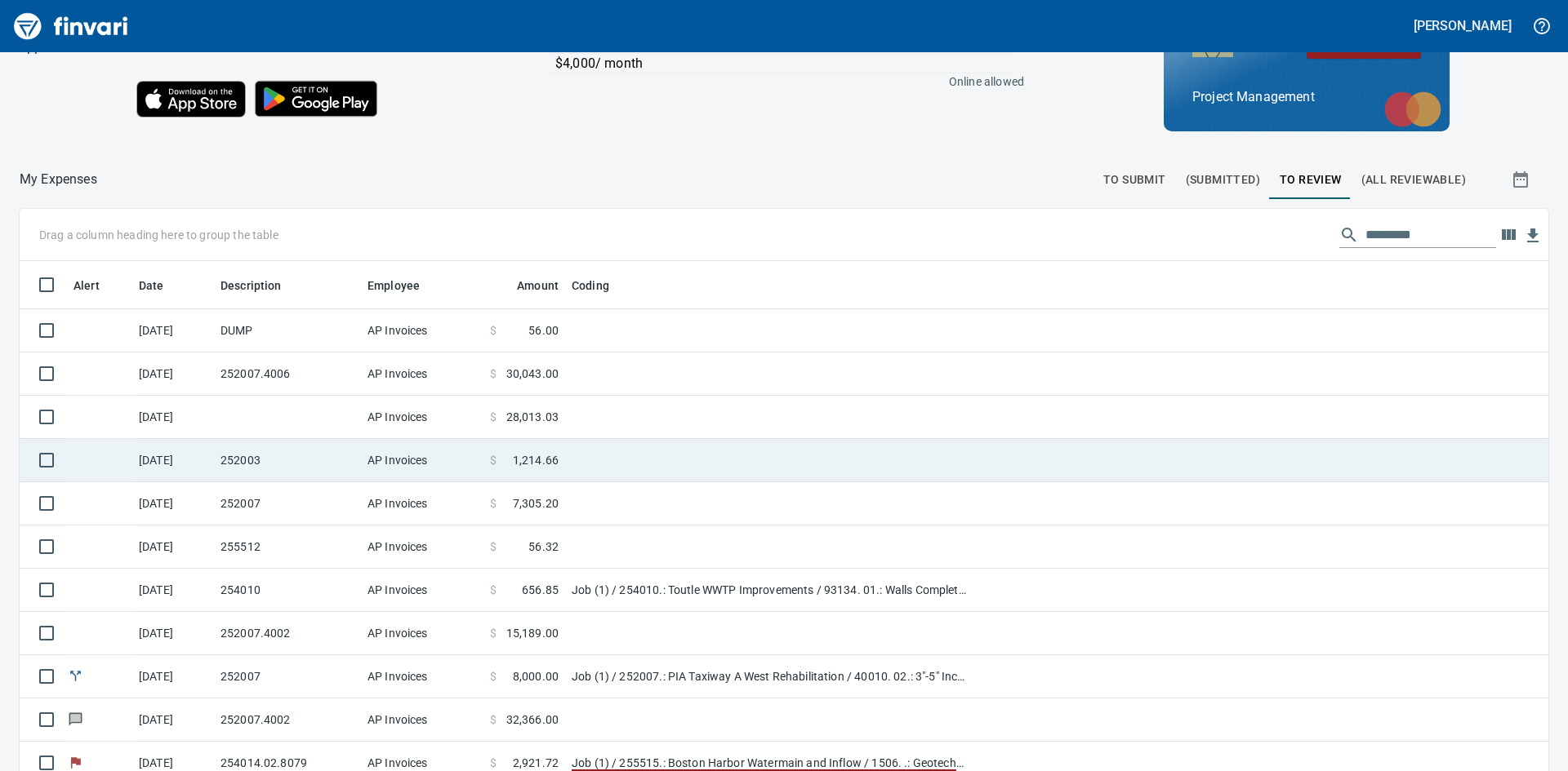
click at [606, 461] on td at bounding box center [769, 461] width 408 height 43
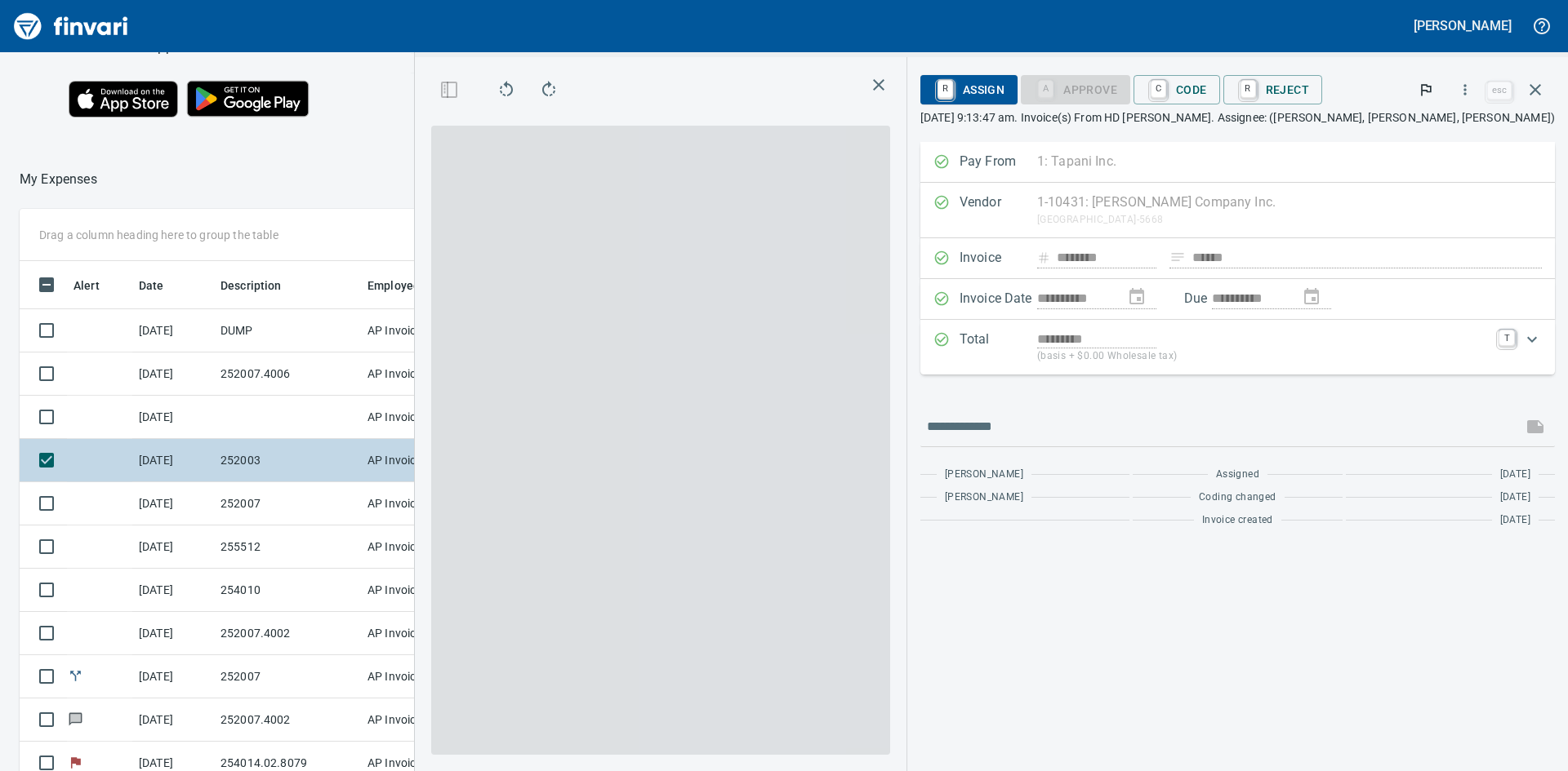
scroll to position [580, 1096]
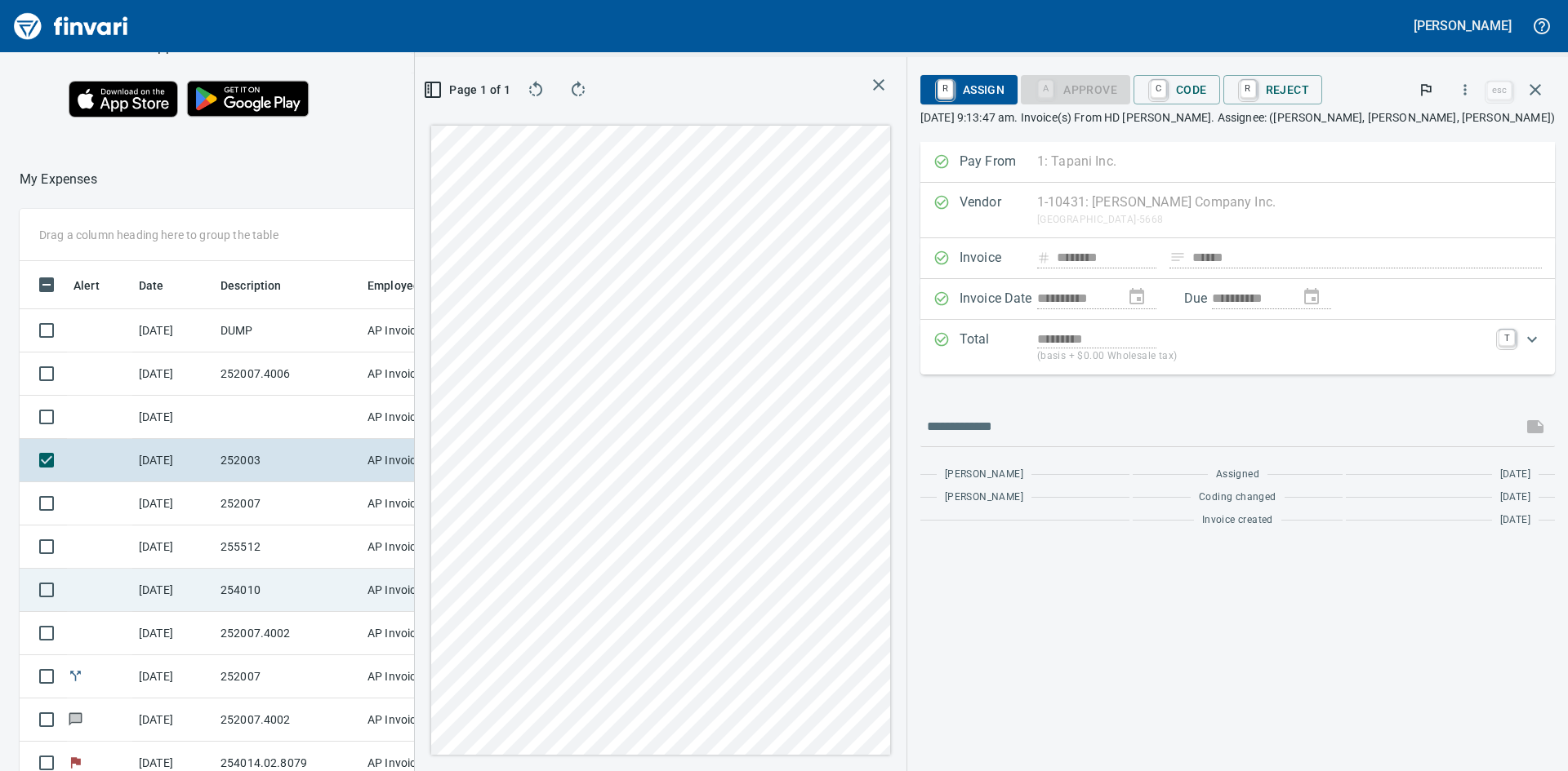
click at [287, 581] on td "254010" at bounding box center [287, 591] width 147 height 43
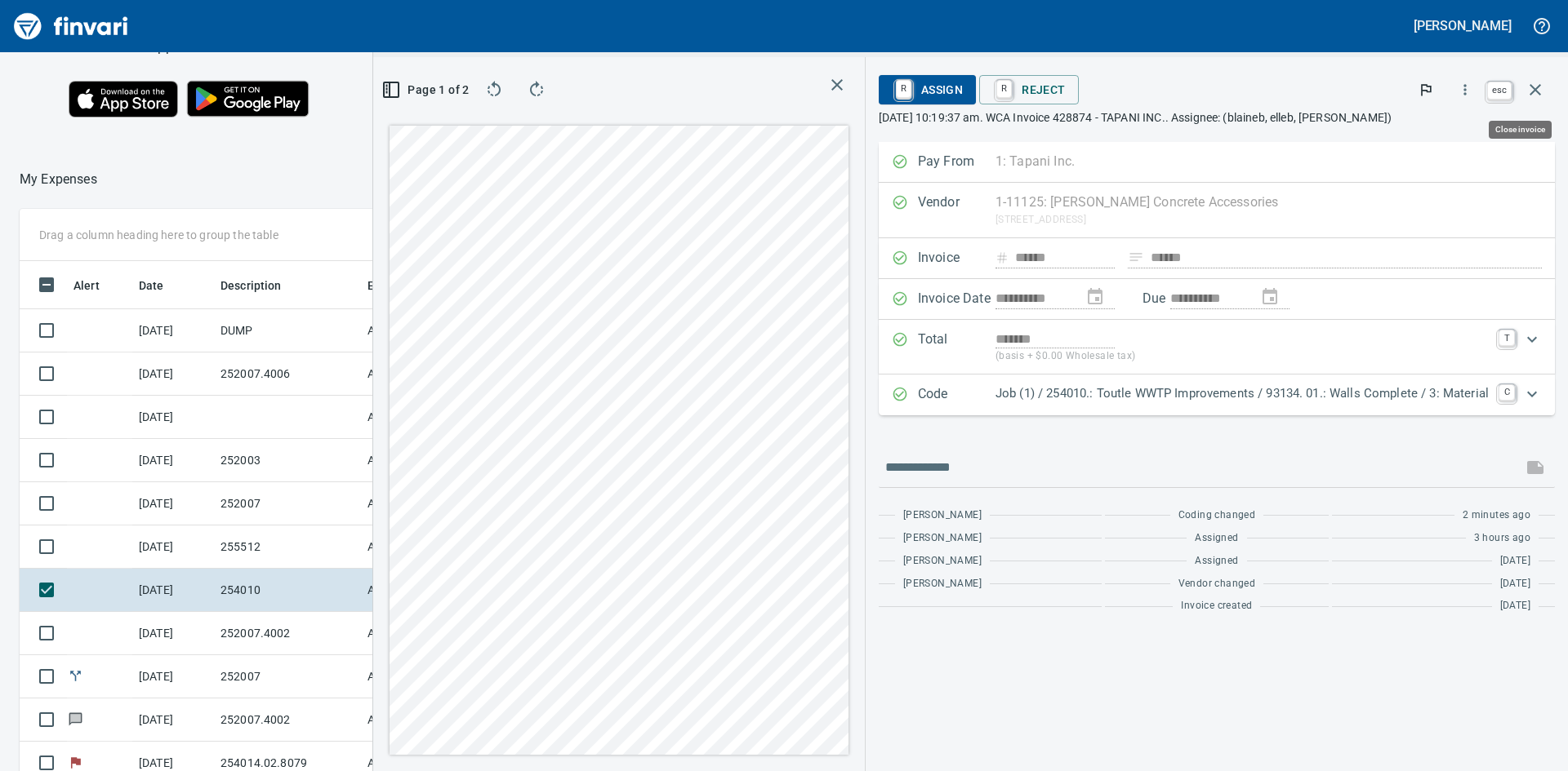
scroll to position [580, 1096]
click at [1541, 89] on icon "button" at bounding box center [1535, 90] width 20 height 20
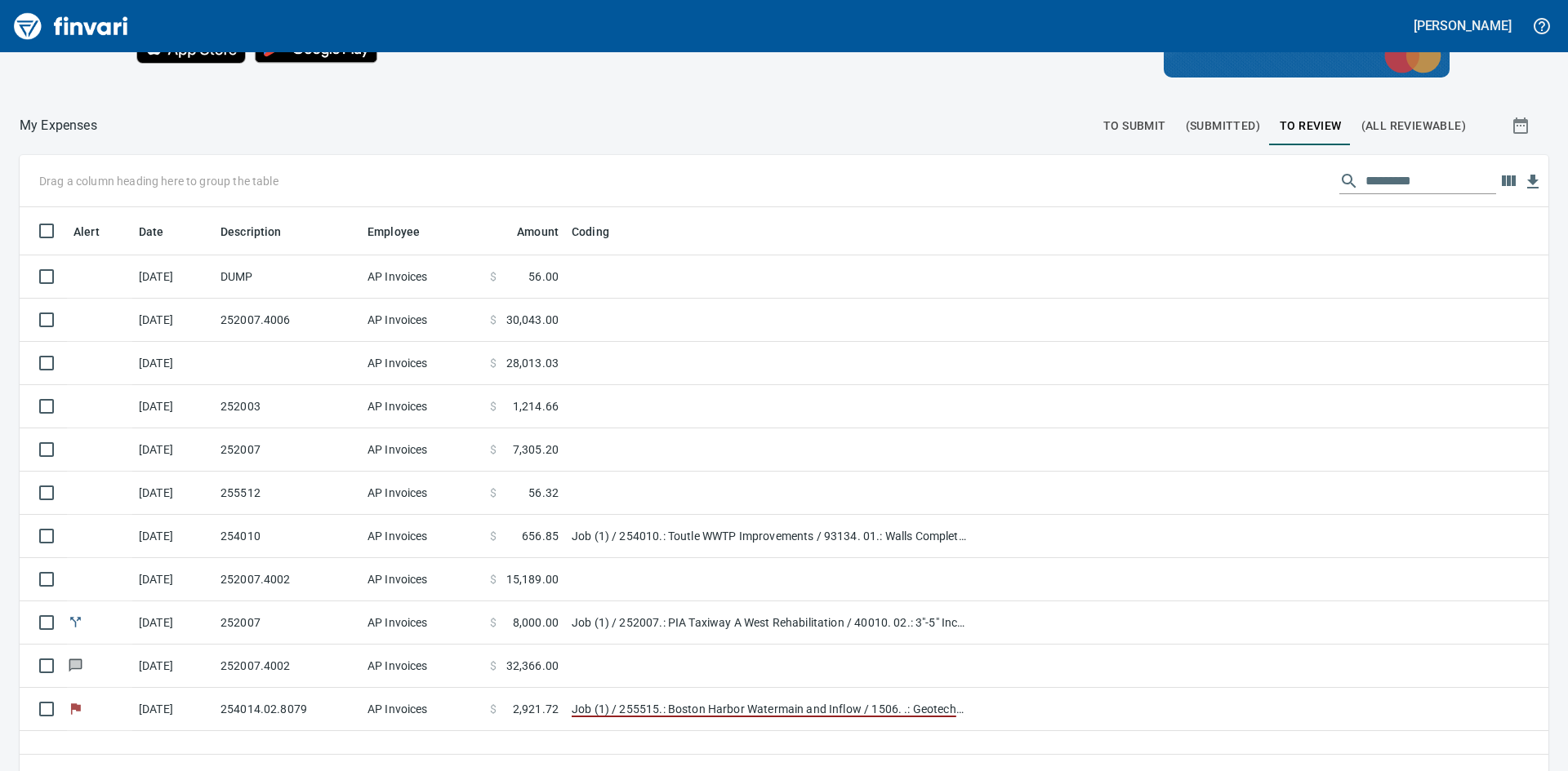
scroll to position [184, 0]
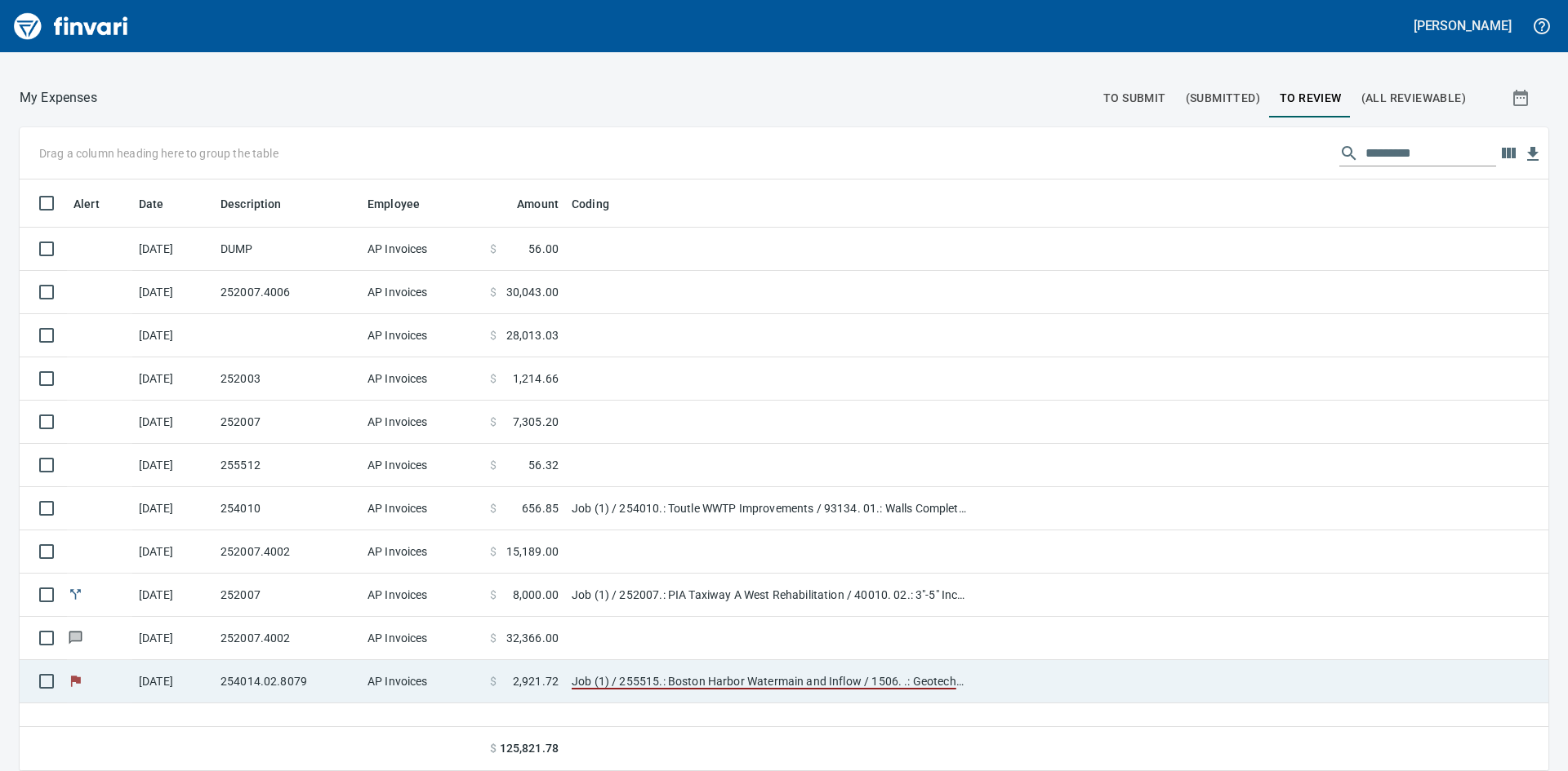
click at [303, 673] on td "254014.02.8079" at bounding box center [287, 682] width 147 height 43
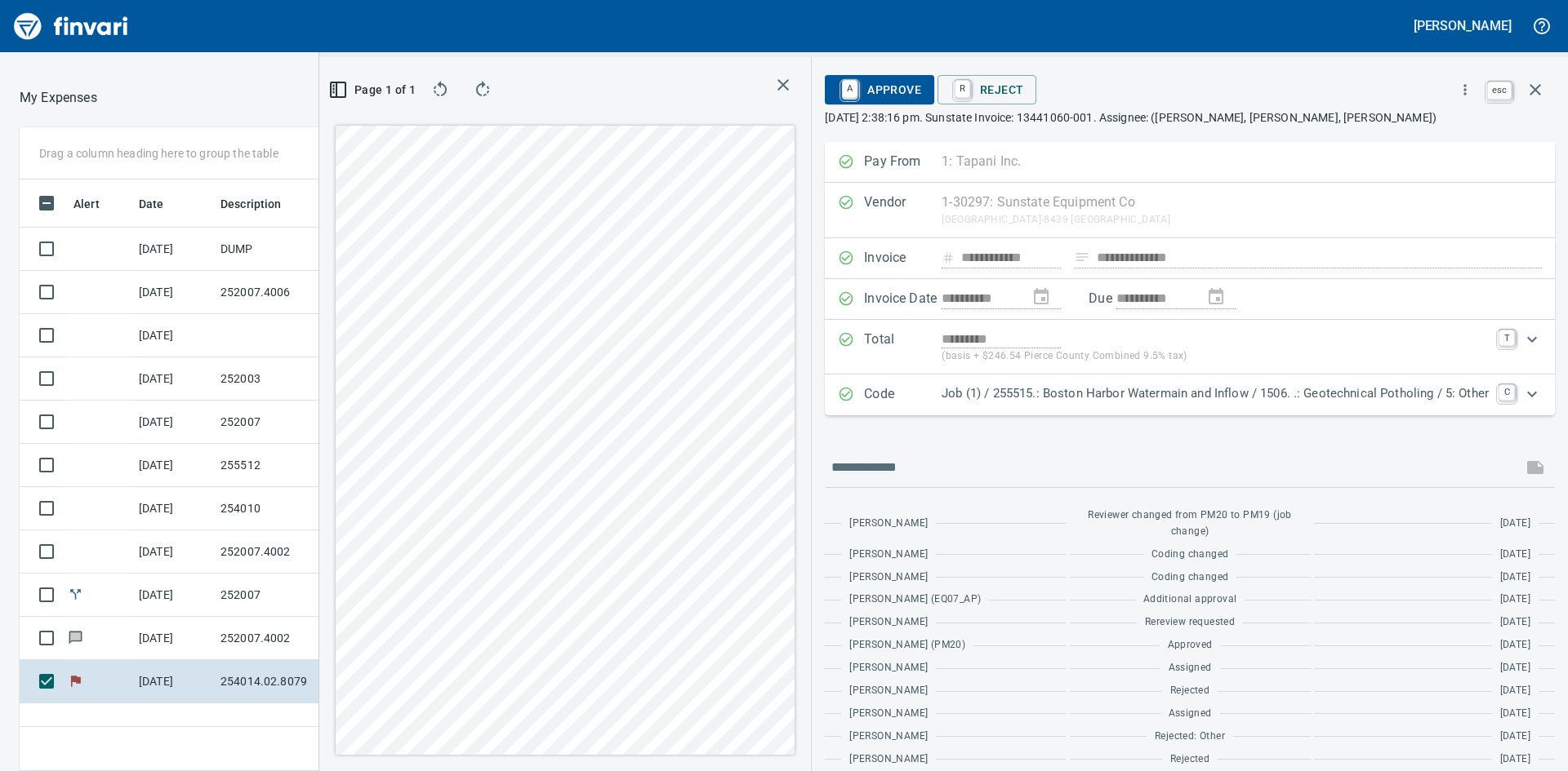
scroll to position [580, 1096]
click at [1527, 88] on icon "button" at bounding box center [1535, 90] width 20 height 20
